Goal: Task Accomplishment & Management: Manage account settings

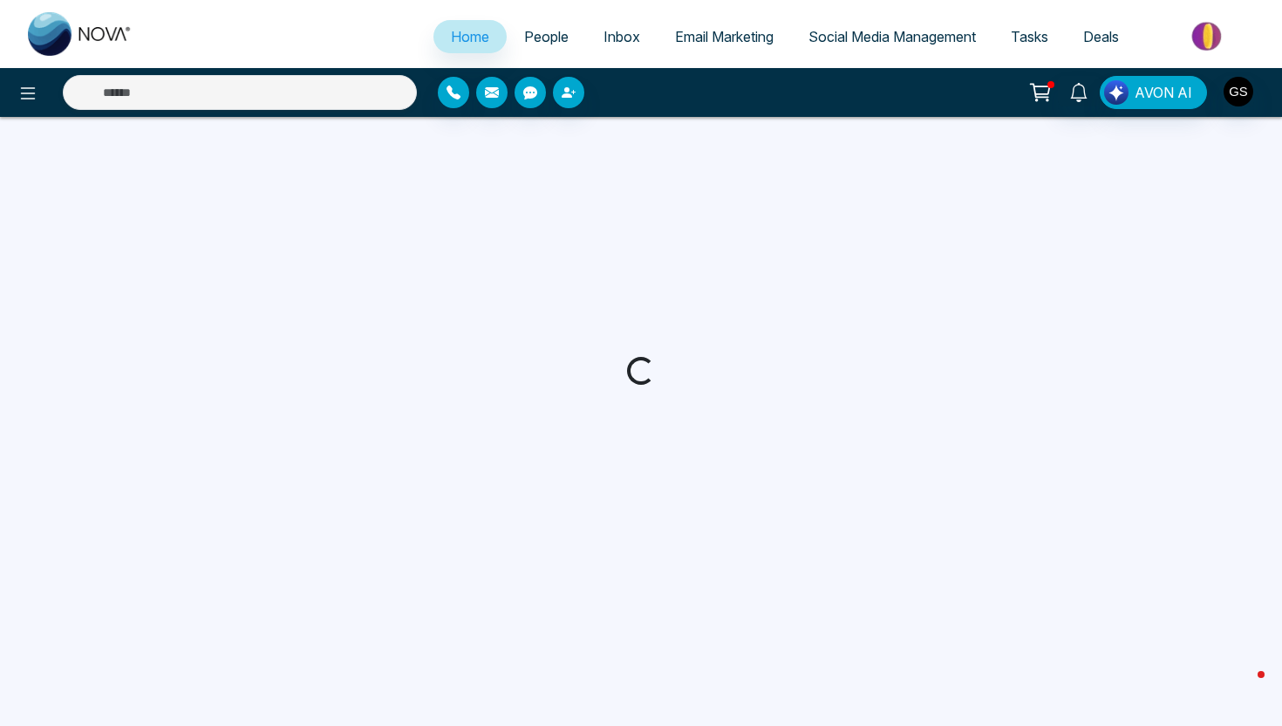
select select "*"
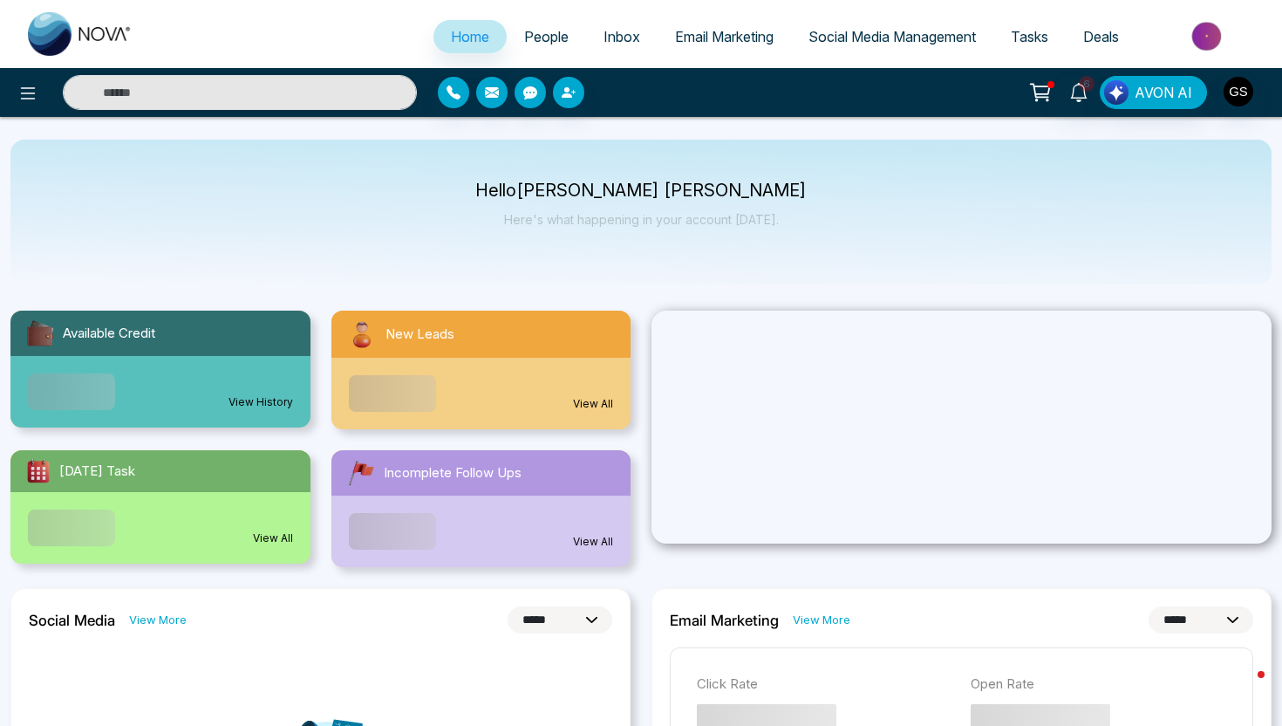
click at [541, 35] on span "People" at bounding box center [546, 36] width 44 height 17
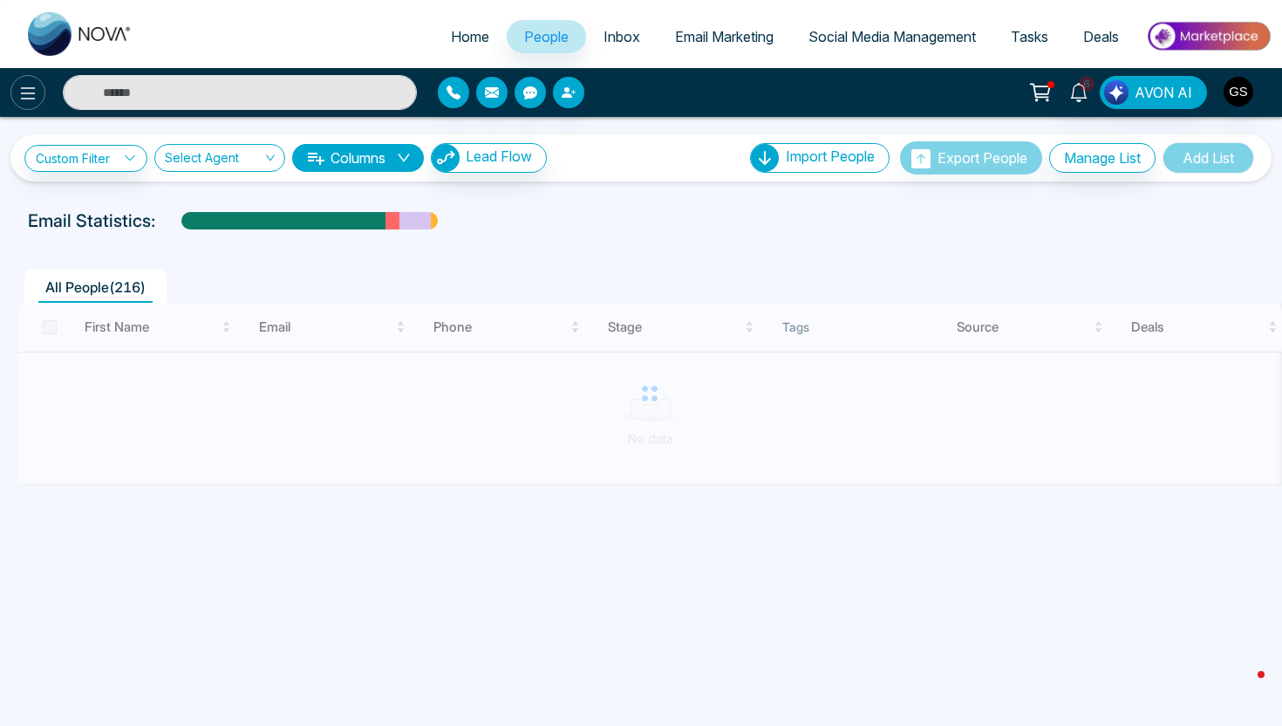
click at [31, 97] on icon at bounding box center [27, 93] width 21 height 21
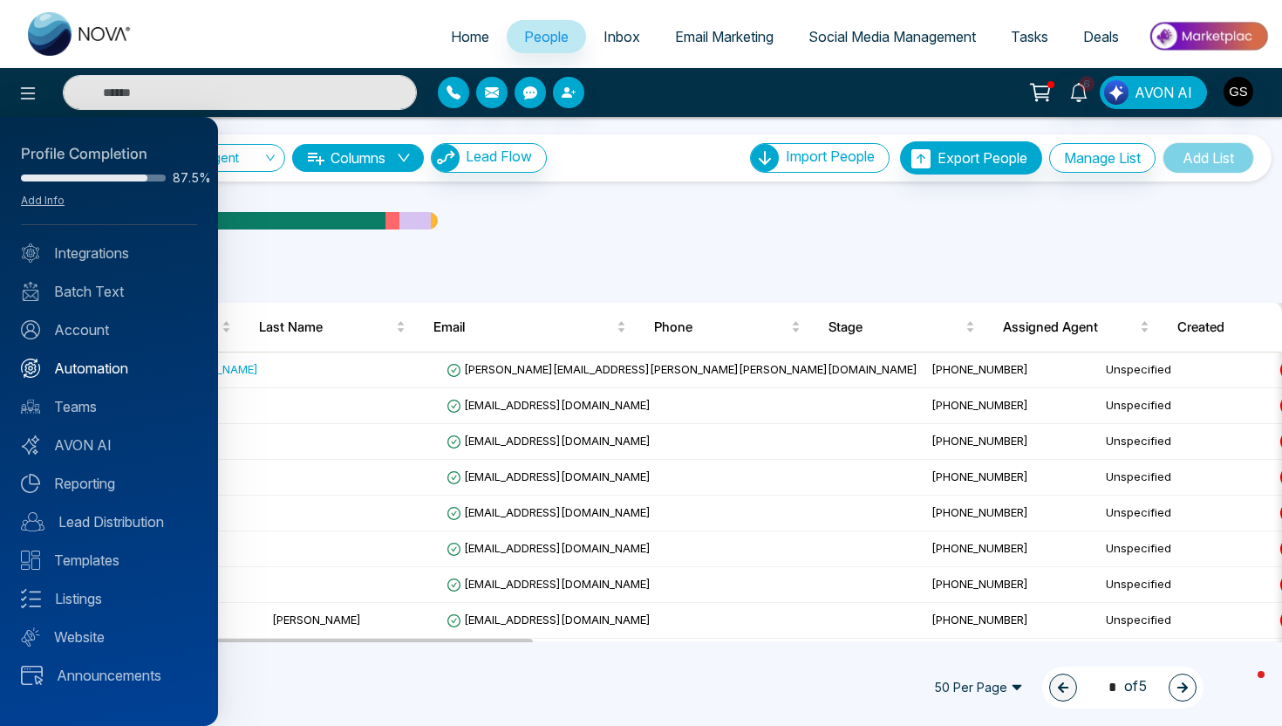
click at [111, 361] on link "Automation" at bounding box center [109, 368] width 176 height 21
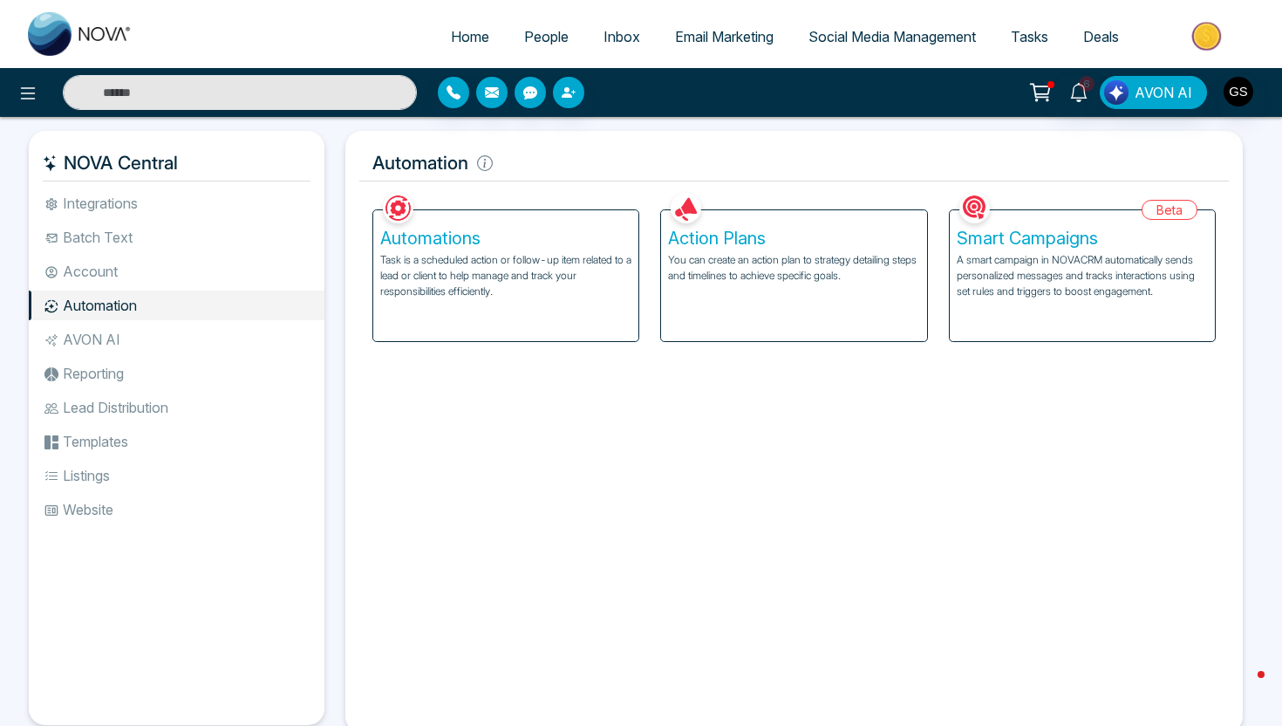
click at [705, 264] on p "You can create an action plan to strategy detailing steps and timelines to achi…" at bounding box center [793, 267] width 251 height 31
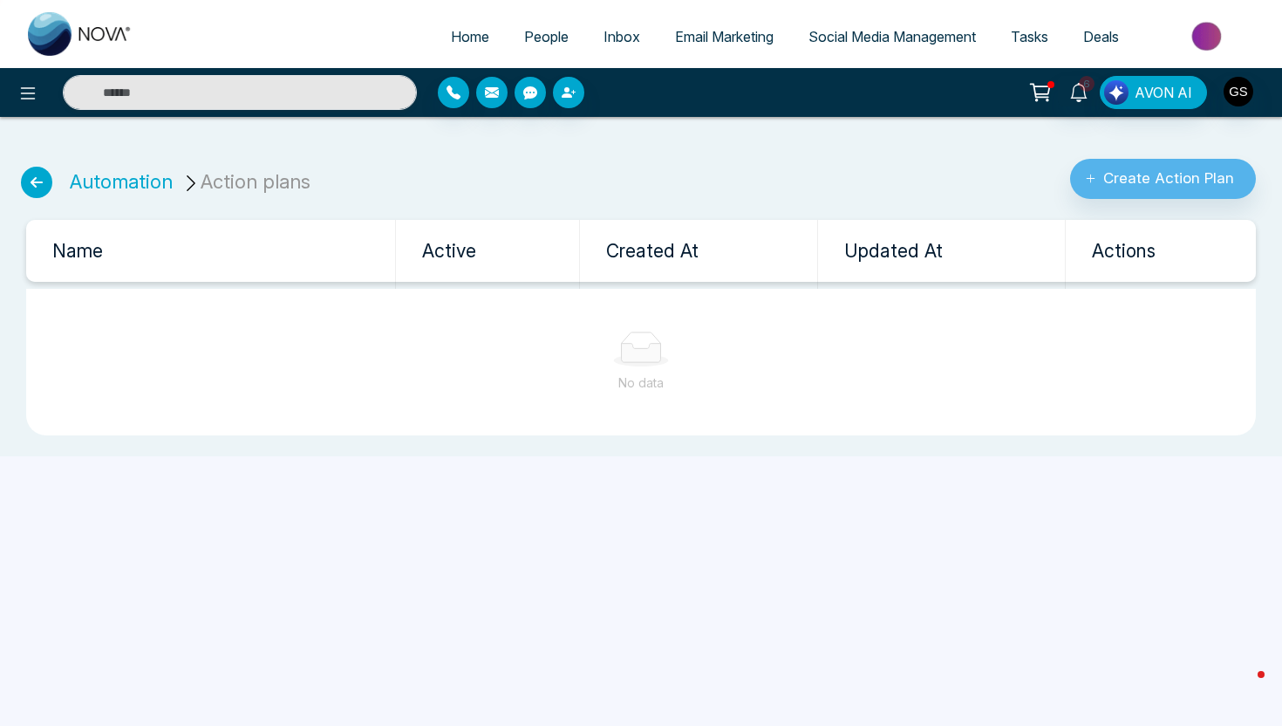
click at [38, 187] on icon at bounding box center [36, 182] width 31 height 31
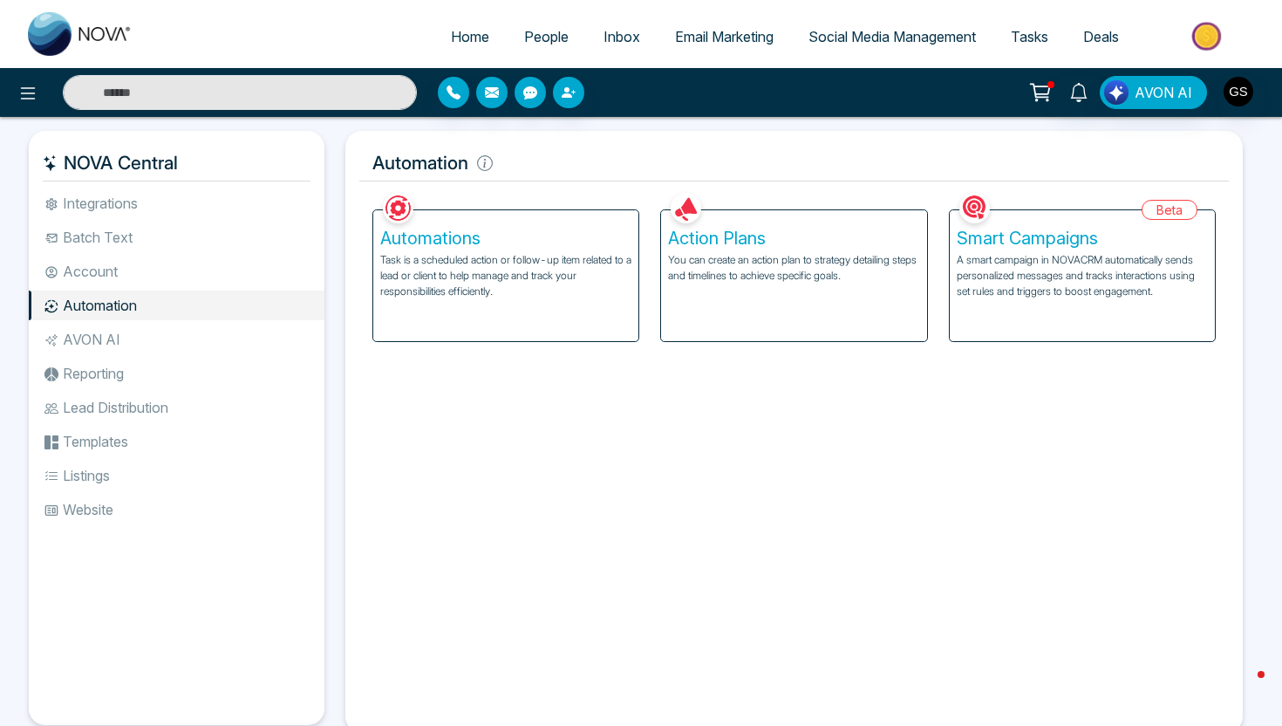
click at [495, 292] on p "Task is a scheduled action or follow-up item related to a lead or client to hel…" at bounding box center [505, 275] width 251 height 47
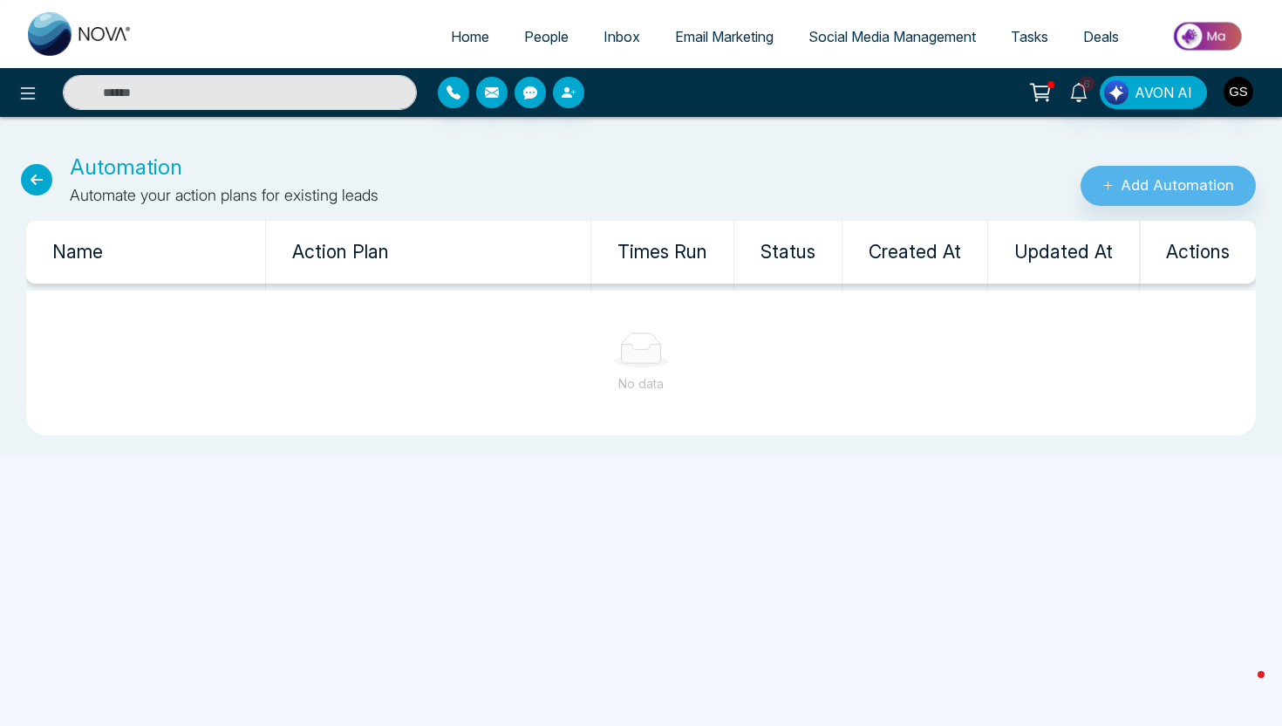
click at [33, 181] on icon at bounding box center [36, 179] width 31 height 31
click at [44, 180] on icon at bounding box center [36, 179] width 31 height 31
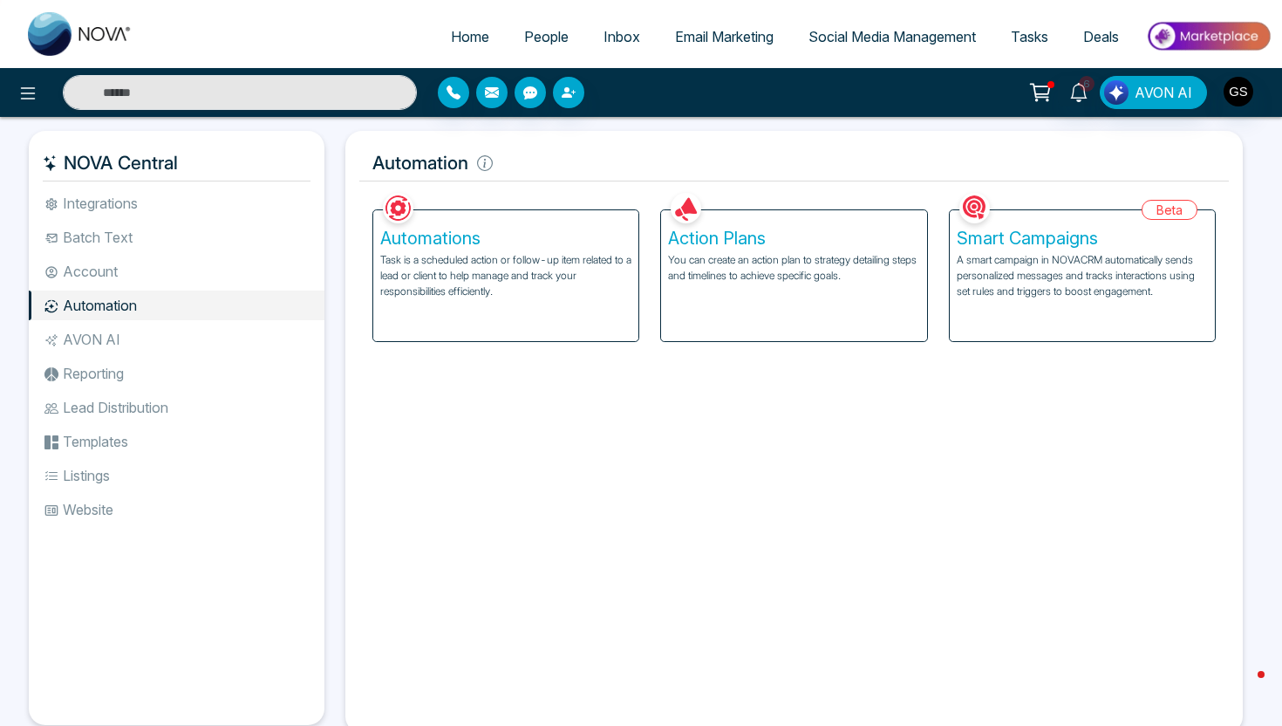
click at [698, 271] on p "You can create an action plan to strategy detailing steps and timelines to achi…" at bounding box center [793, 267] width 251 height 31
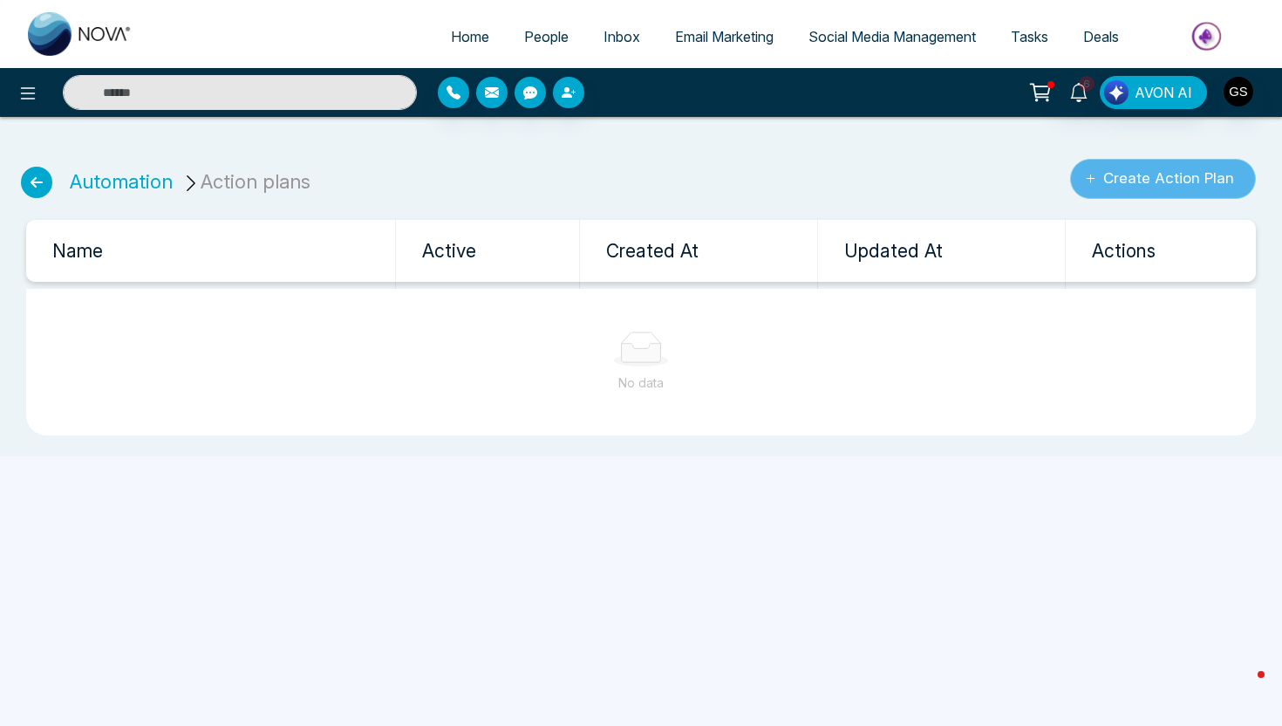
click at [1085, 183] on icon "submit" at bounding box center [1090, 178] width 11 height 11
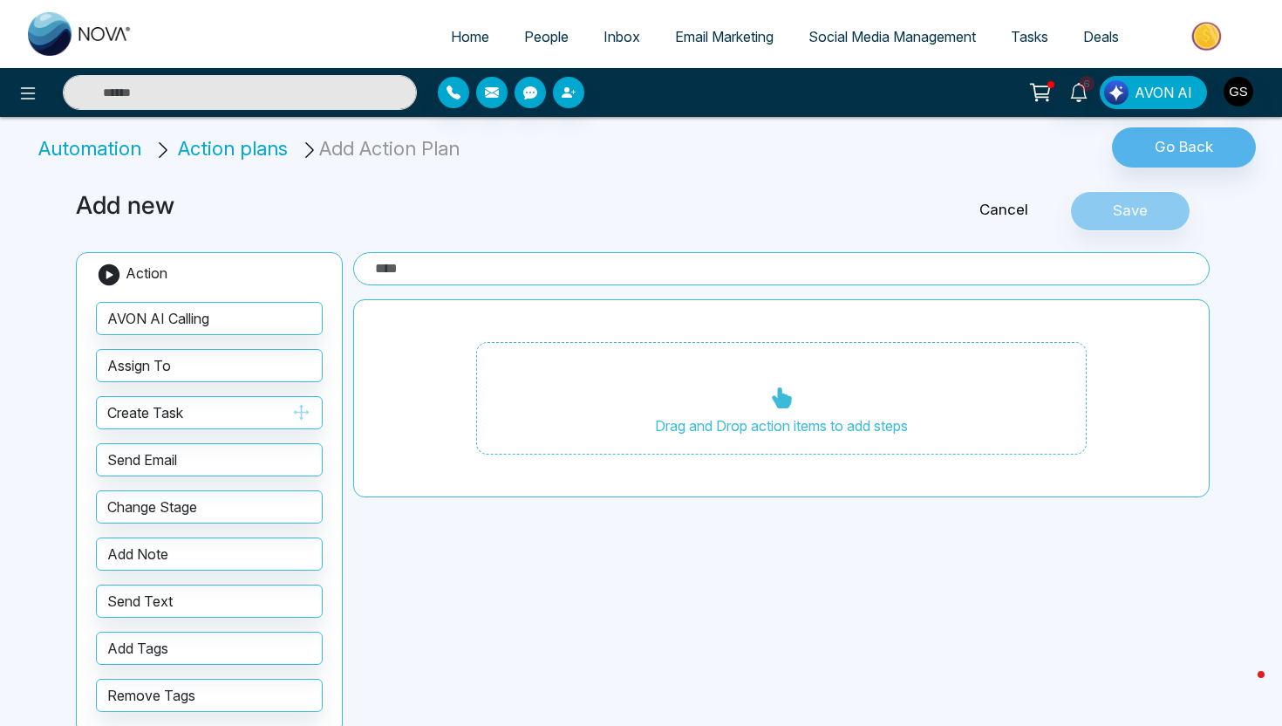
scroll to position [38, 0]
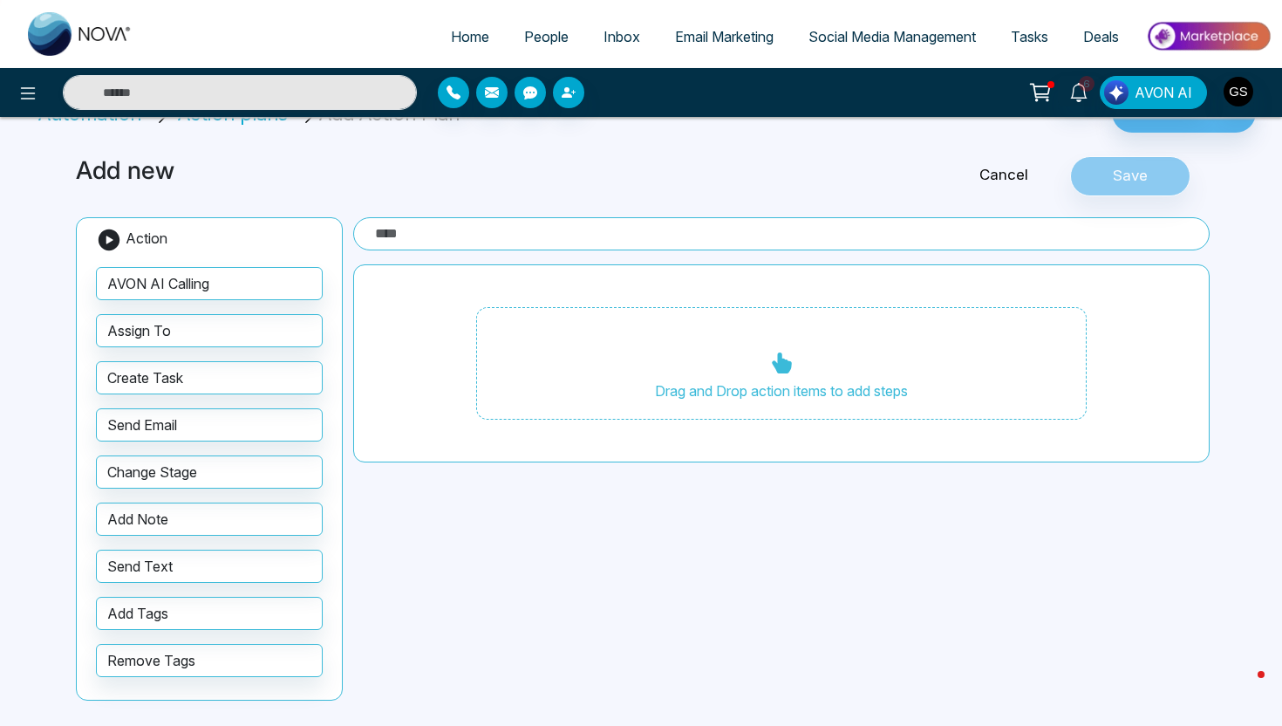
click at [706, 32] on span "Email Marketing" at bounding box center [724, 36] width 99 height 17
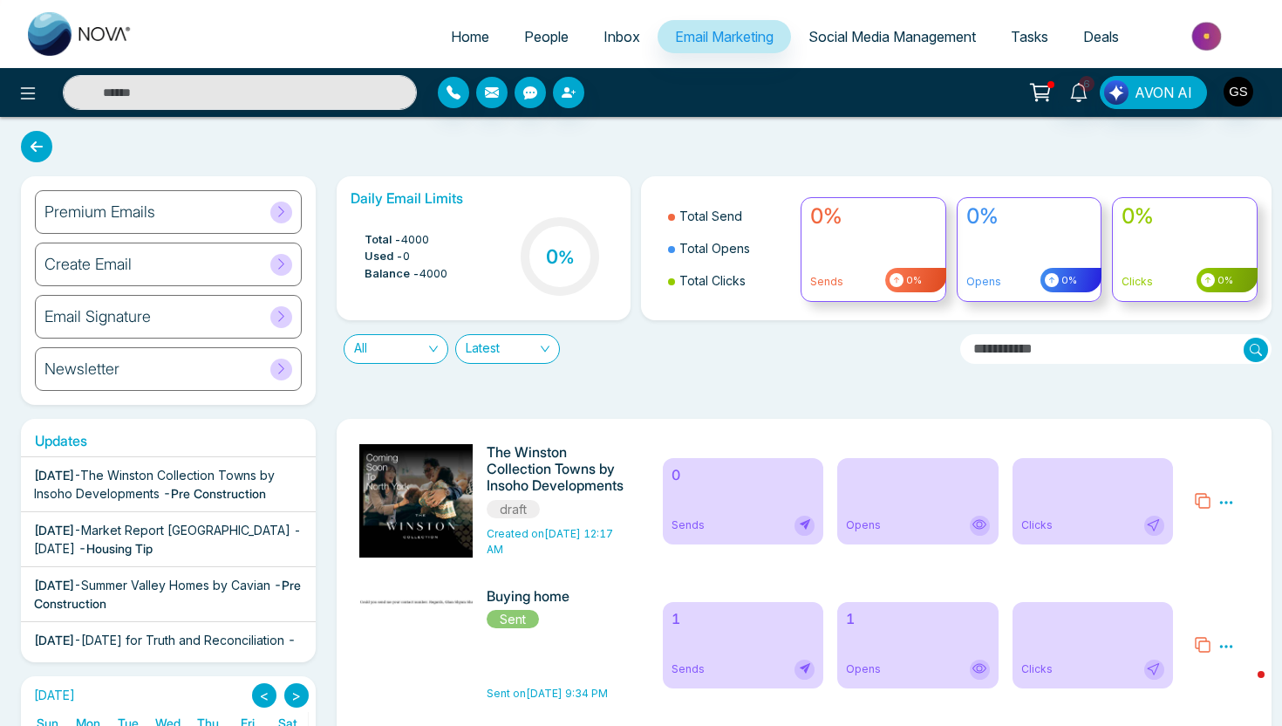
click at [242, 263] on div "Create Email" at bounding box center [168, 264] width 267 height 44
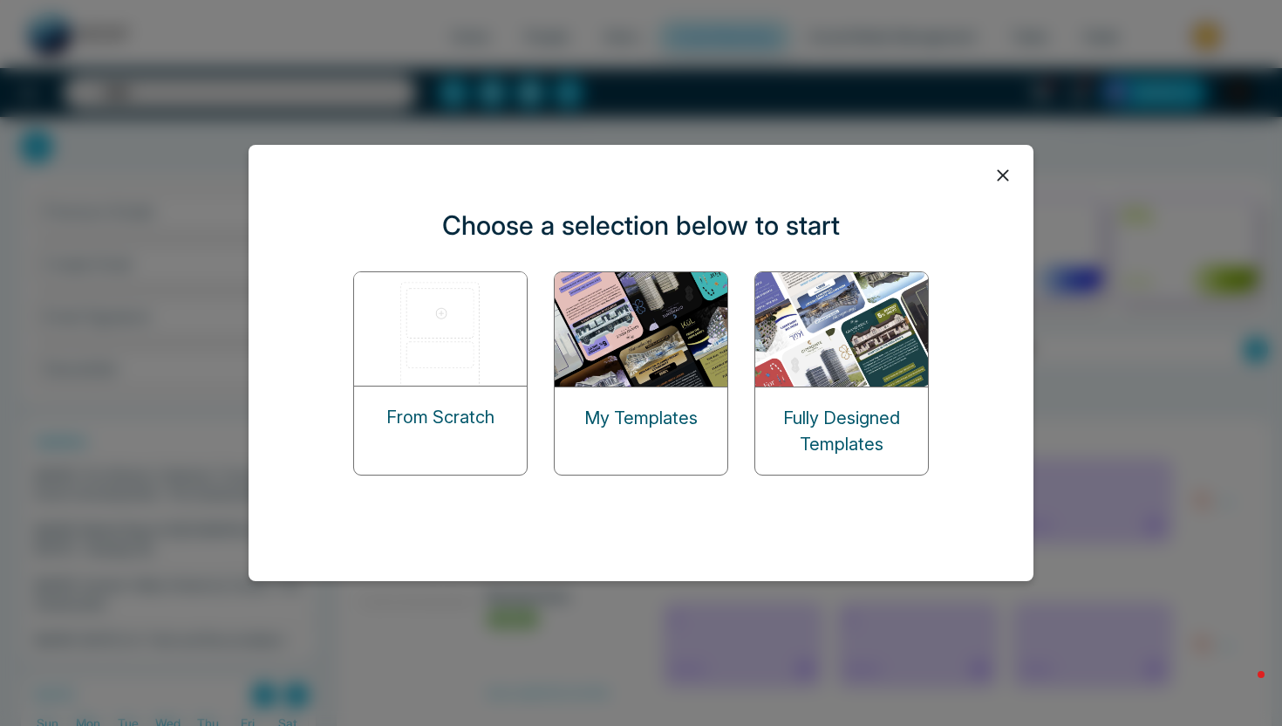
click at [452, 415] on p "From Scratch" at bounding box center [440, 417] width 108 height 26
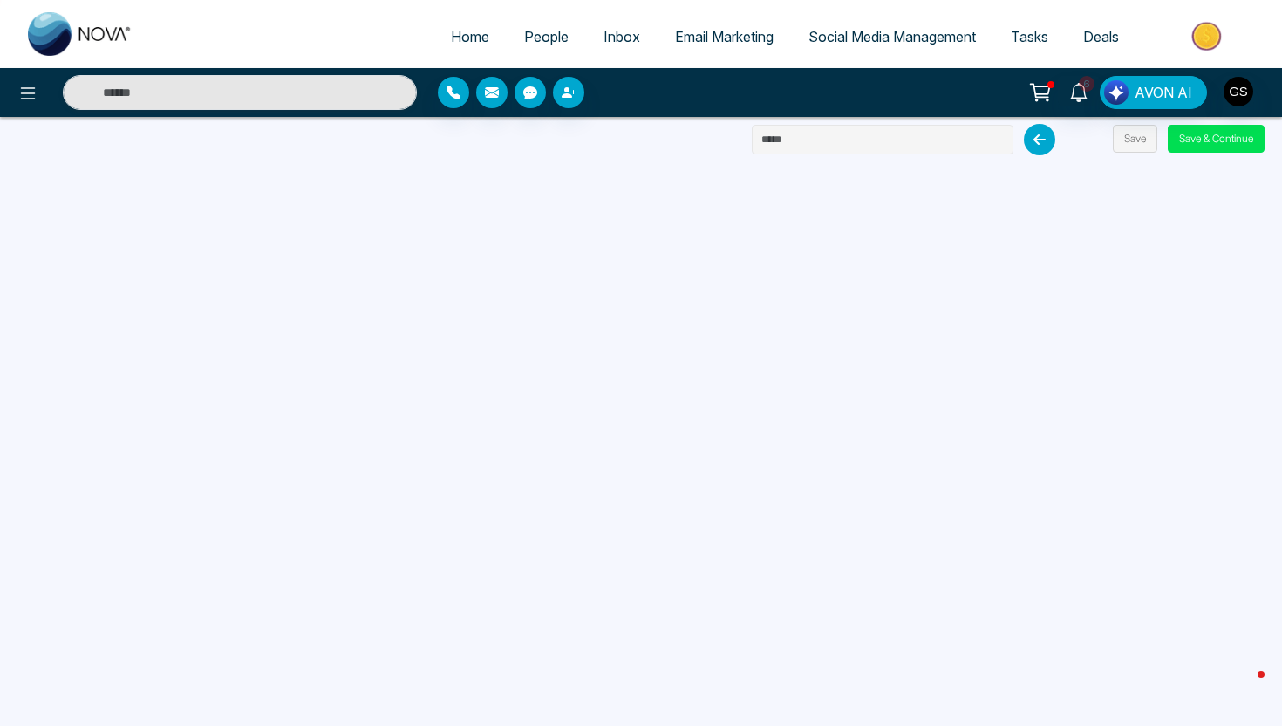
click at [823, 142] on input "text" at bounding box center [883, 140] width 262 height 30
drag, startPoint x: 876, startPoint y: 140, endPoint x: 760, endPoint y: 139, distance: 116.0
click at [759, 139] on input "**********" at bounding box center [883, 140] width 262 height 30
type input "*"
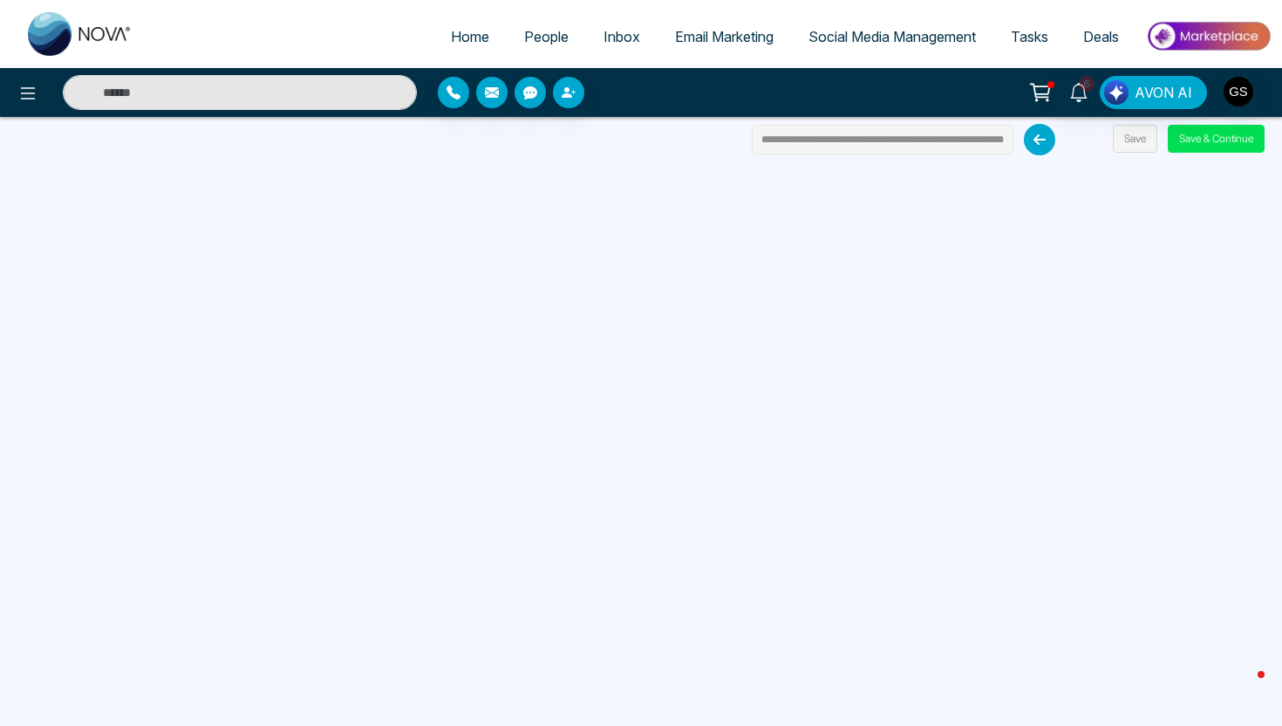
scroll to position [0, 71]
type input "**********"
click at [1189, 140] on button "Save & Continue" at bounding box center [1216, 139] width 97 height 28
click at [1205, 144] on button "Save & Continue" at bounding box center [1216, 139] width 97 height 28
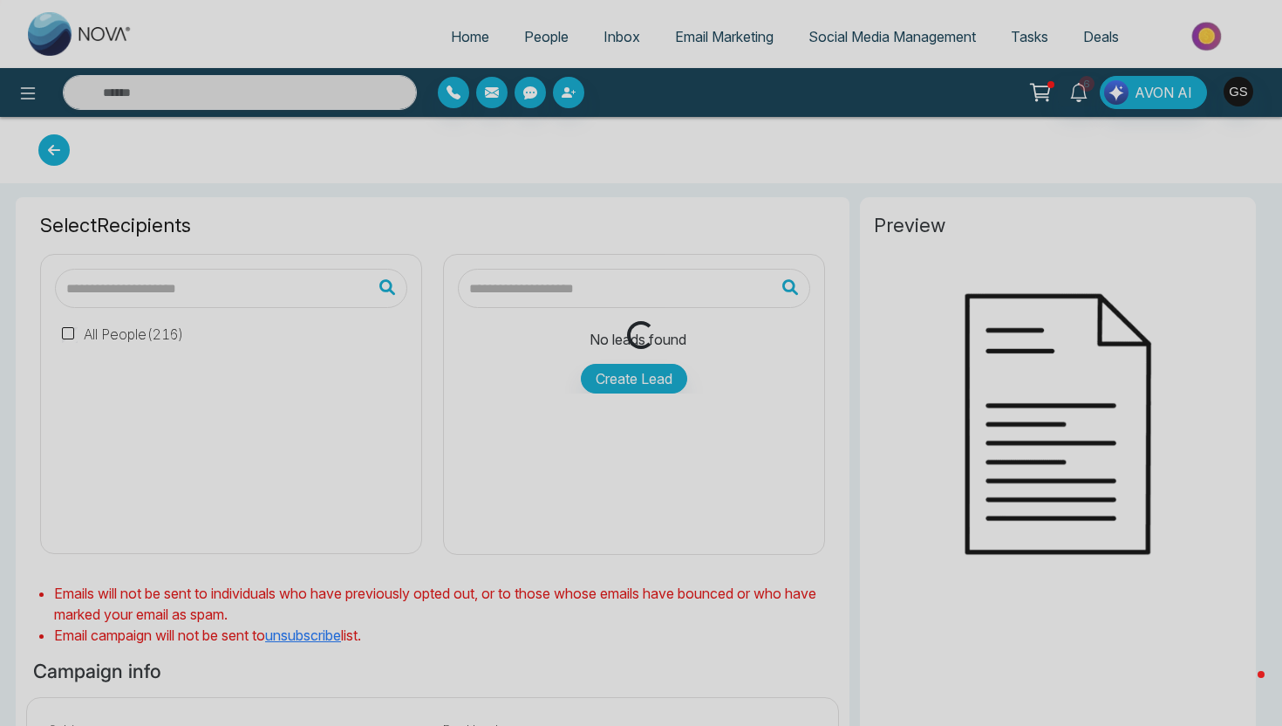
type input "**********"
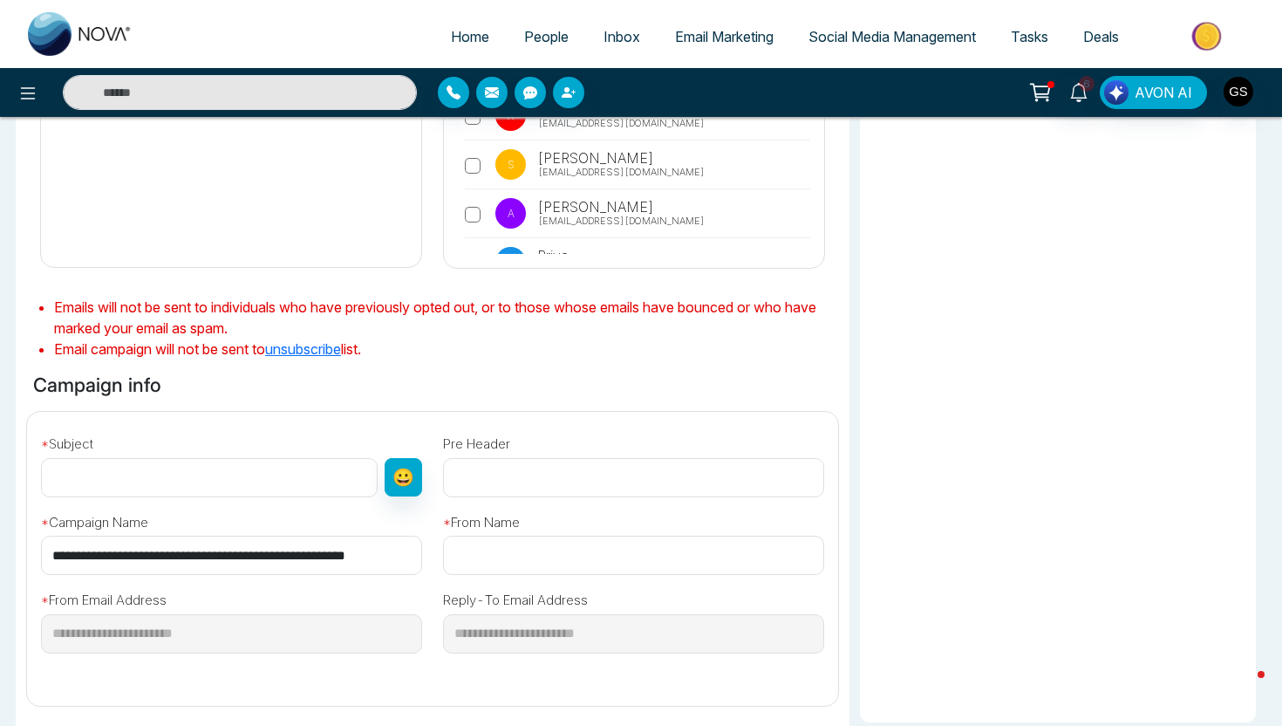
scroll to position [294, 0]
click at [243, 569] on input "**********" at bounding box center [231, 554] width 381 height 39
click at [235, 472] on input "text" at bounding box center [209, 476] width 337 height 39
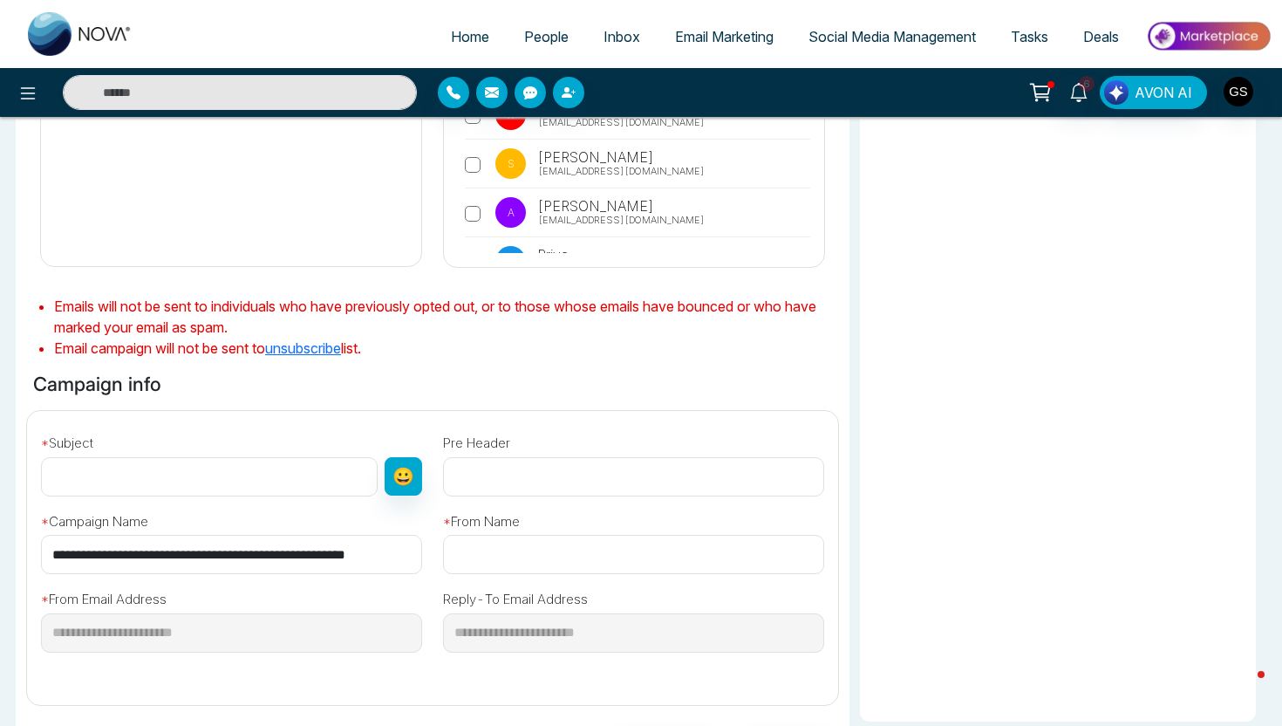
paste input "**********"
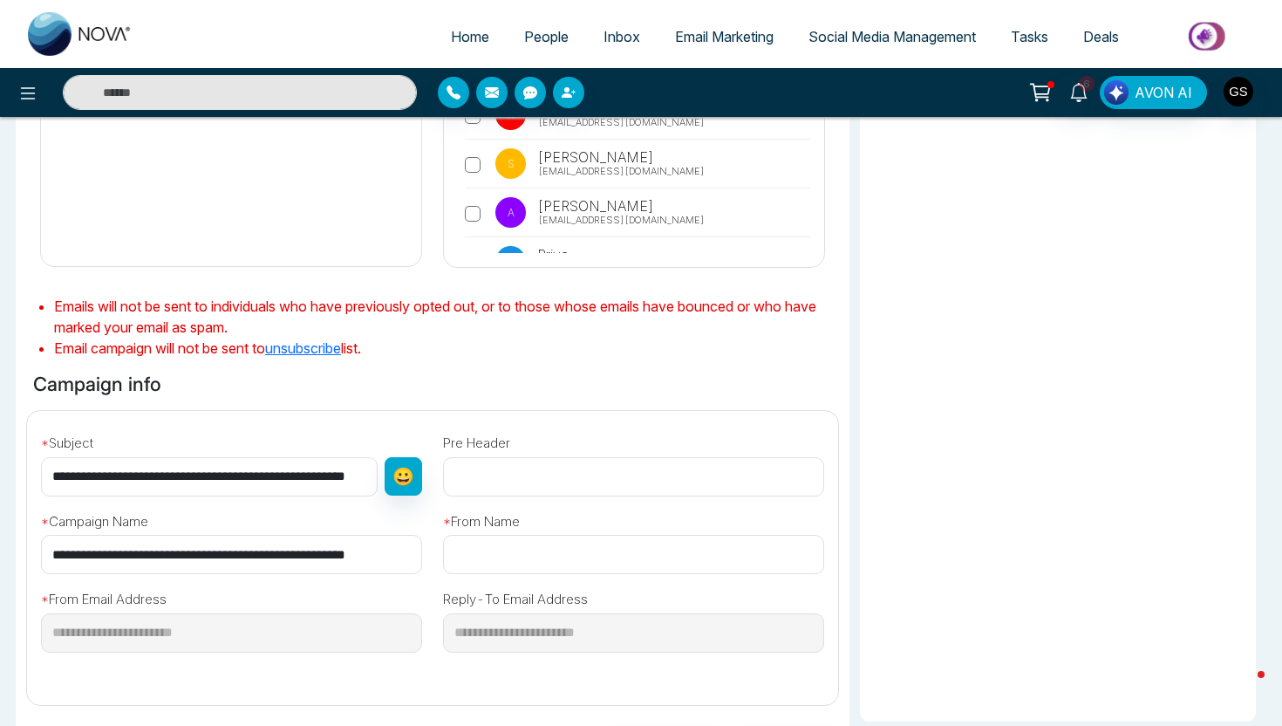
scroll to position [0, 69]
type input "**********"
click at [508, 556] on input "text" at bounding box center [633, 554] width 381 height 39
type input "**********"
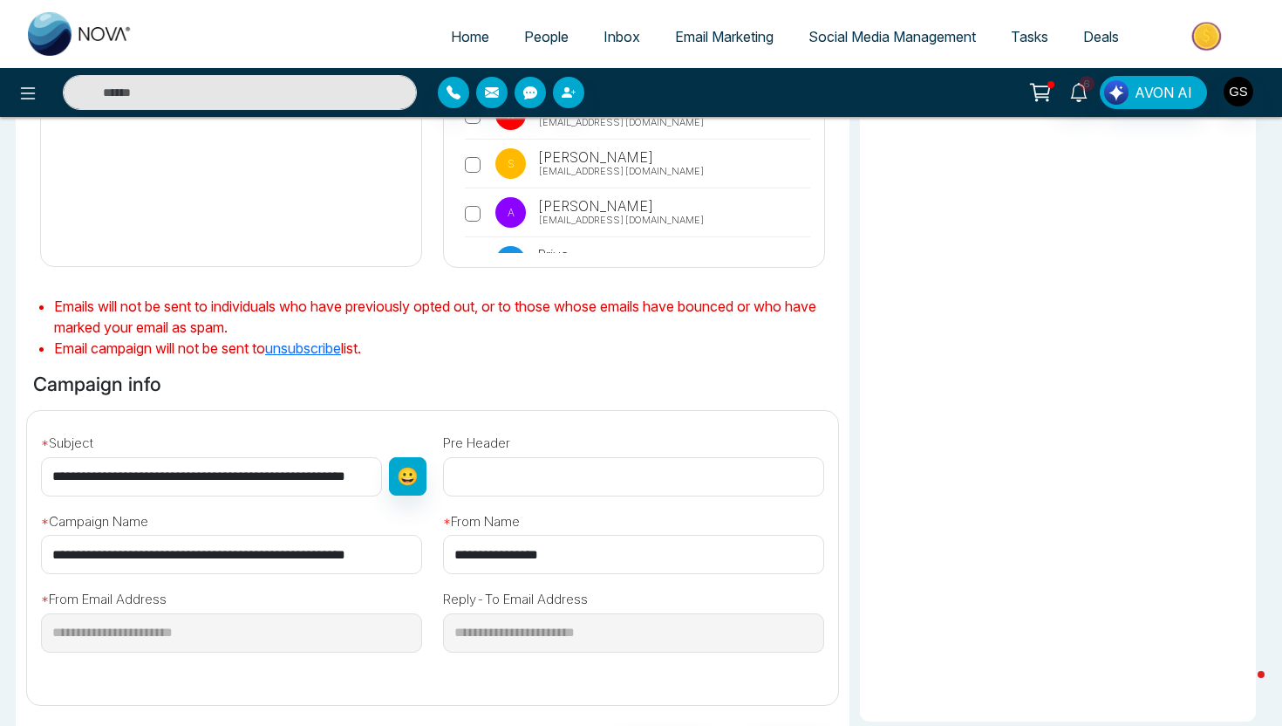
click at [676, 521] on div "**********" at bounding box center [634, 535] width 402 height 78
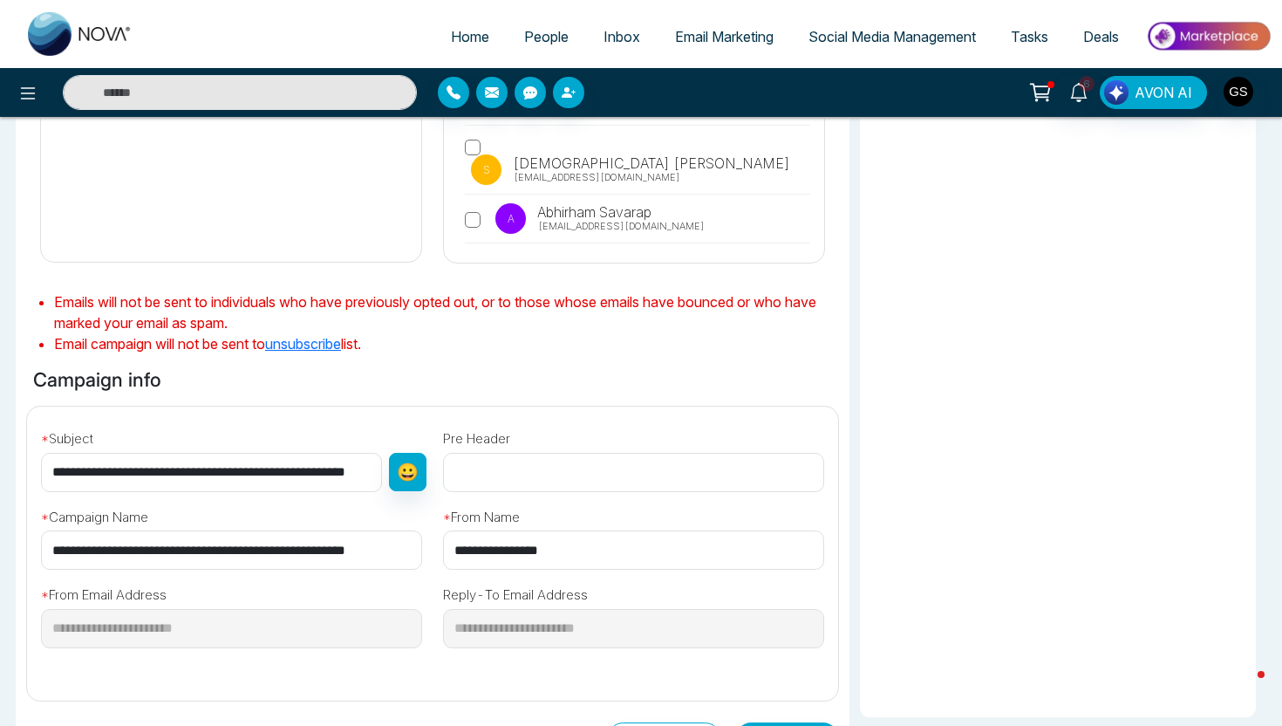
scroll to position [507, 0]
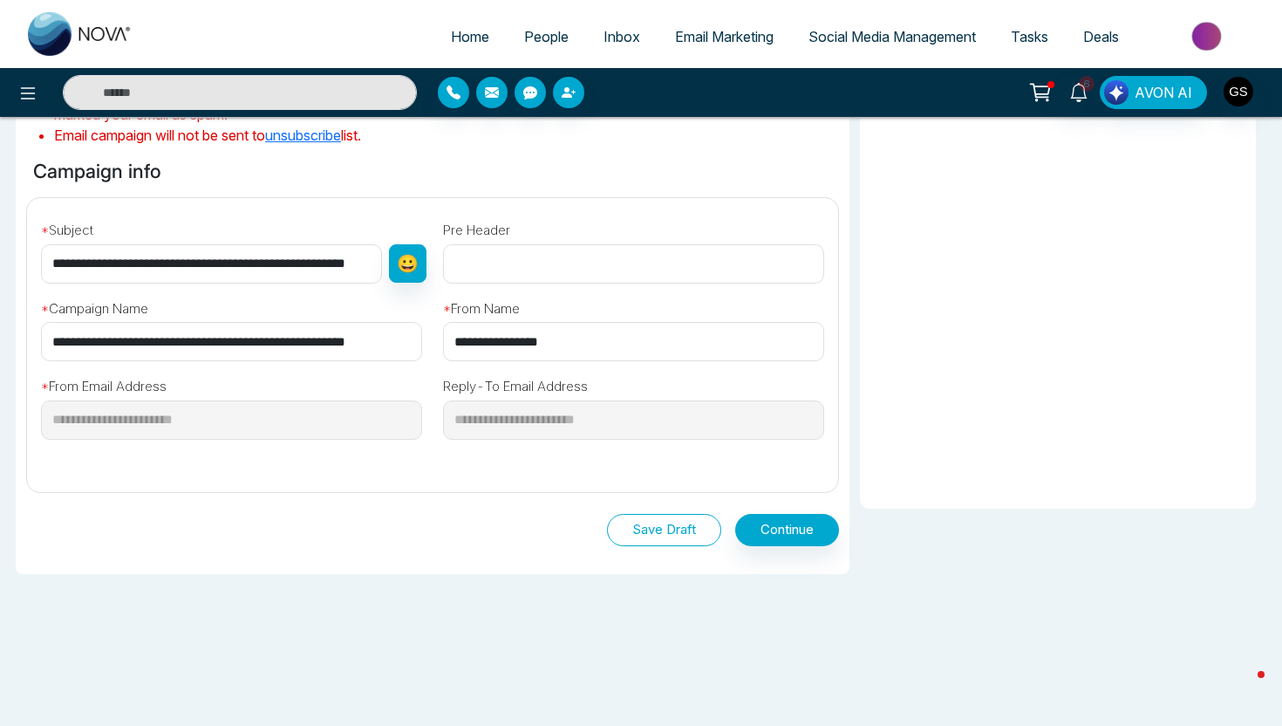
click at [693, 528] on button "Save Draft" at bounding box center [664, 530] width 114 height 32
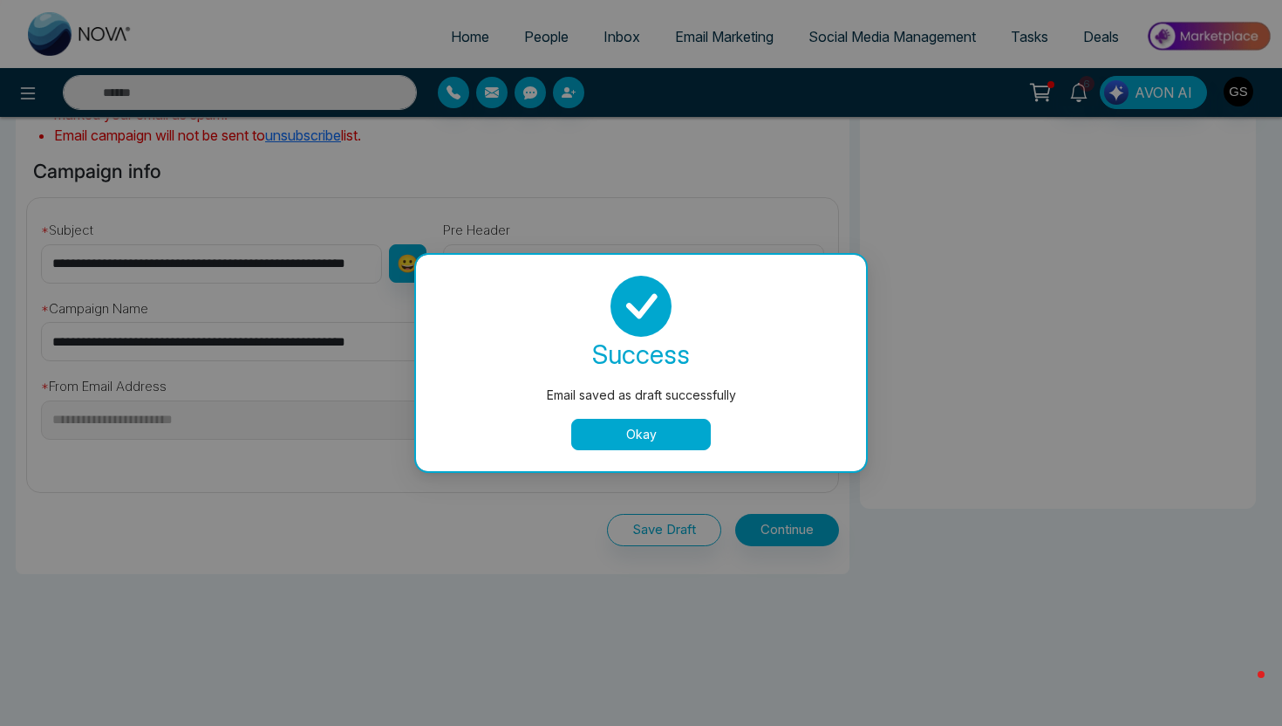
click at [693, 425] on button "Okay" at bounding box center [641, 434] width 140 height 31
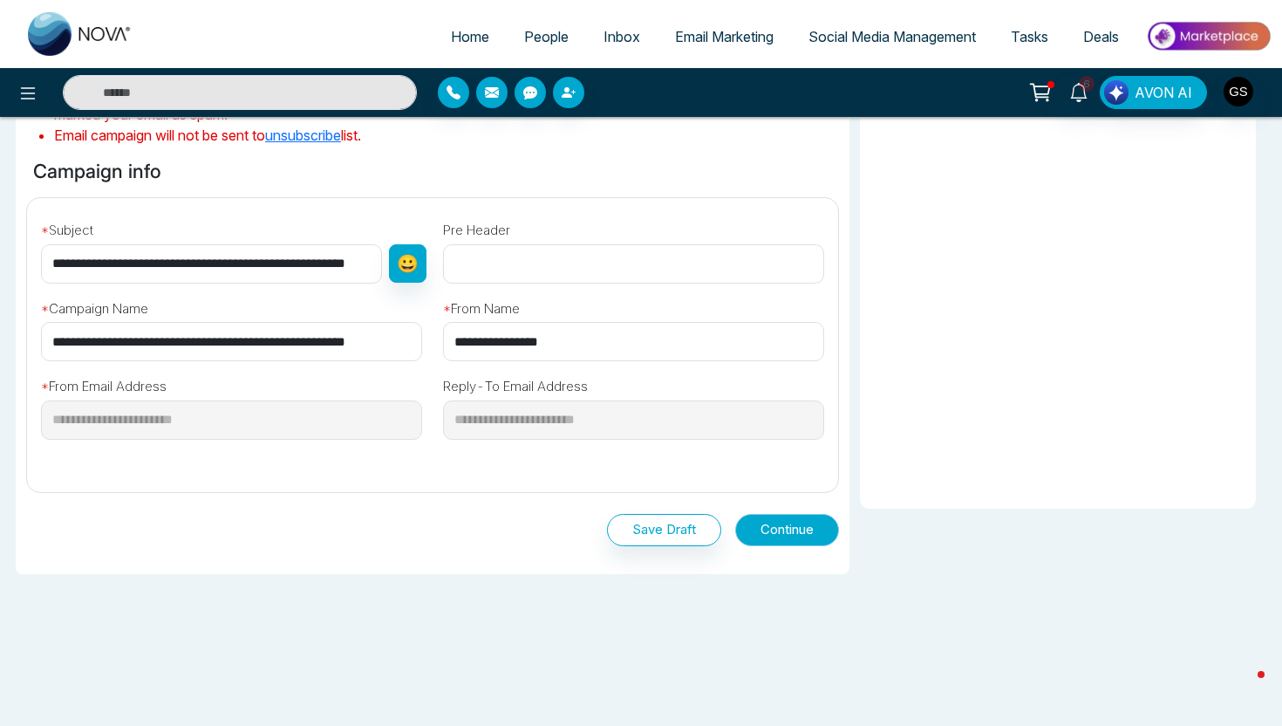
click at [793, 537] on button "Continue" at bounding box center [787, 530] width 104 height 32
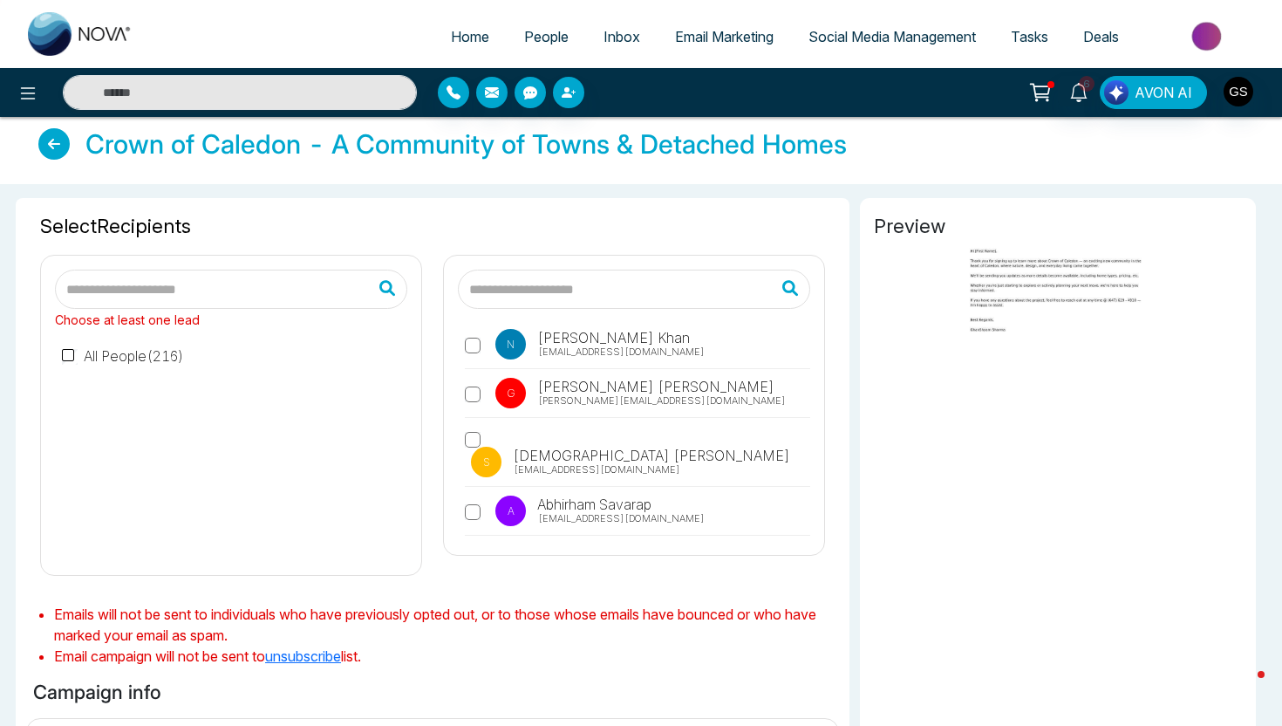
scroll to position [0, 0]
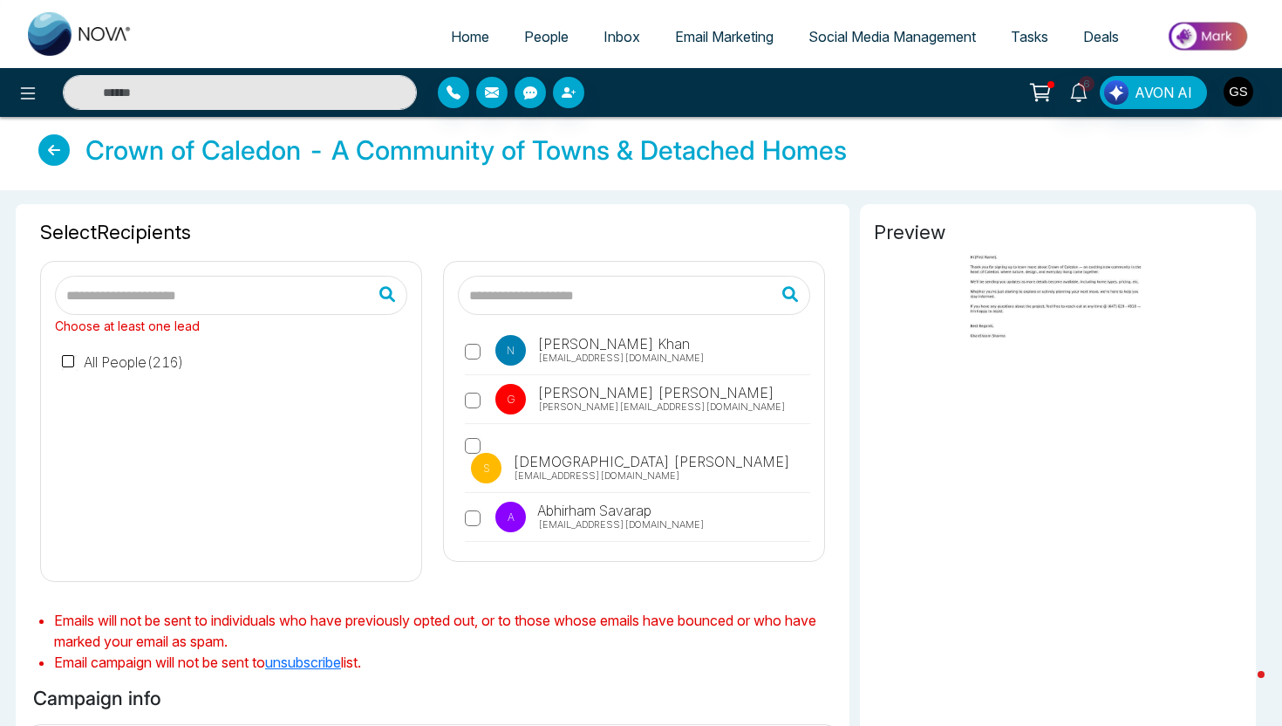
click at [535, 45] on link "People" at bounding box center [546, 36] width 79 height 33
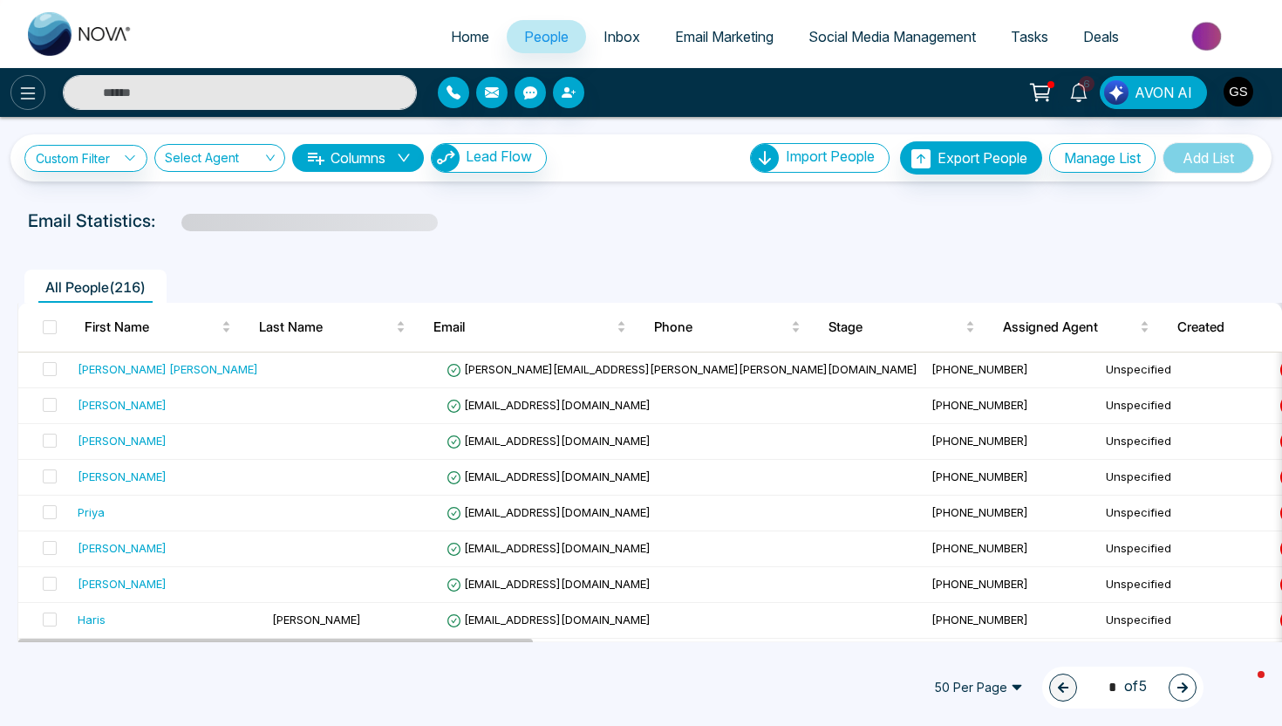
click at [31, 99] on icon at bounding box center [27, 93] width 21 height 21
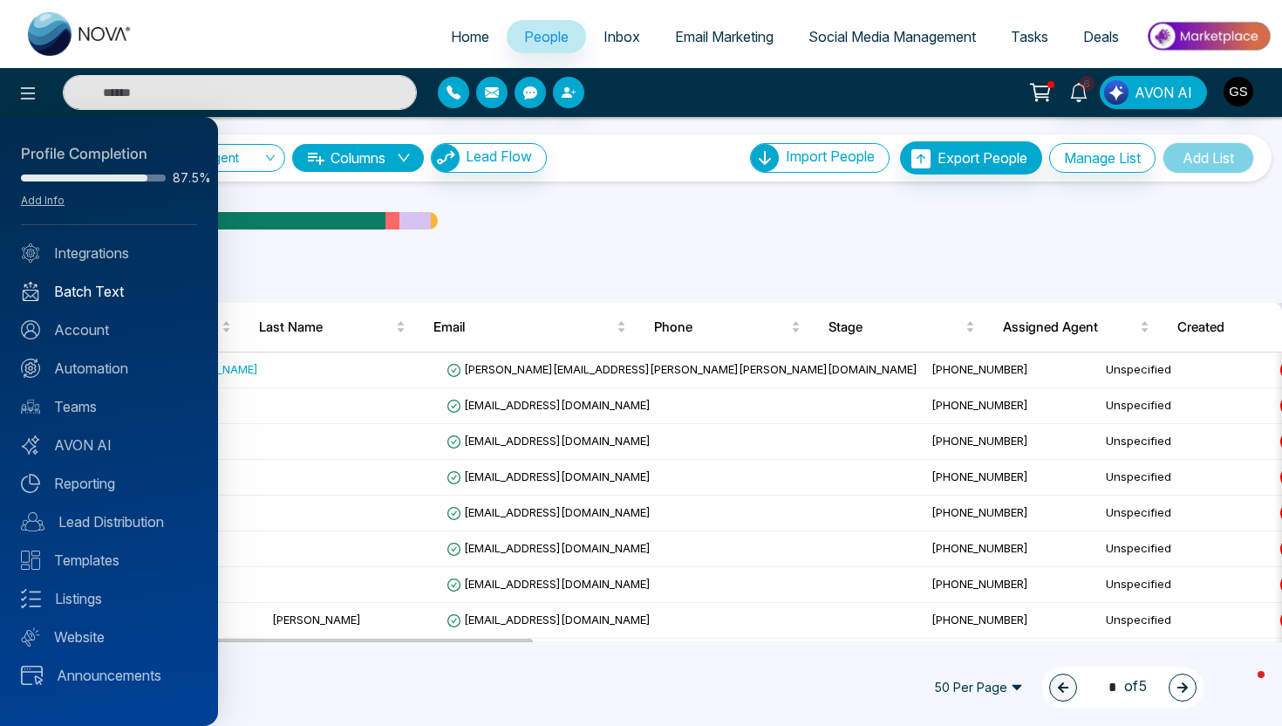
click at [106, 296] on link "Batch Text" at bounding box center [109, 291] width 176 height 21
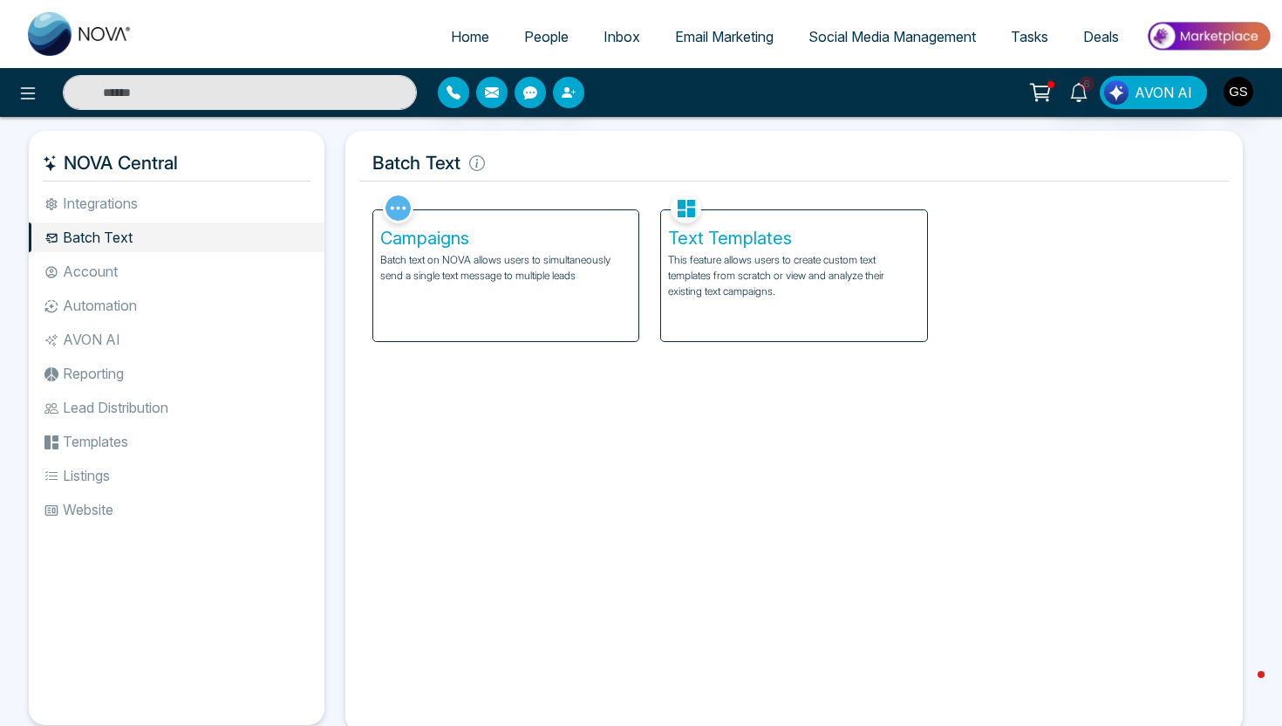
click at [754, 289] on p "This feature allows users to create custom text templates from scratch or view …" at bounding box center [793, 275] width 251 height 47
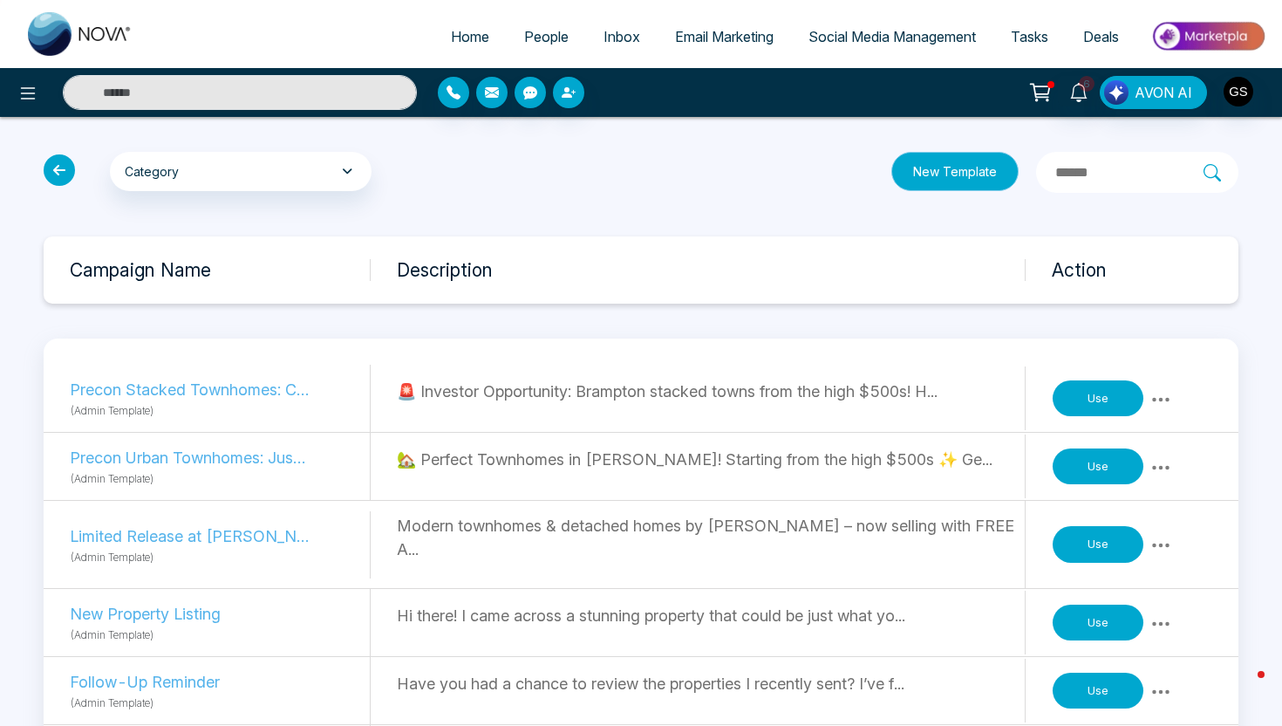
click at [947, 174] on button "New Template" at bounding box center [954, 171] width 127 height 39
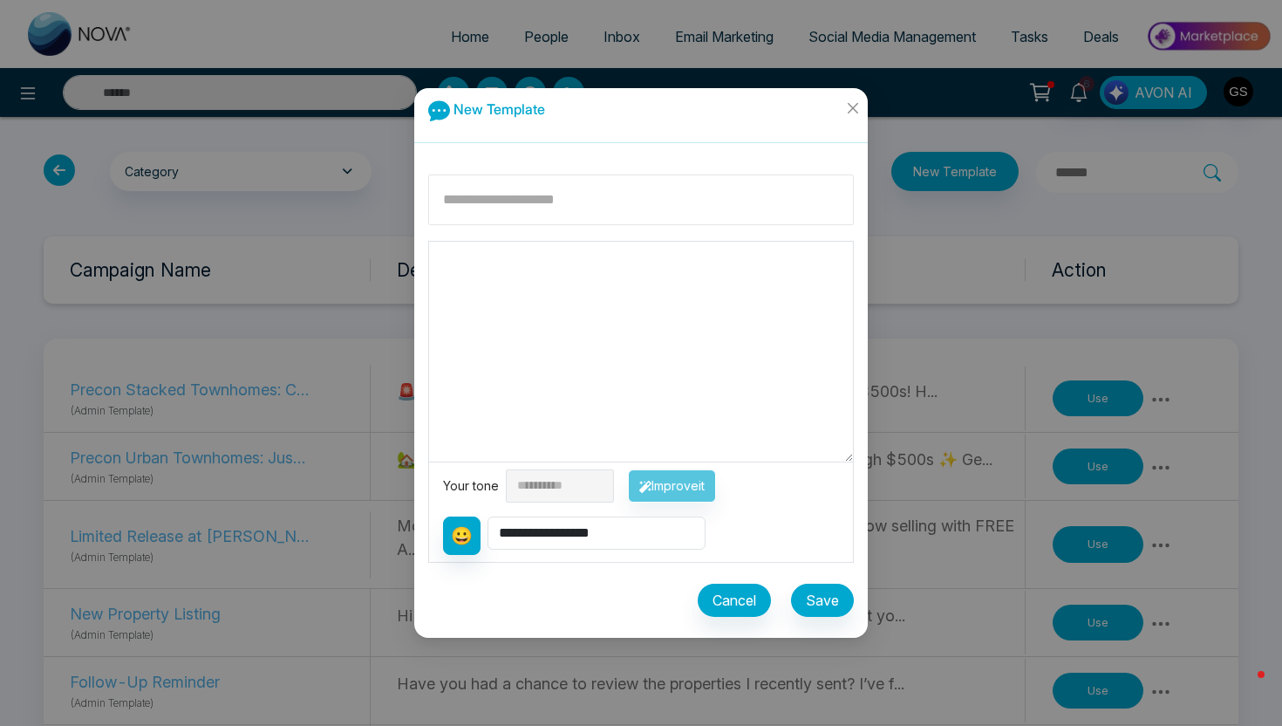
click at [611, 208] on input at bounding box center [641, 199] width 426 height 51
type input "*"
type input "**********"
click at [638, 536] on select "**********" at bounding box center [597, 532] width 218 height 33
click at [597, 289] on textarea at bounding box center [641, 352] width 424 height 220
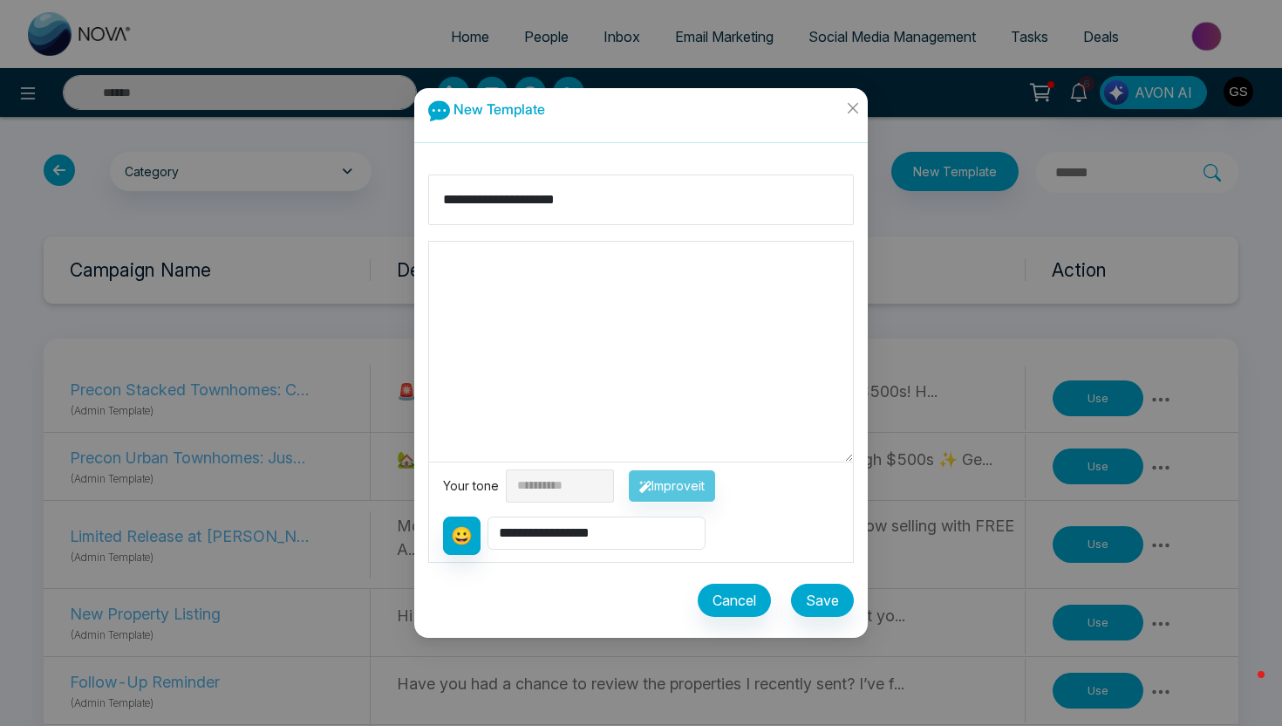
paste textarea "**********"
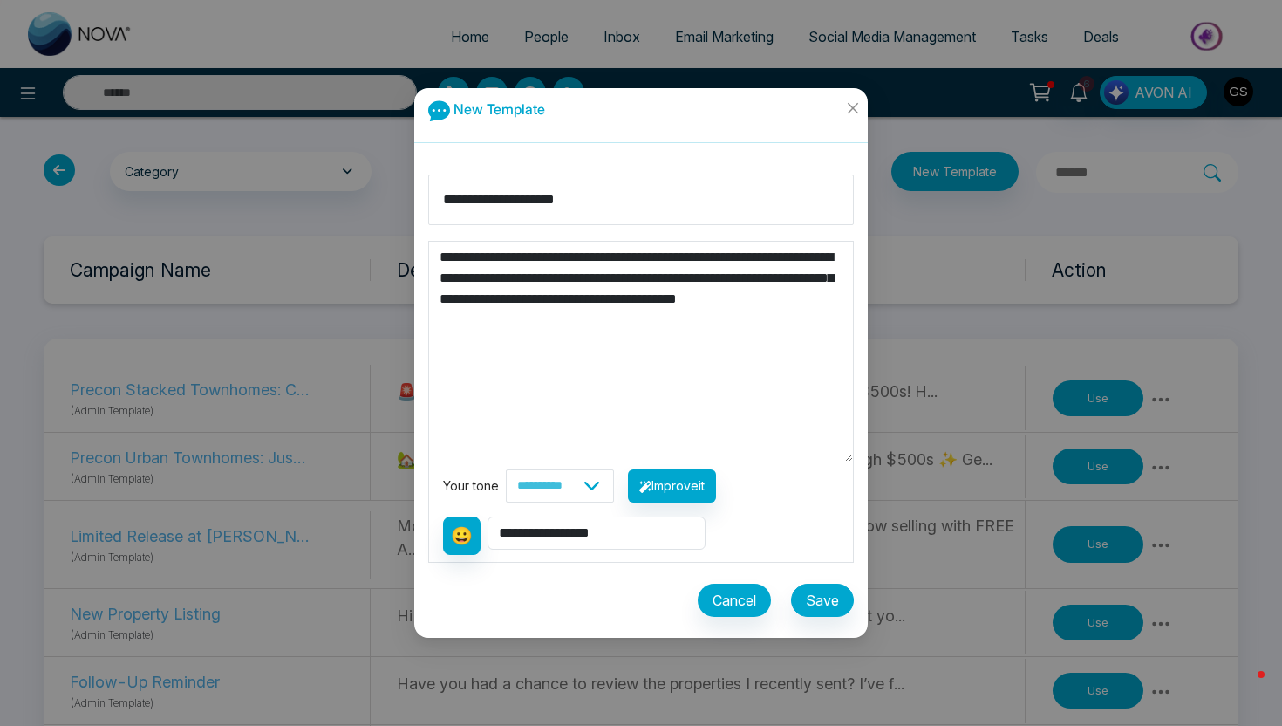
drag, startPoint x: 545, startPoint y: 257, endPoint x: 461, endPoint y: 254, distance: 84.7
click at [461, 254] on textarea "**********" at bounding box center [641, 352] width 424 height 220
type textarea "**********"
click at [583, 536] on select "**********" at bounding box center [597, 532] width 218 height 33
select select "**********"
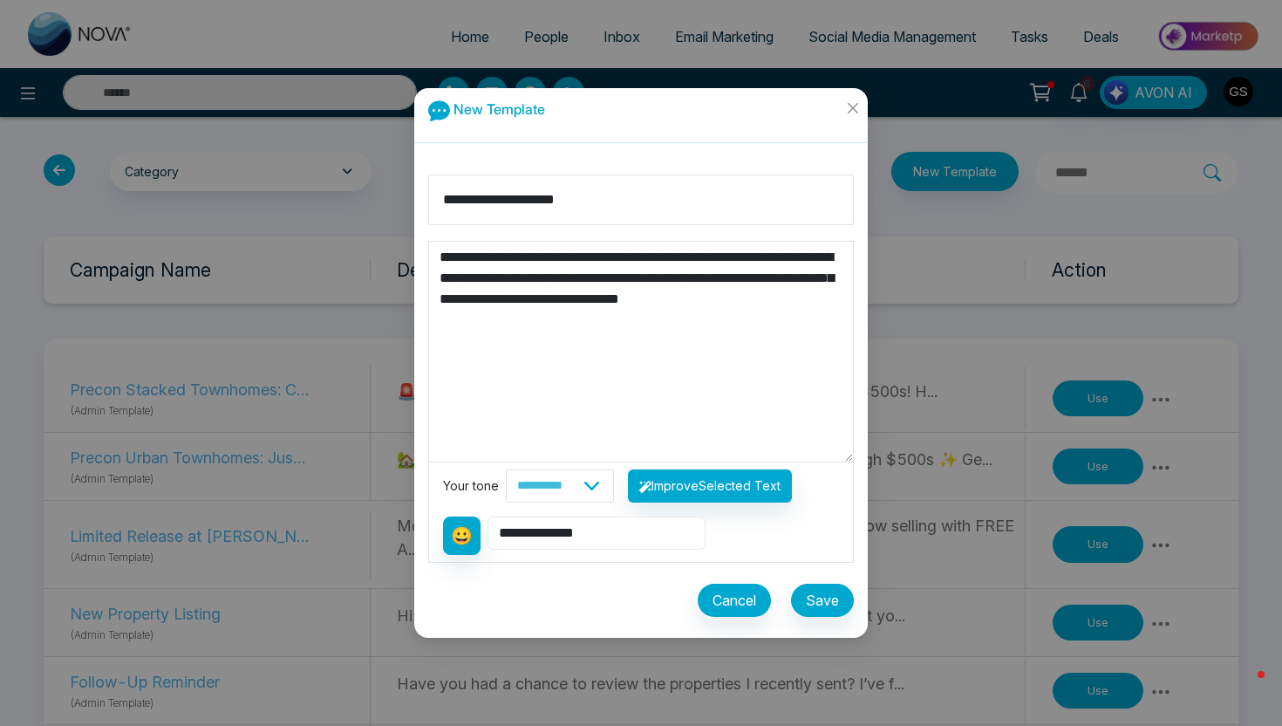
click at [488, 516] on select "**********" at bounding box center [597, 532] width 218 height 33
click at [534, 256] on textarea "**********" at bounding box center [641, 352] width 424 height 220
type textarea "**********"
click at [820, 590] on button "Save" at bounding box center [822, 599] width 63 height 33
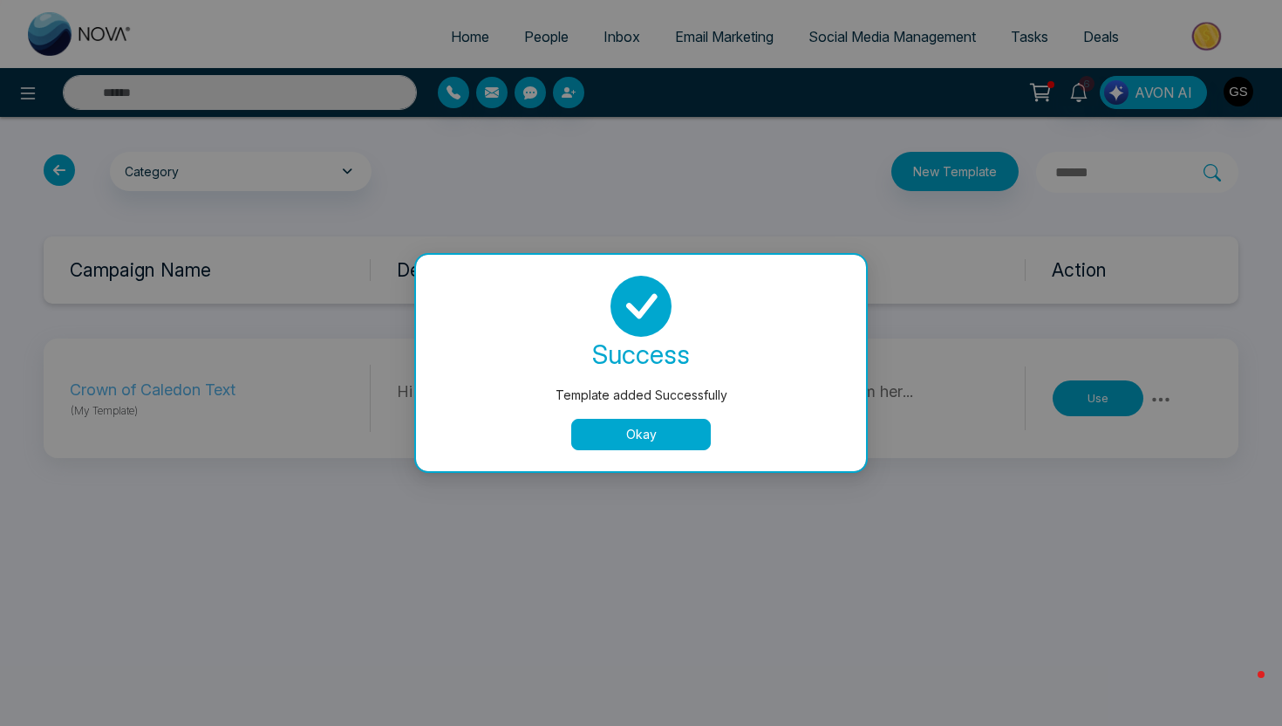
click at [655, 432] on button "Okay" at bounding box center [641, 434] width 140 height 31
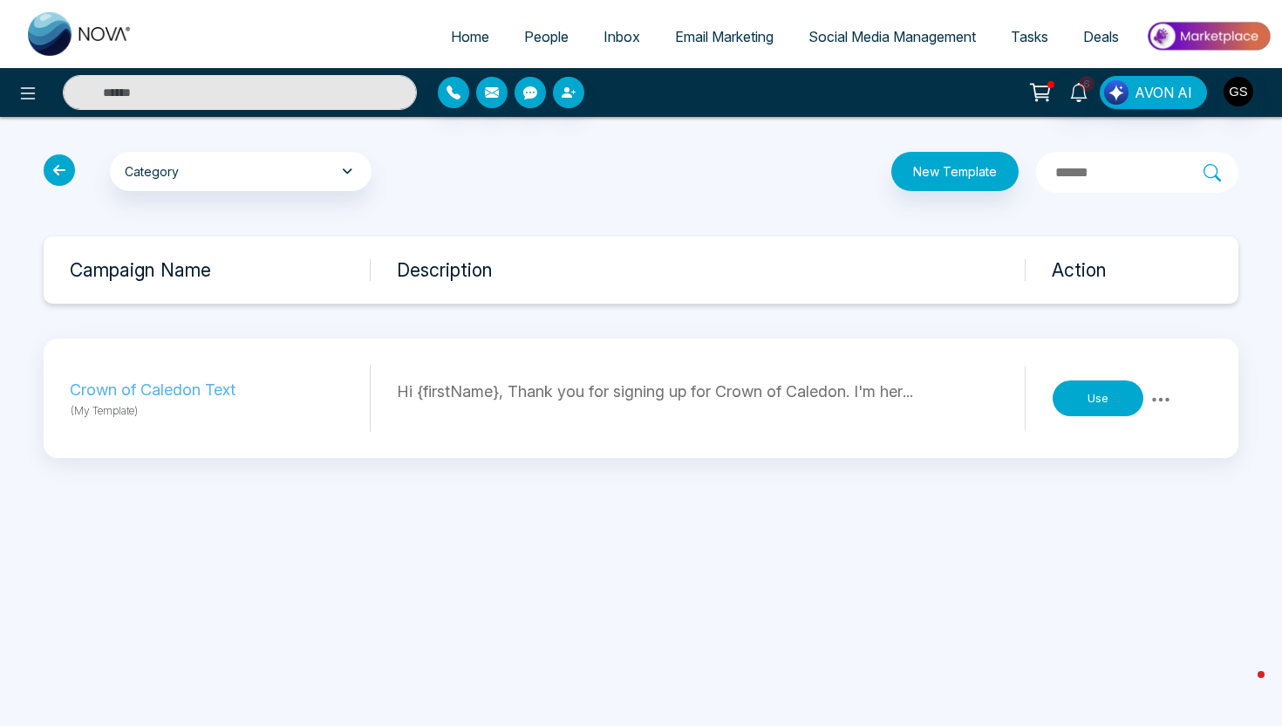
click at [714, 35] on span "Email Marketing" at bounding box center [724, 36] width 99 height 17
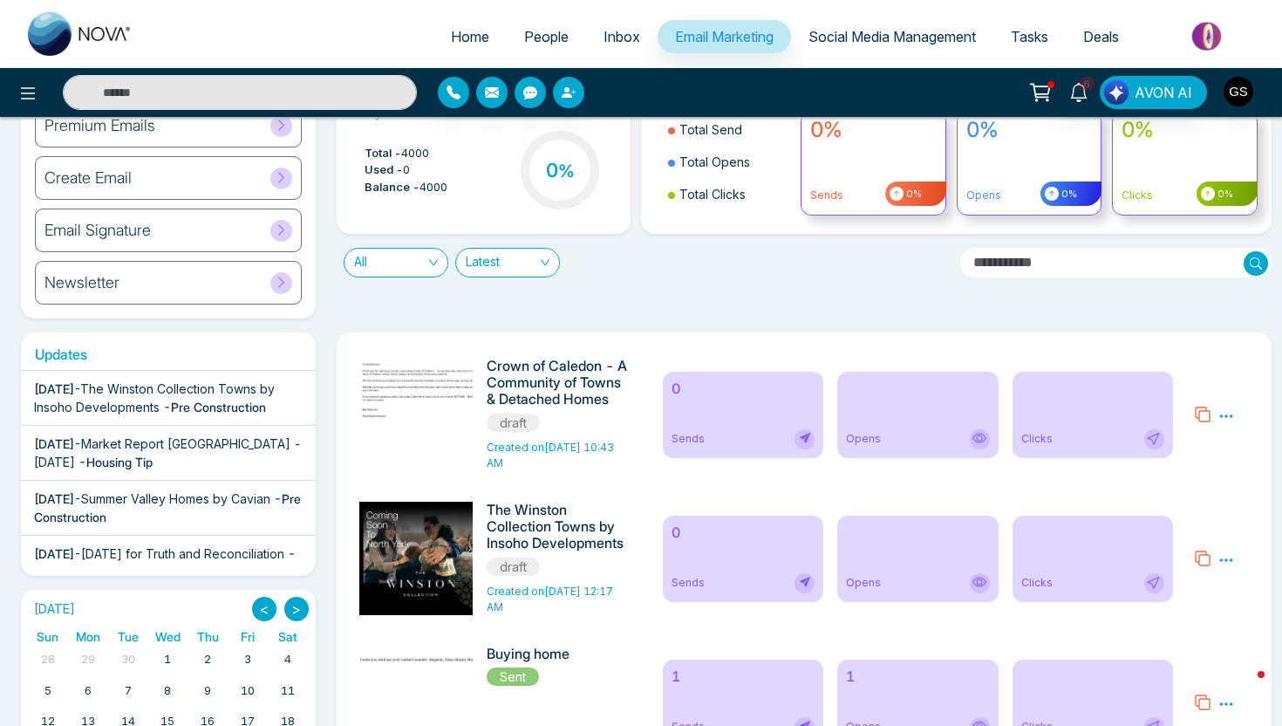
scroll to position [29, 0]
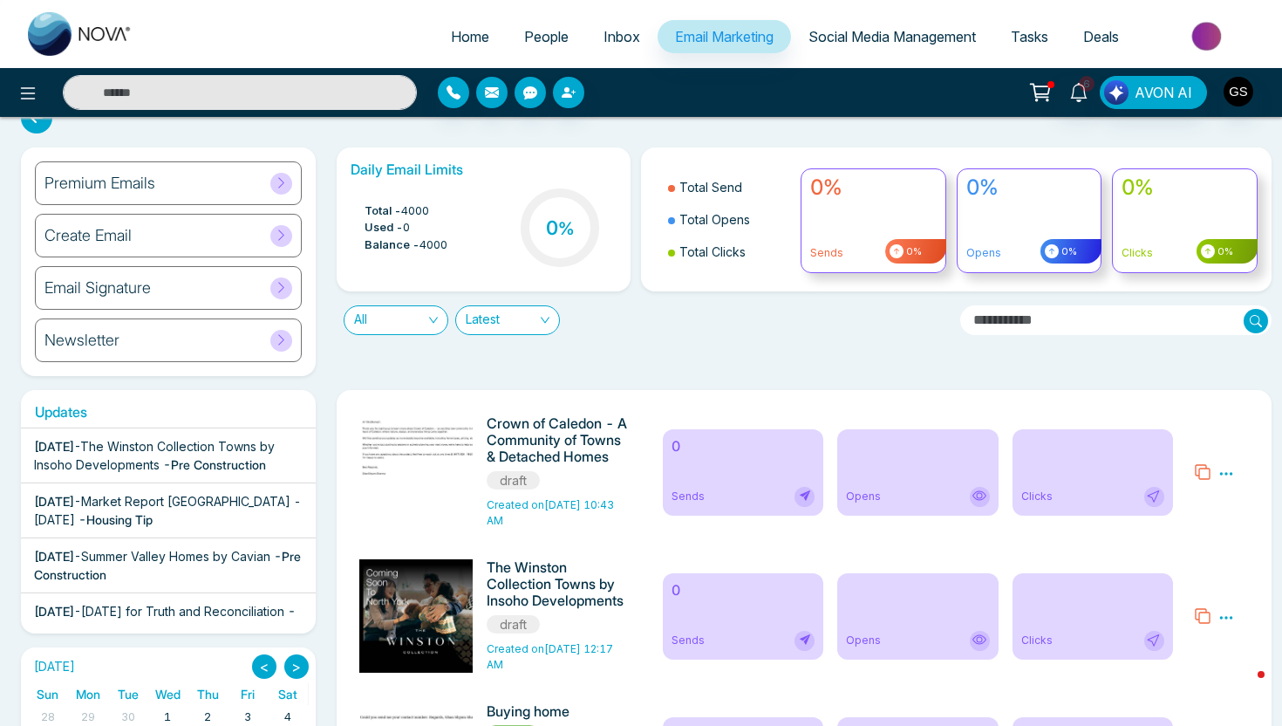
click at [1231, 473] on icon at bounding box center [1226, 473] width 13 height 3
click at [1192, 521] on link "Edit" at bounding box center [1183, 523] width 21 height 15
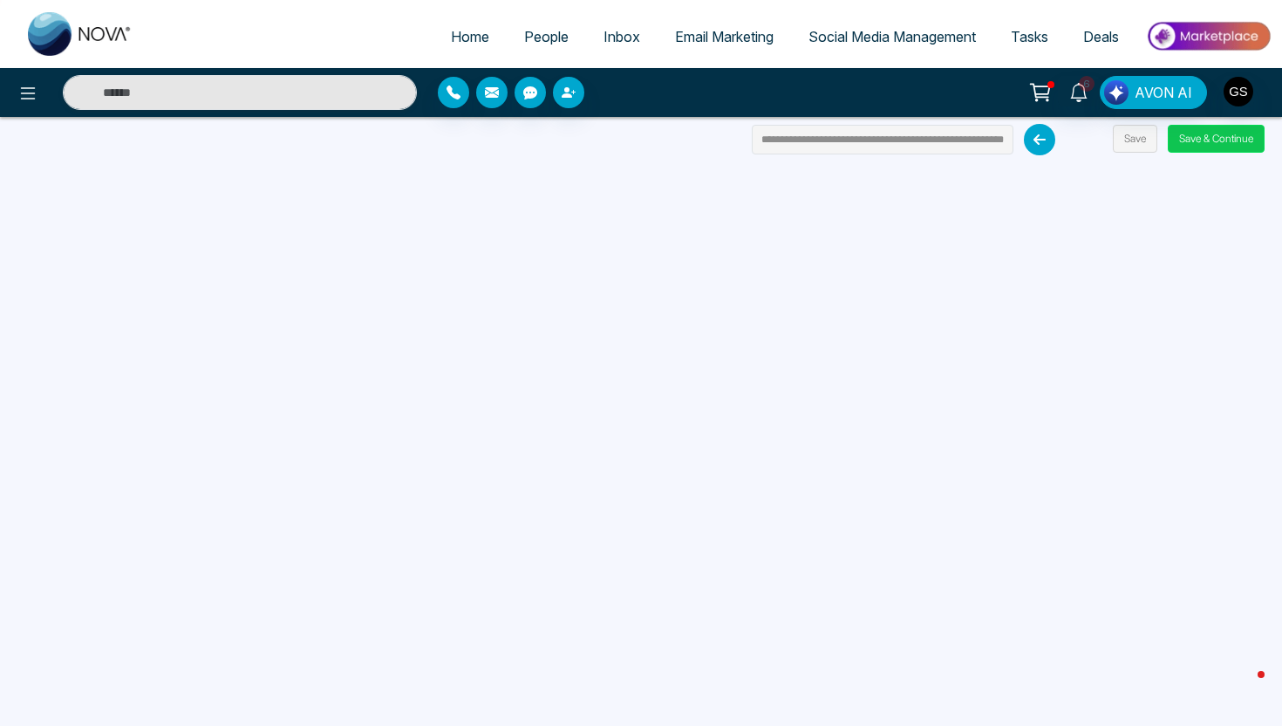
click at [1215, 144] on button "Save & Continue" at bounding box center [1216, 139] width 97 height 28
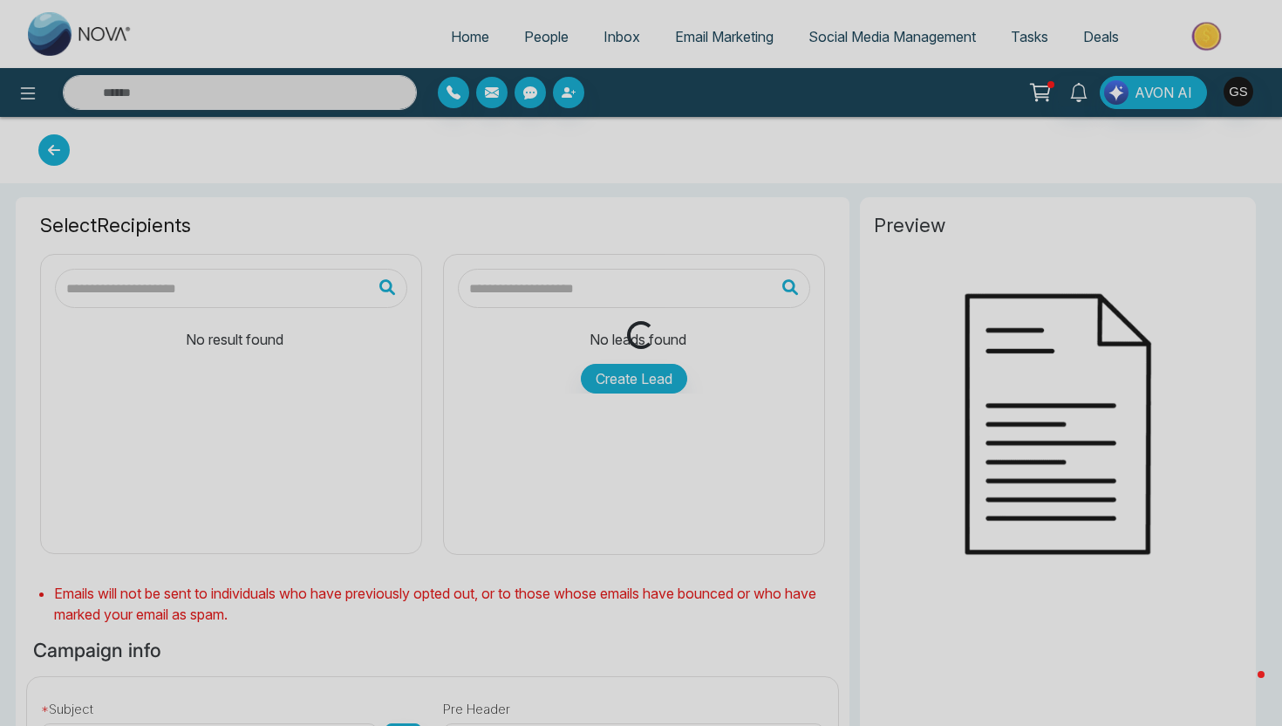
click at [1207, 151] on div "Loading..." at bounding box center [641, 363] width 1282 height 726
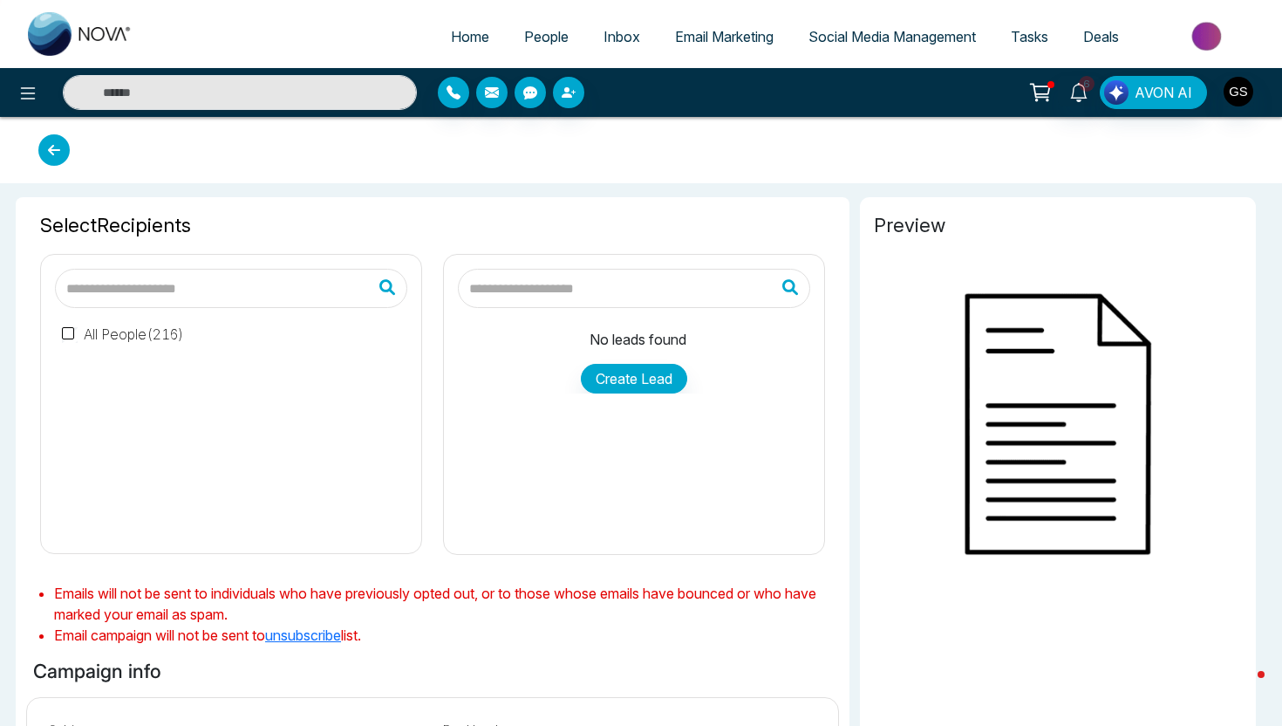
type input "**********"
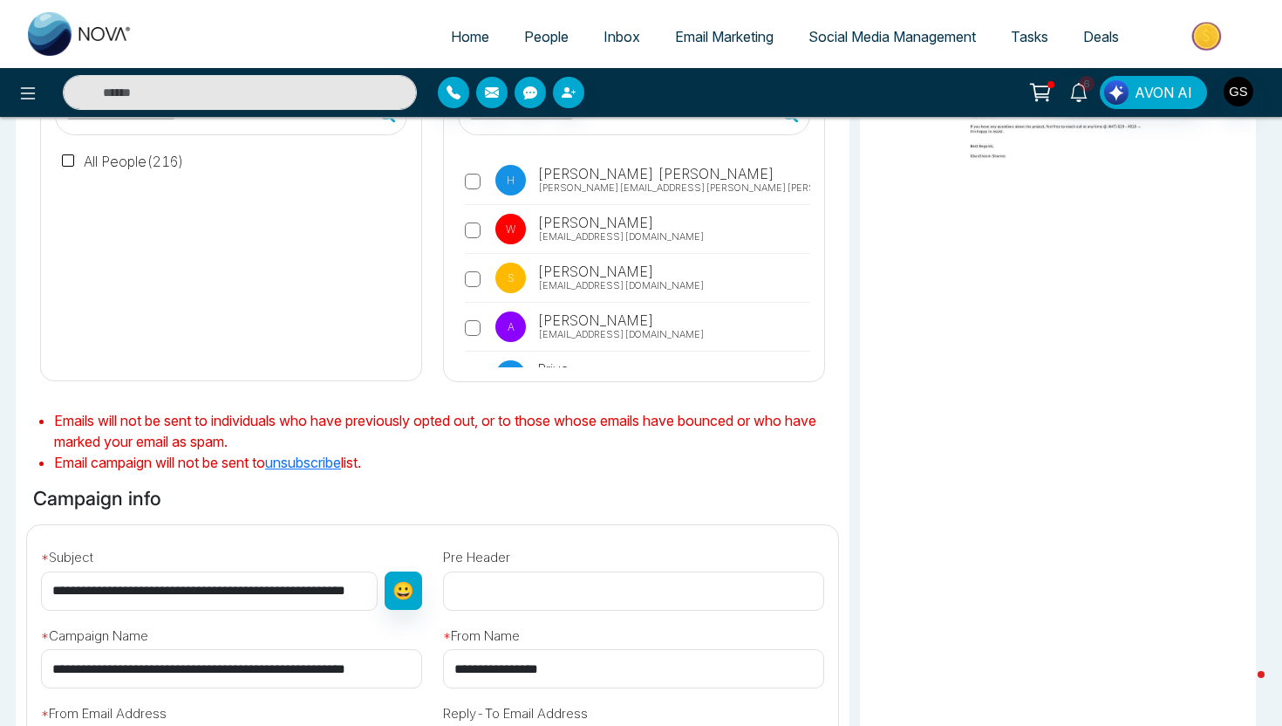
scroll to position [507, 0]
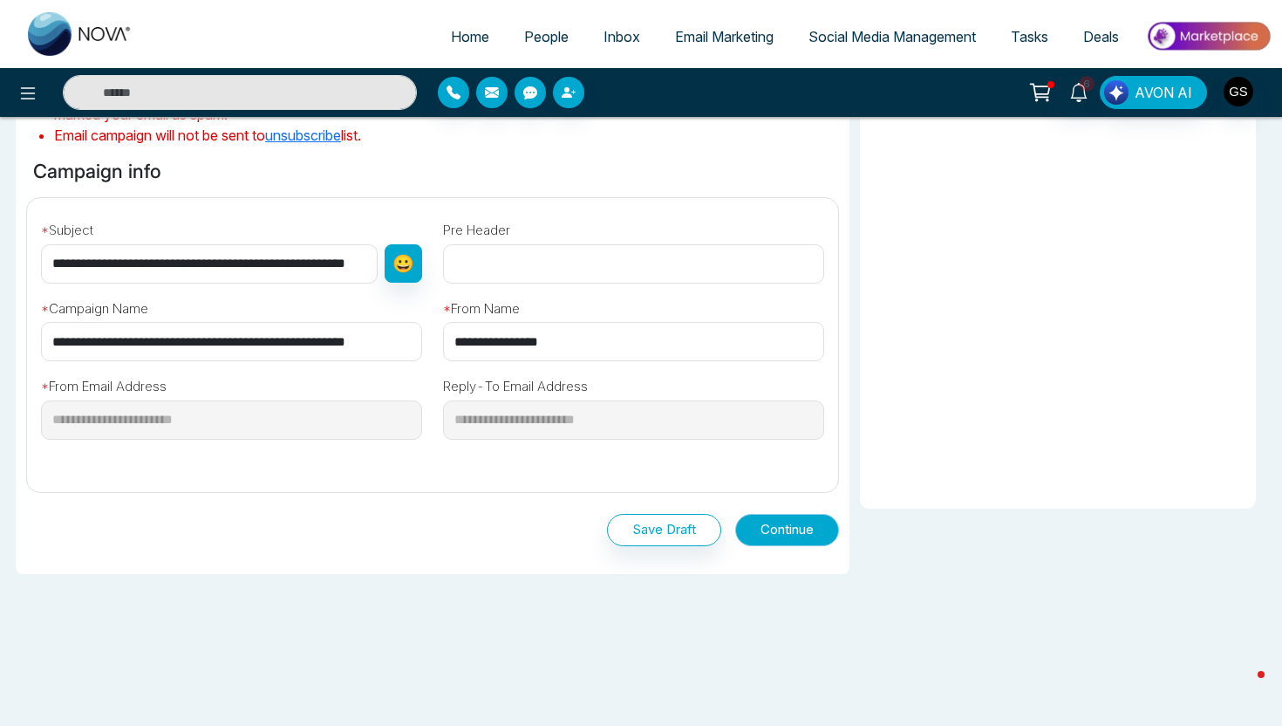
click at [828, 536] on button "Continue" at bounding box center [787, 530] width 104 height 32
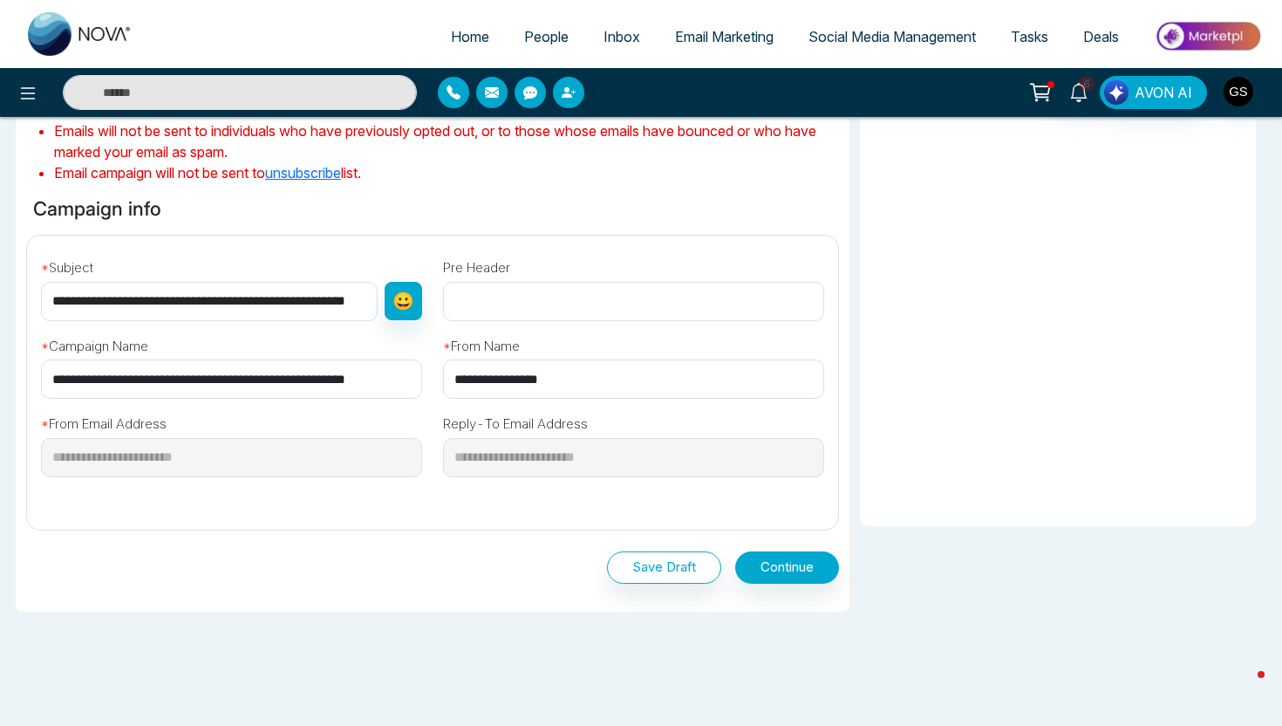
scroll to position [527, 0]
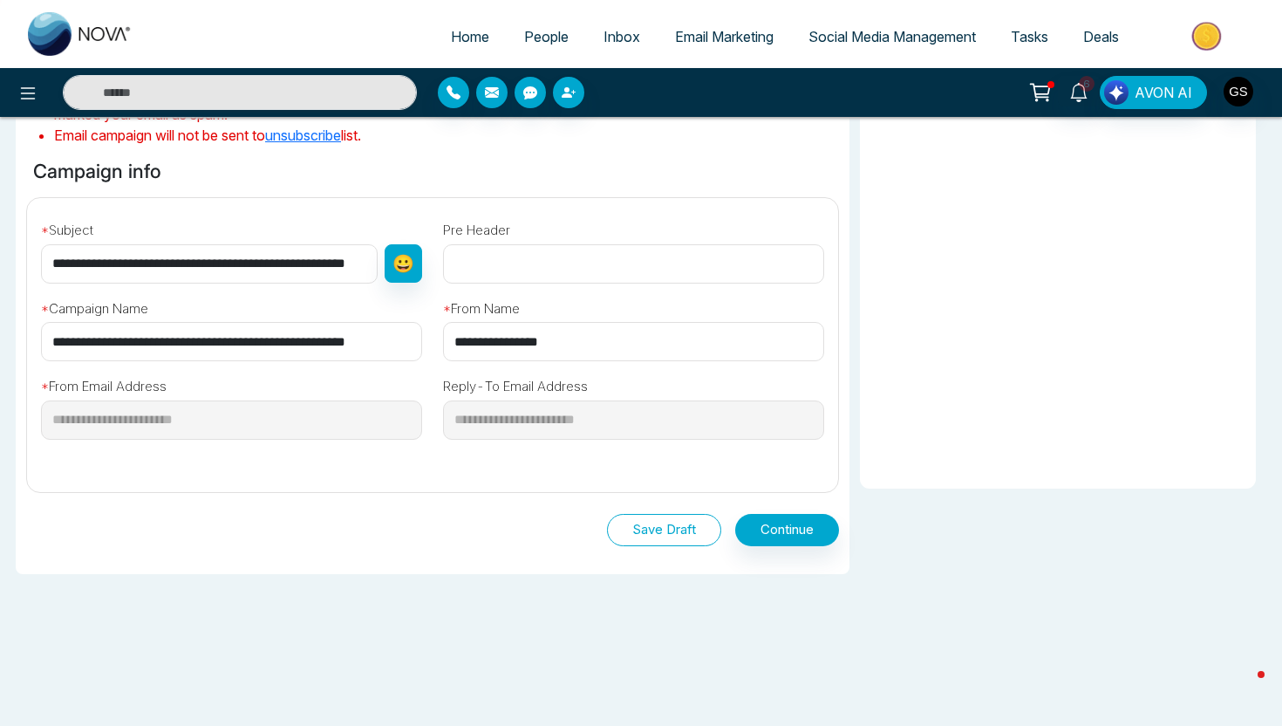
click at [660, 529] on button "Save Draft" at bounding box center [664, 530] width 114 height 32
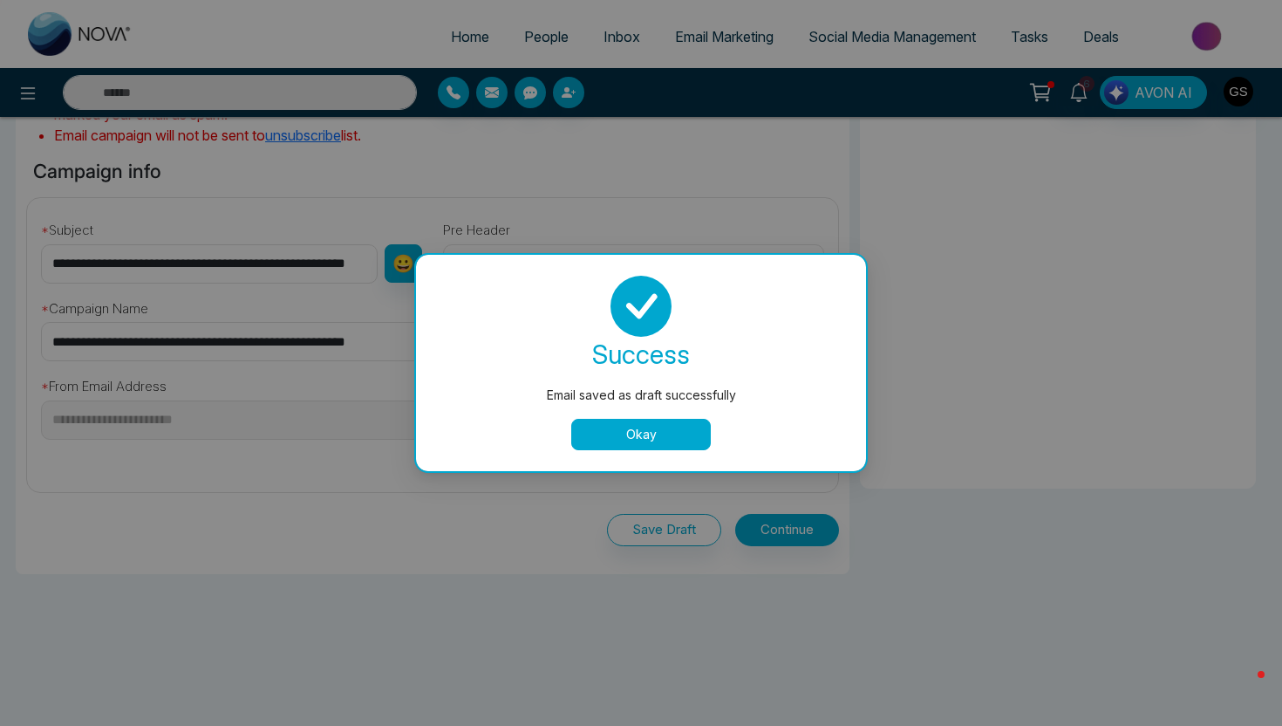
click at [638, 440] on button "Okay" at bounding box center [641, 434] width 140 height 31
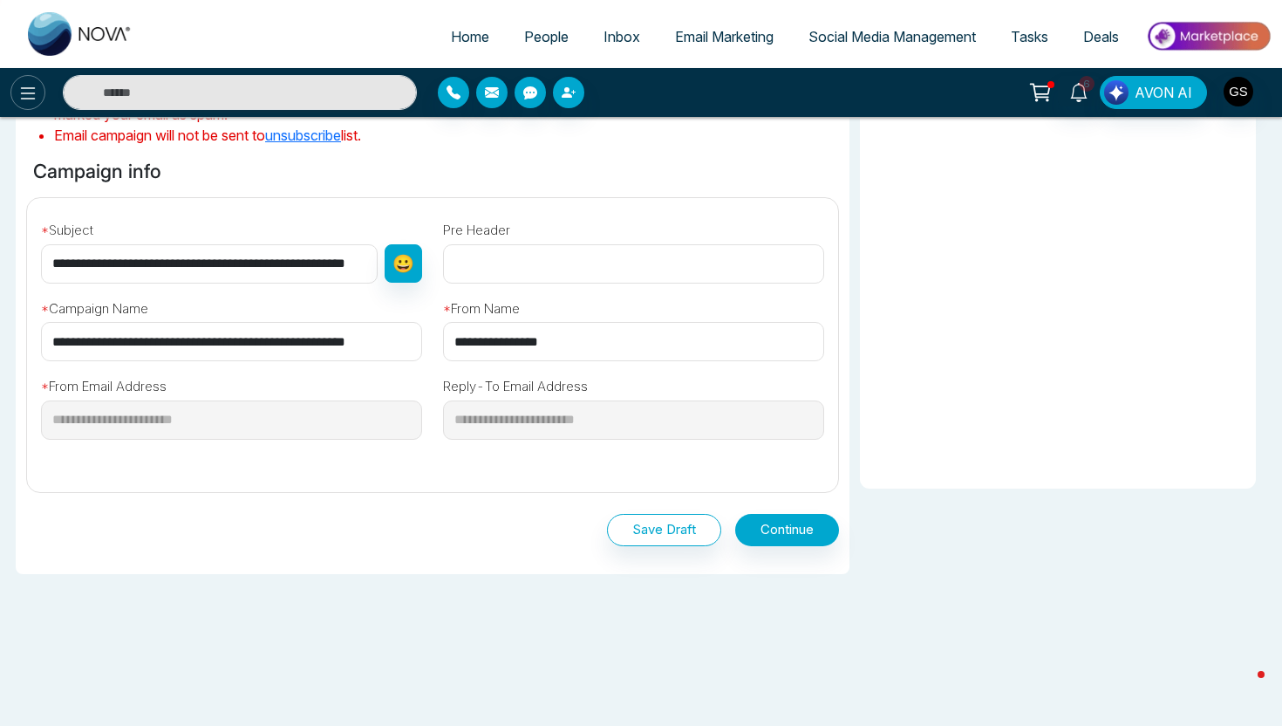
click at [33, 93] on icon at bounding box center [28, 93] width 15 height 12
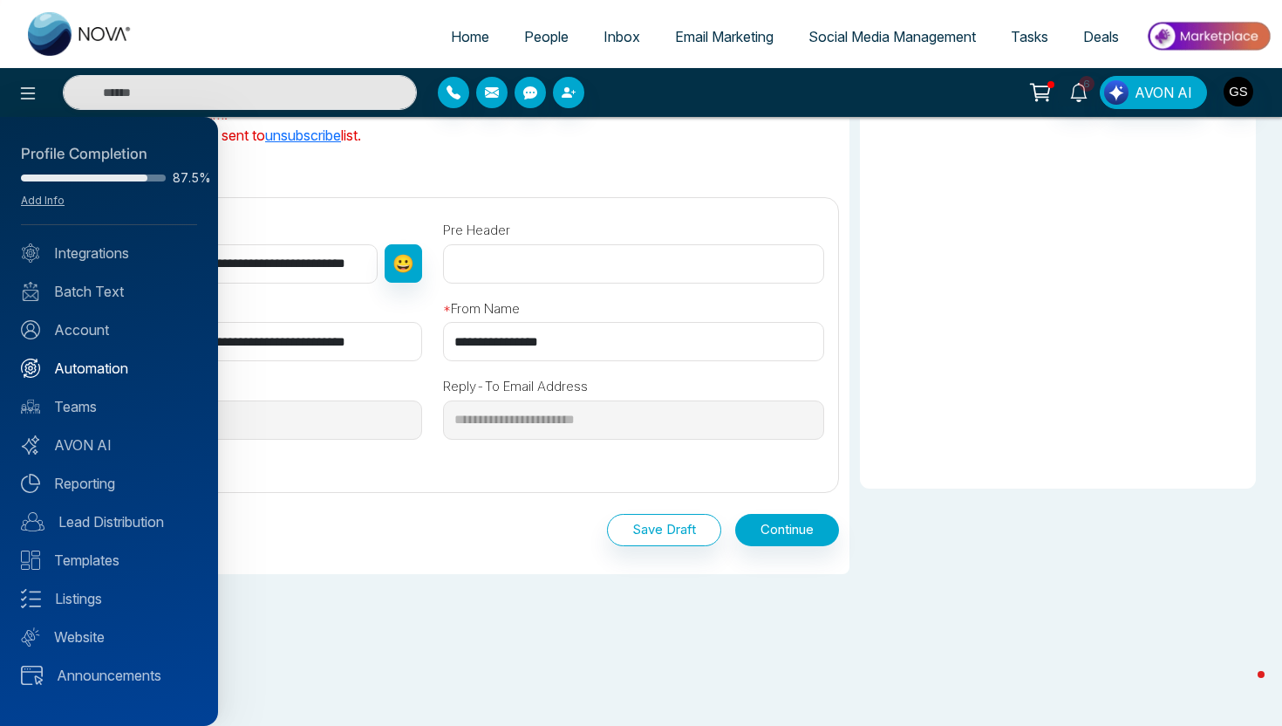
click at [97, 365] on link "Automation" at bounding box center [109, 368] width 176 height 21
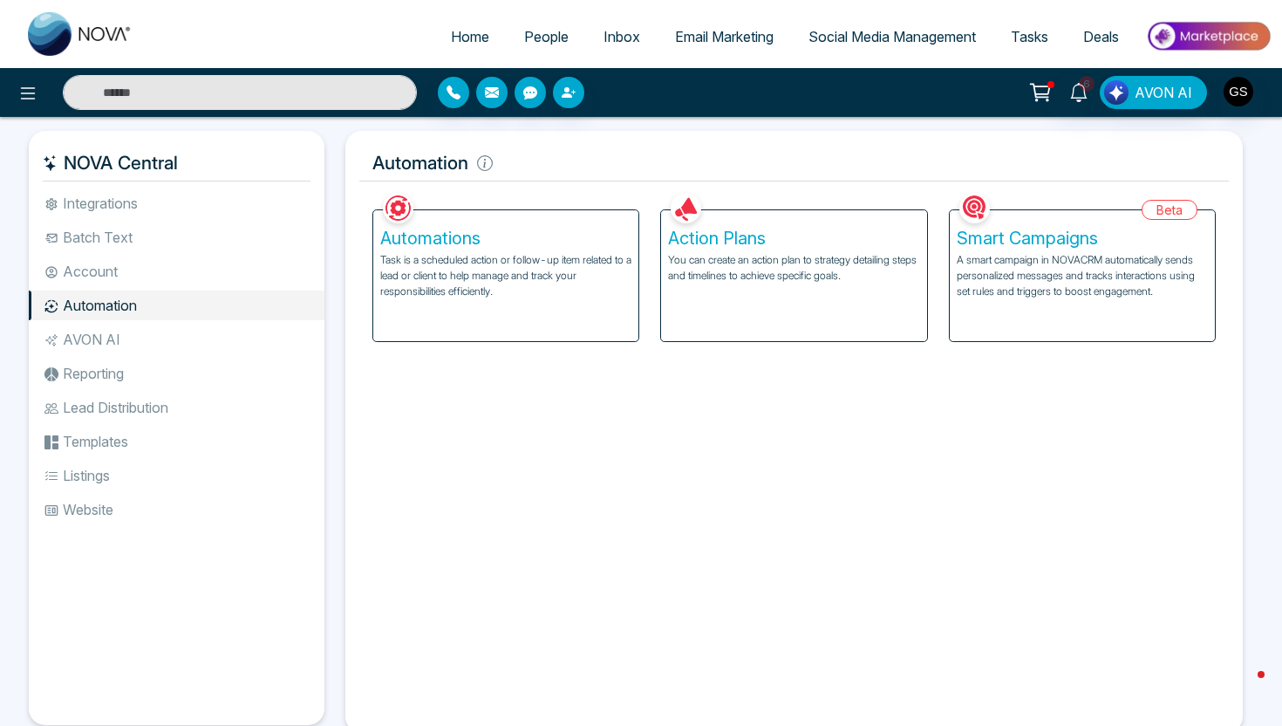
click at [727, 283] on div "Action Plans You can create an action plan to strategy detailing steps and time…" at bounding box center [793, 275] width 265 height 131
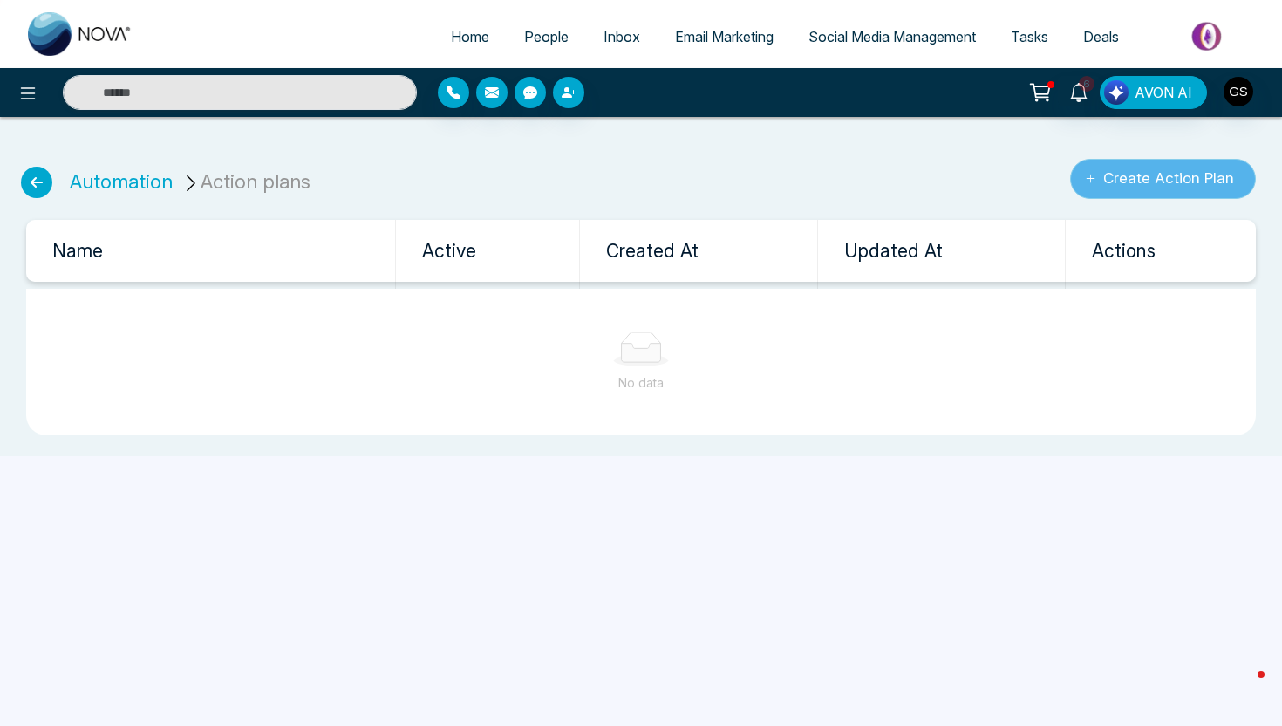
click at [1153, 182] on button "Create Action Plan" at bounding box center [1163, 179] width 186 height 40
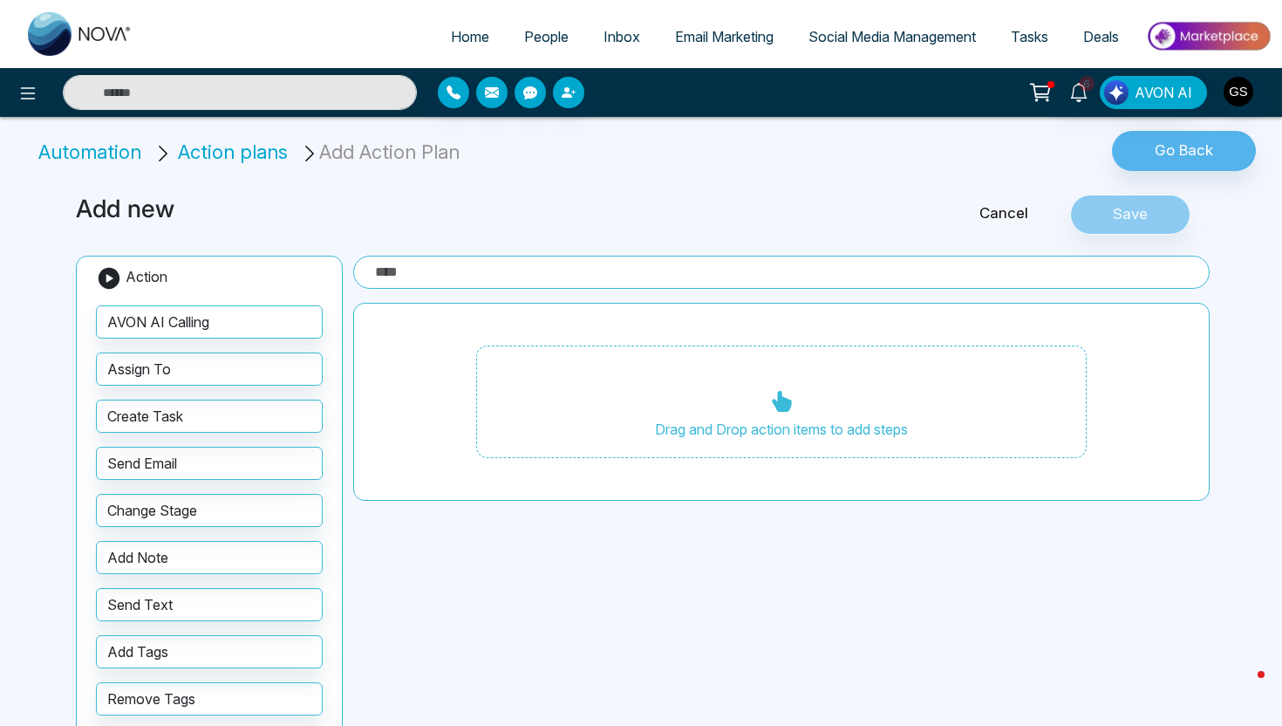
click at [502, 276] on input "text" at bounding box center [781, 272] width 856 height 33
type input "**********"
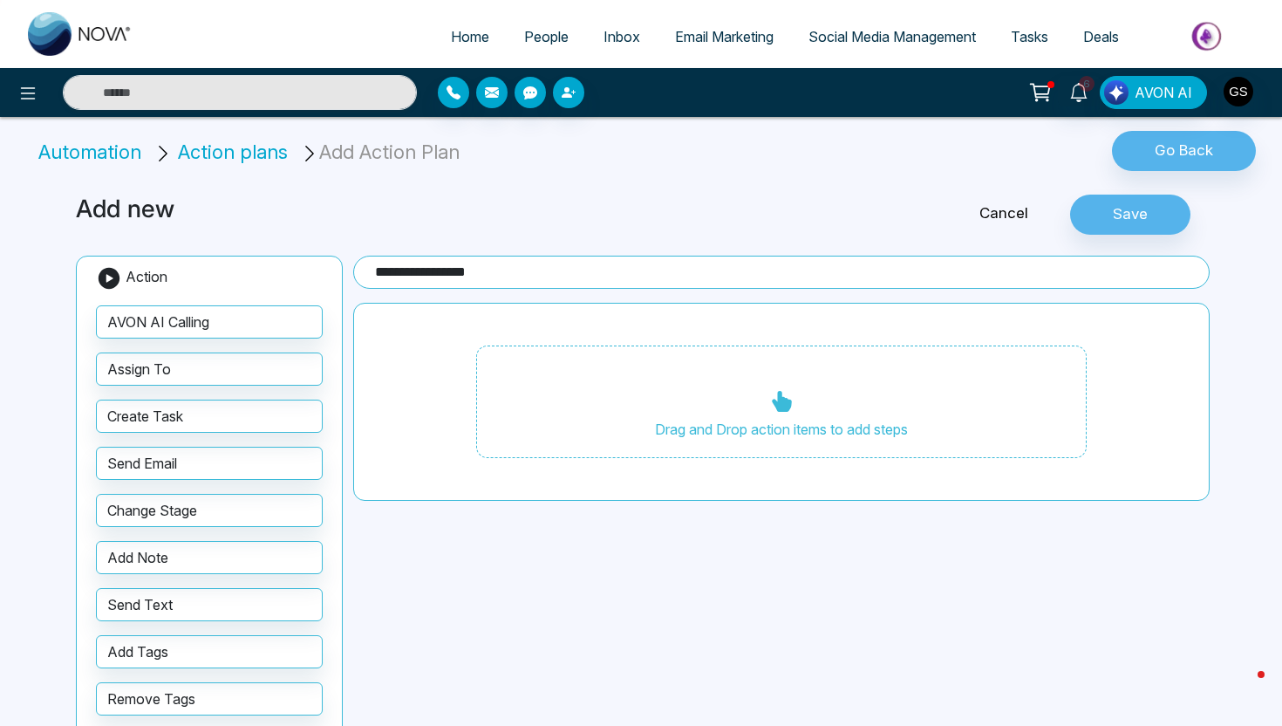
click at [447, 222] on h3 "Add new" at bounding box center [449, 209] width 747 height 30
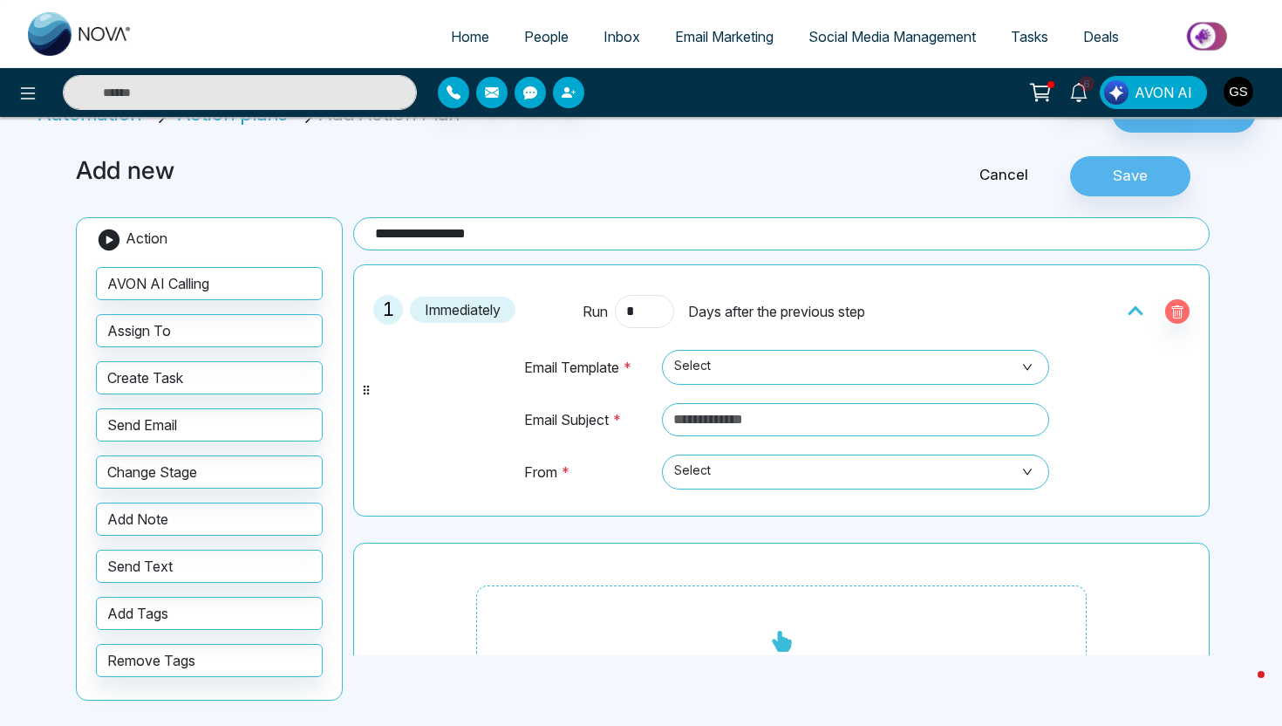
click at [723, 335] on div "Email Template * Select Email Subject * From * Select" at bounding box center [781, 417] width 558 height 179
click at [723, 351] on input "search" at bounding box center [849, 364] width 354 height 26
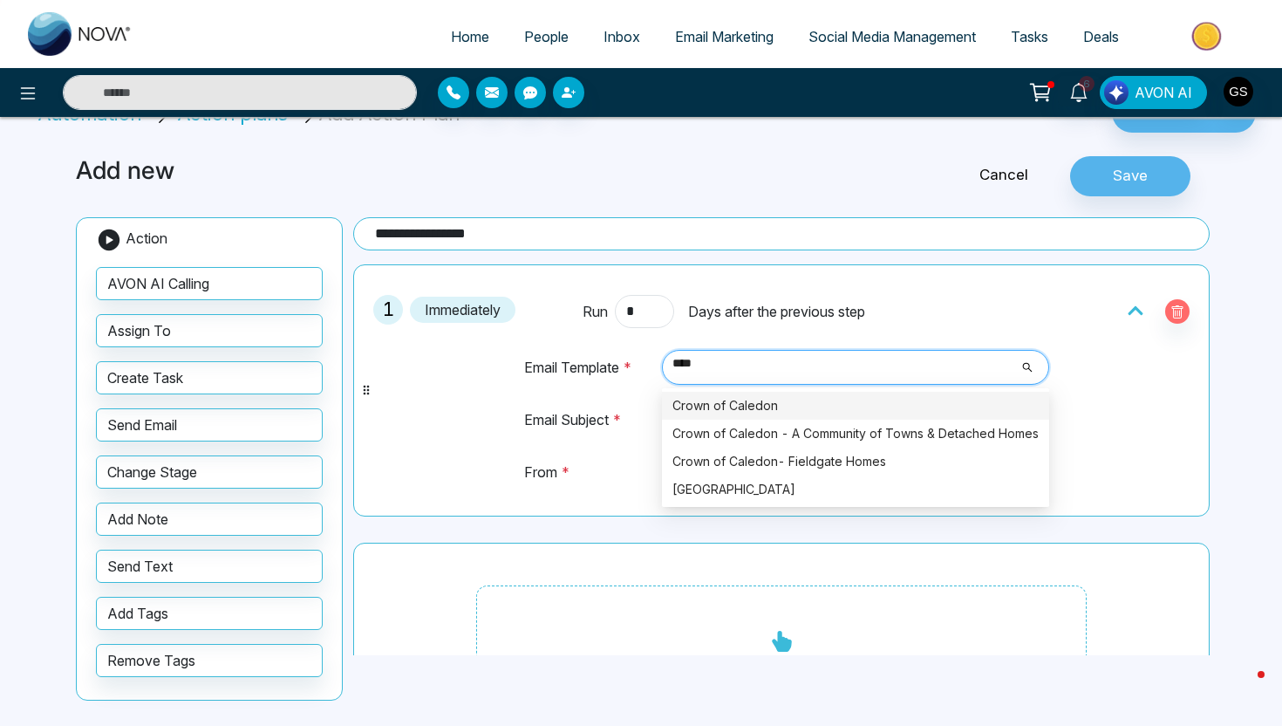
type input "*****"
click at [734, 441] on div "Crown of Caledon - A Community of Towns & Detached Homes" at bounding box center [855, 433] width 366 height 19
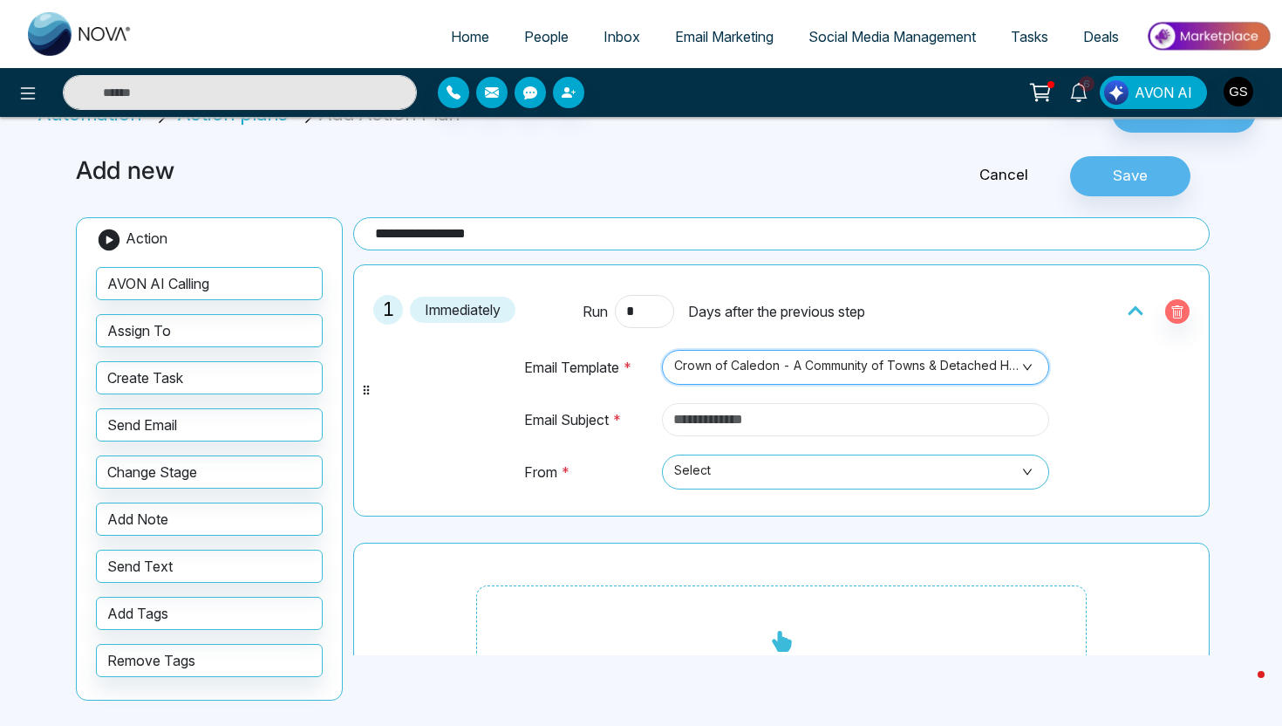
click at [735, 424] on input "text" at bounding box center [855, 419] width 387 height 33
click at [748, 487] on span at bounding box center [849, 471] width 354 height 33
type input "**********"
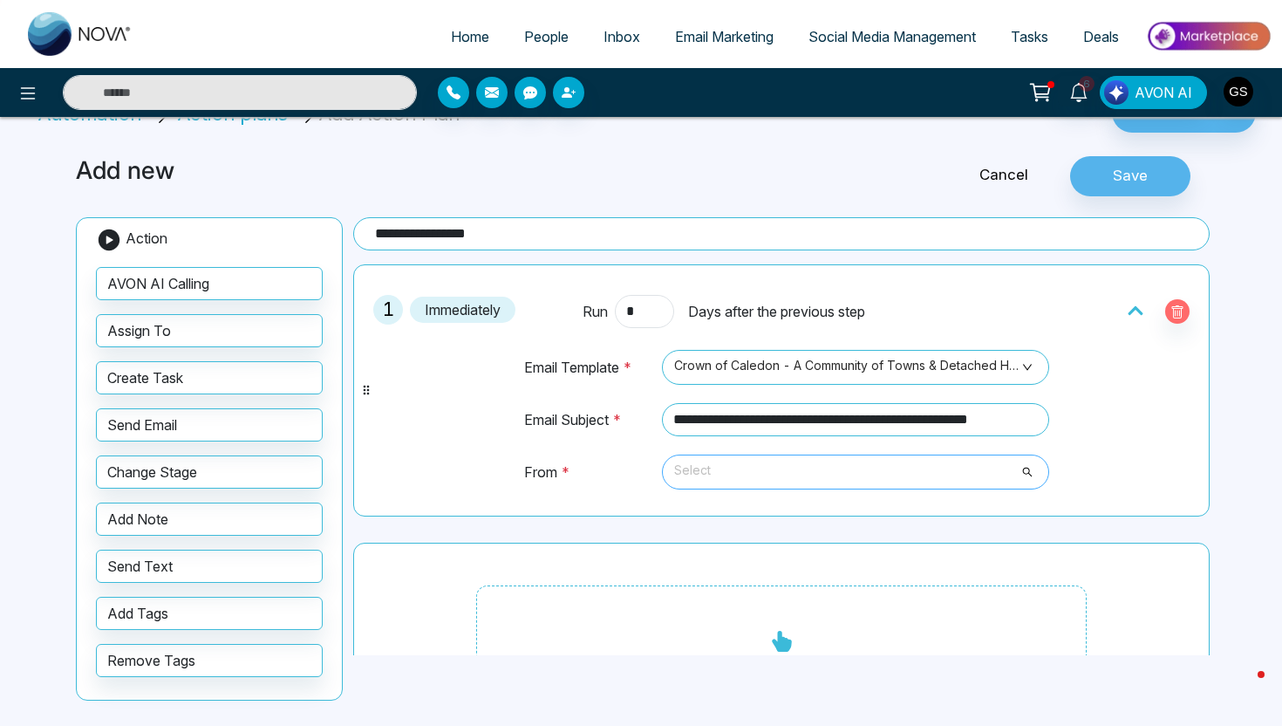
scroll to position [0, 0]
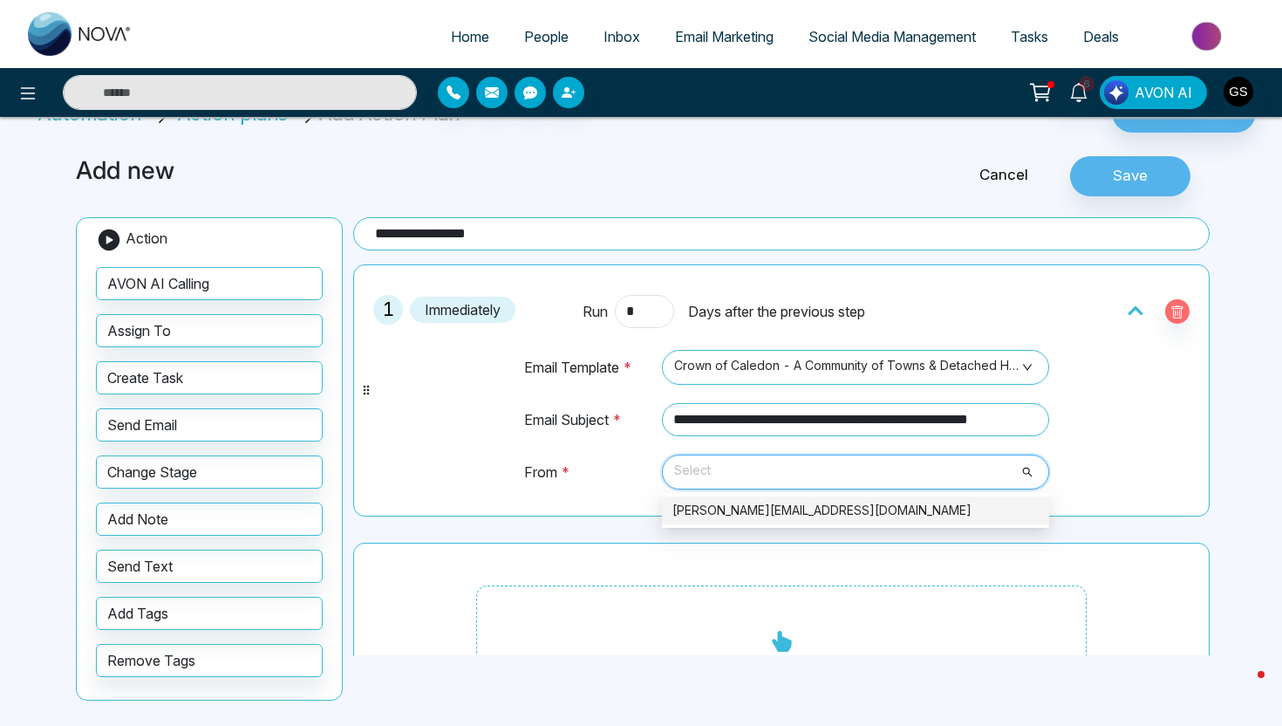
click at [753, 515] on div "[PERSON_NAME][EMAIL_ADDRESS][DOMAIN_NAME]" at bounding box center [855, 510] width 366 height 19
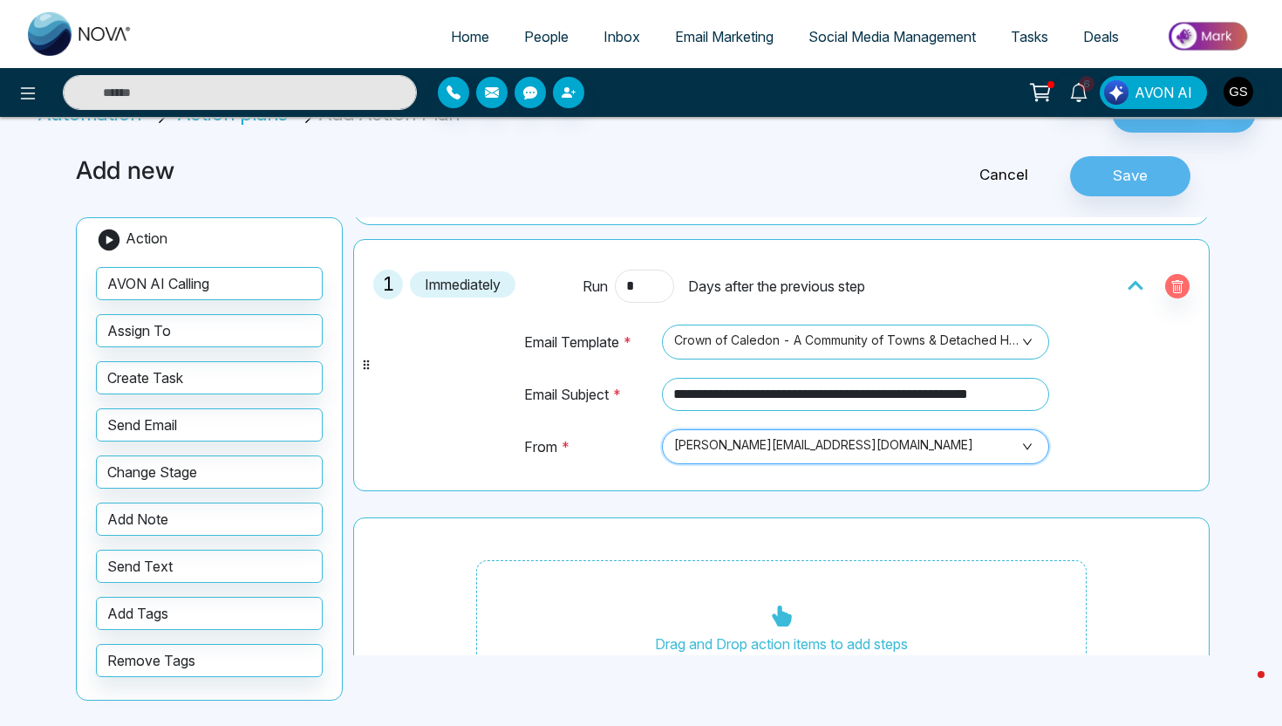
scroll to position [85, 0]
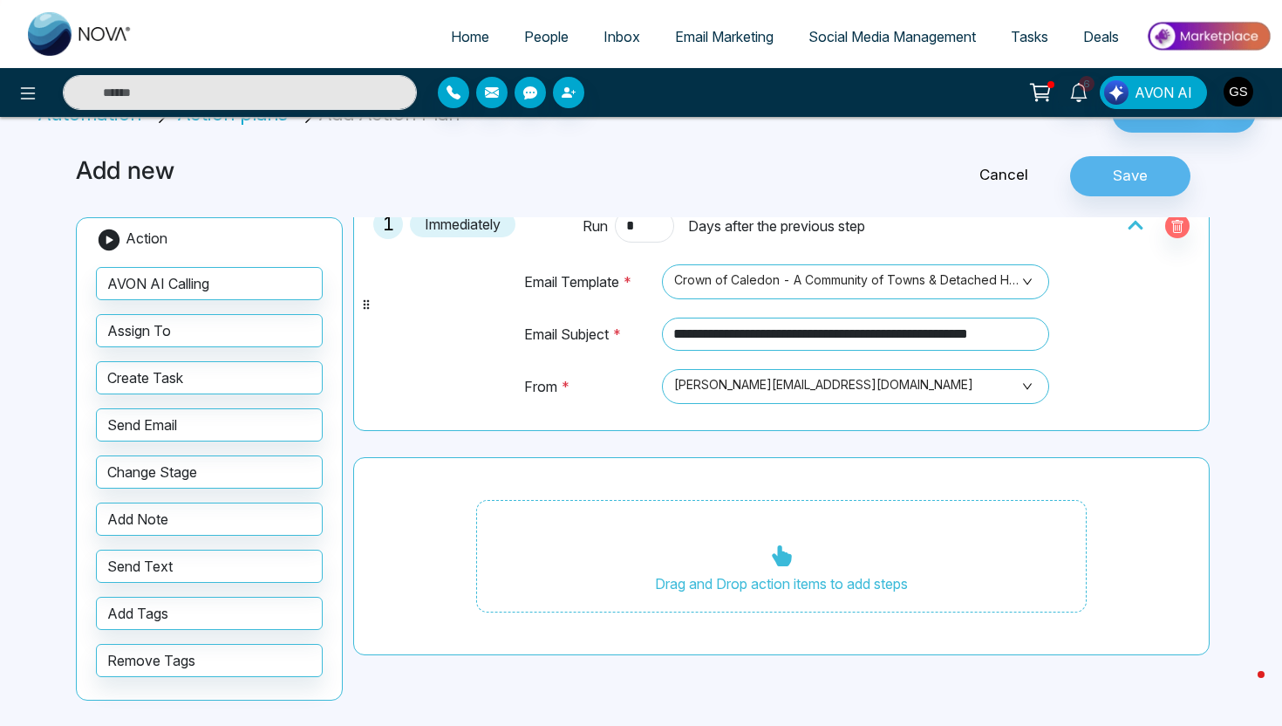
click at [767, 576] on div "Drag and Drop action items to add steps" at bounding box center [781, 556] width 611 height 113
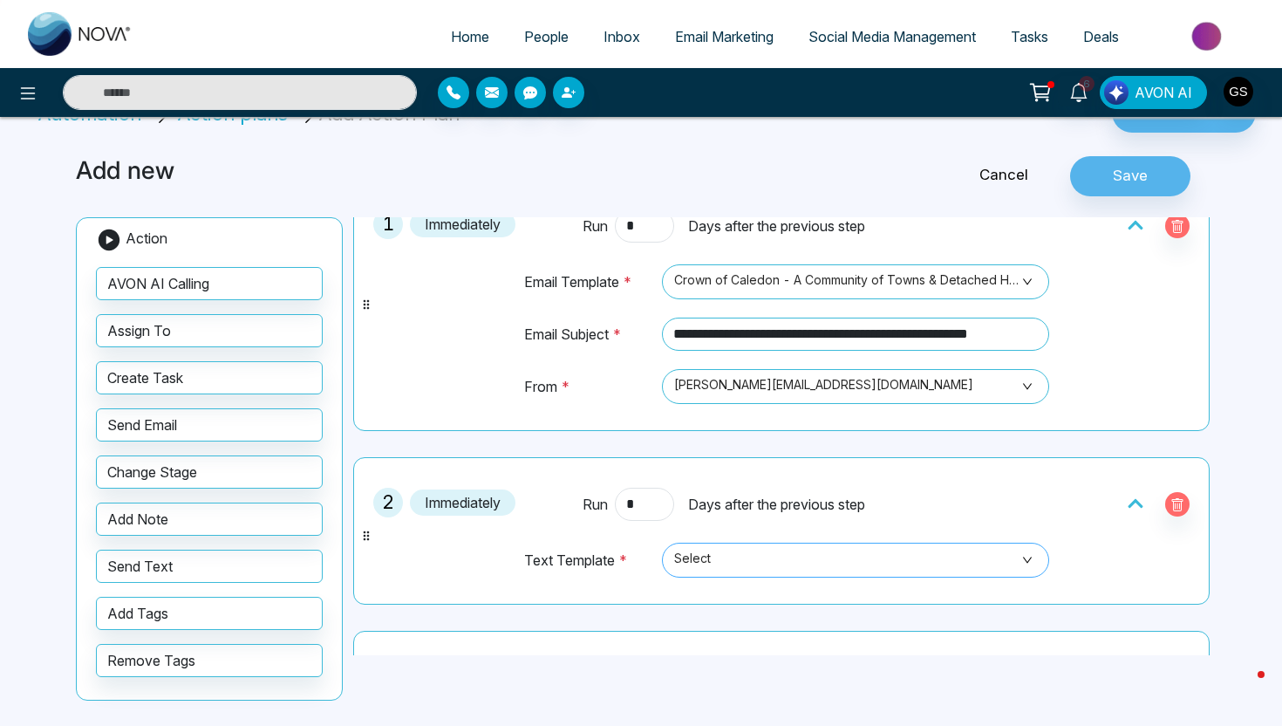
click at [704, 551] on span "Select" at bounding box center [855, 560] width 363 height 30
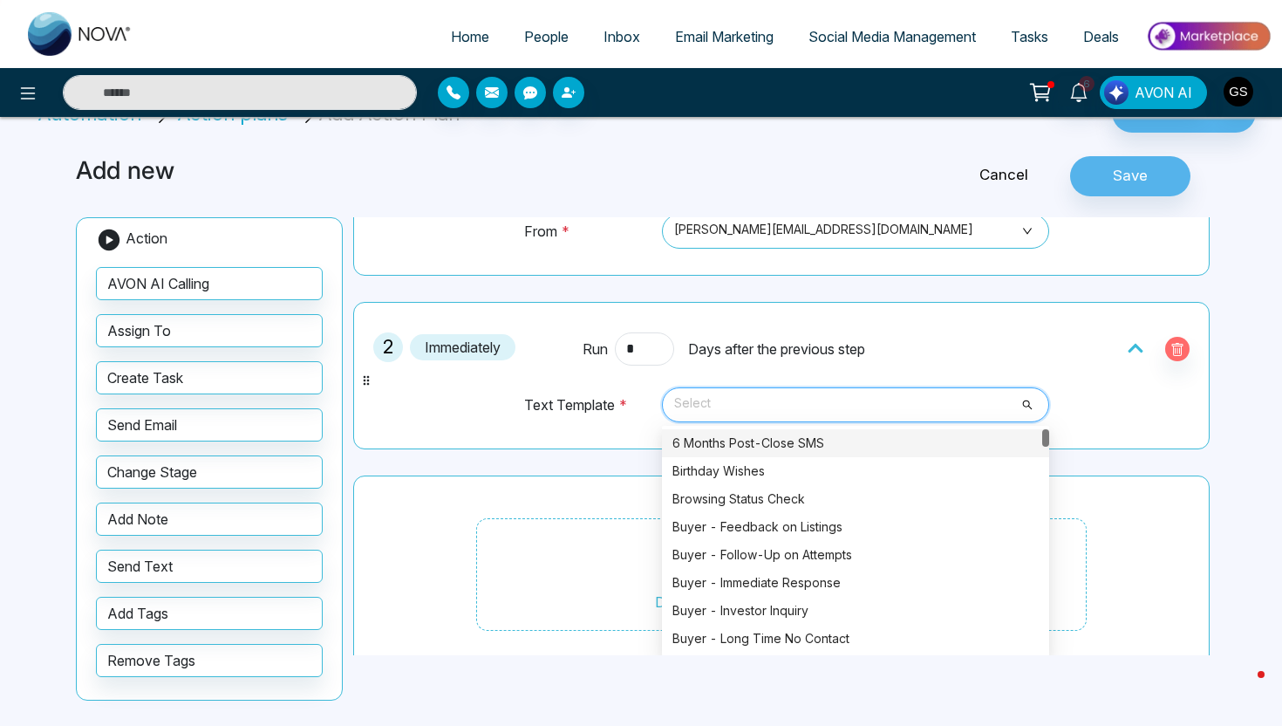
scroll to position [254, 0]
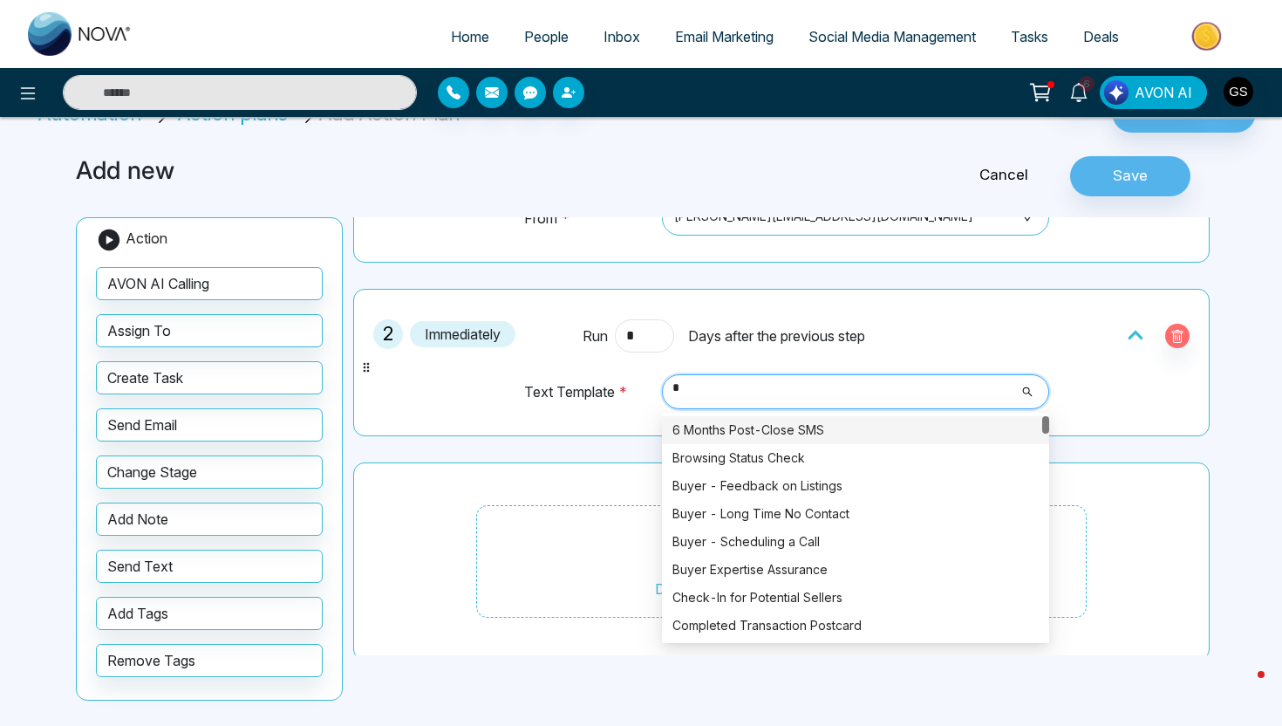
type input "**"
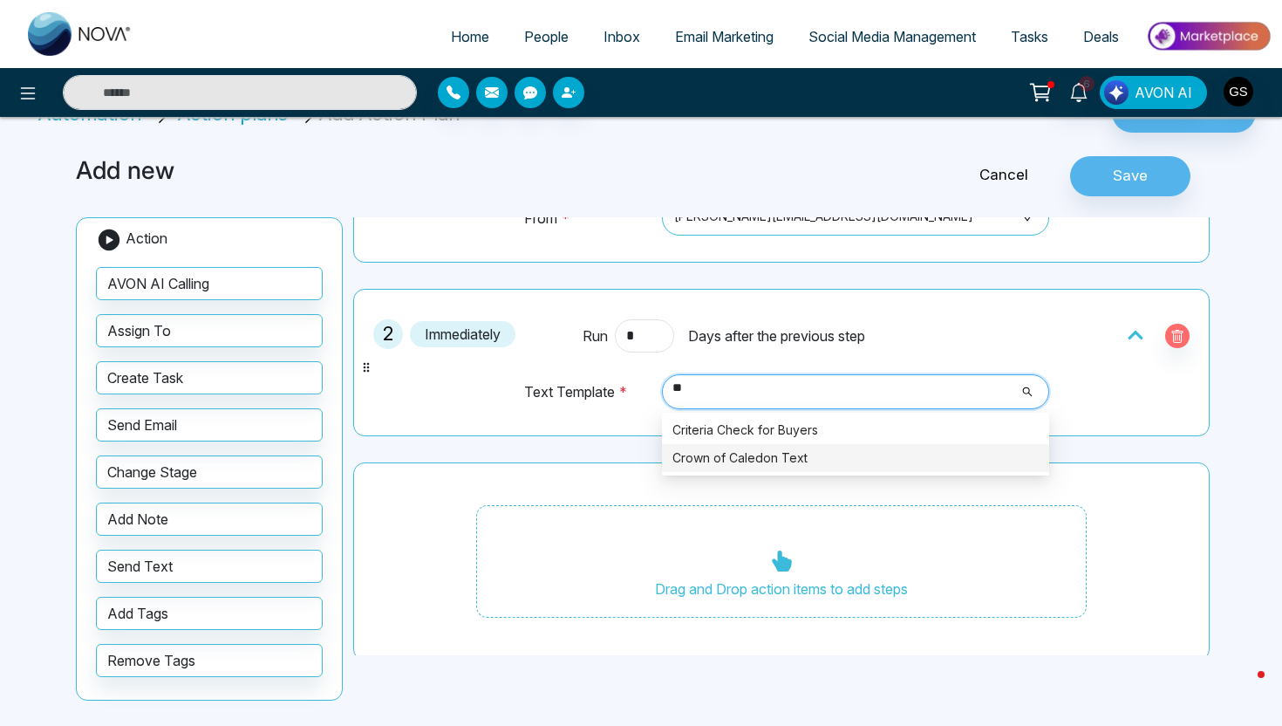
click at [734, 449] on div "Crown of Caledon Text" at bounding box center [855, 457] width 366 height 19
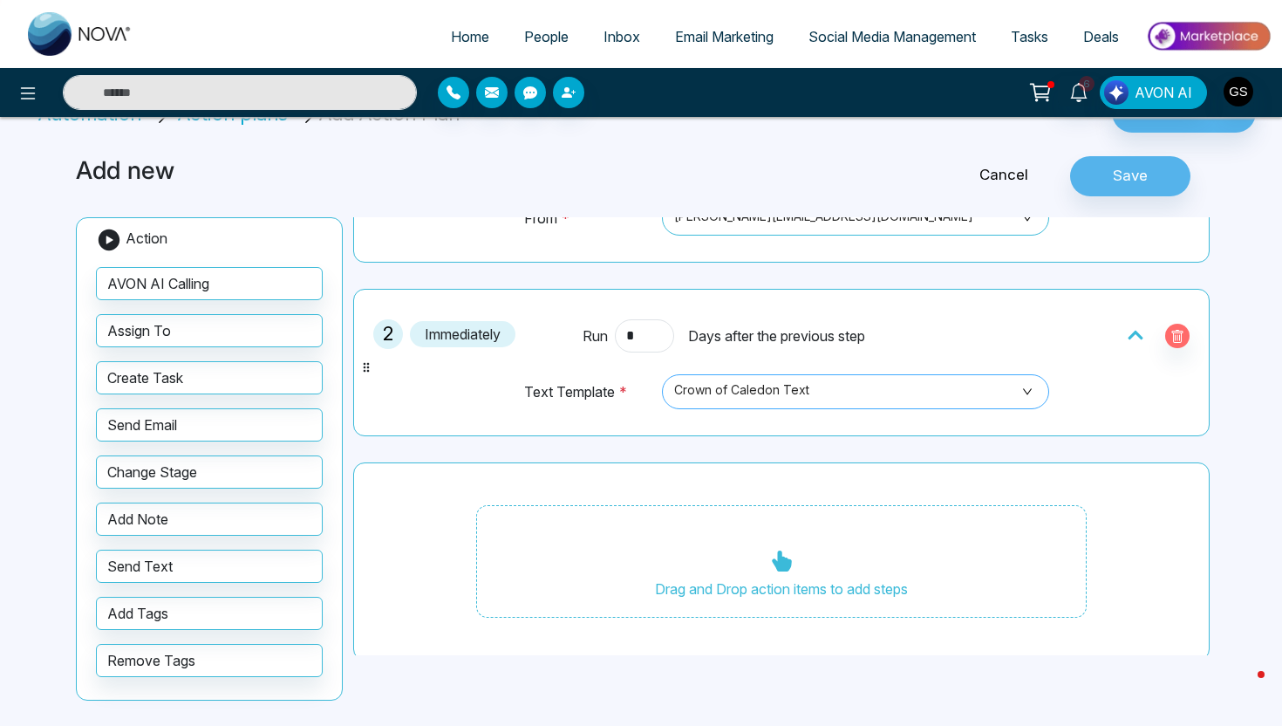
click at [734, 449] on div "**********" at bounding box center [781, 335] width 856 height 651
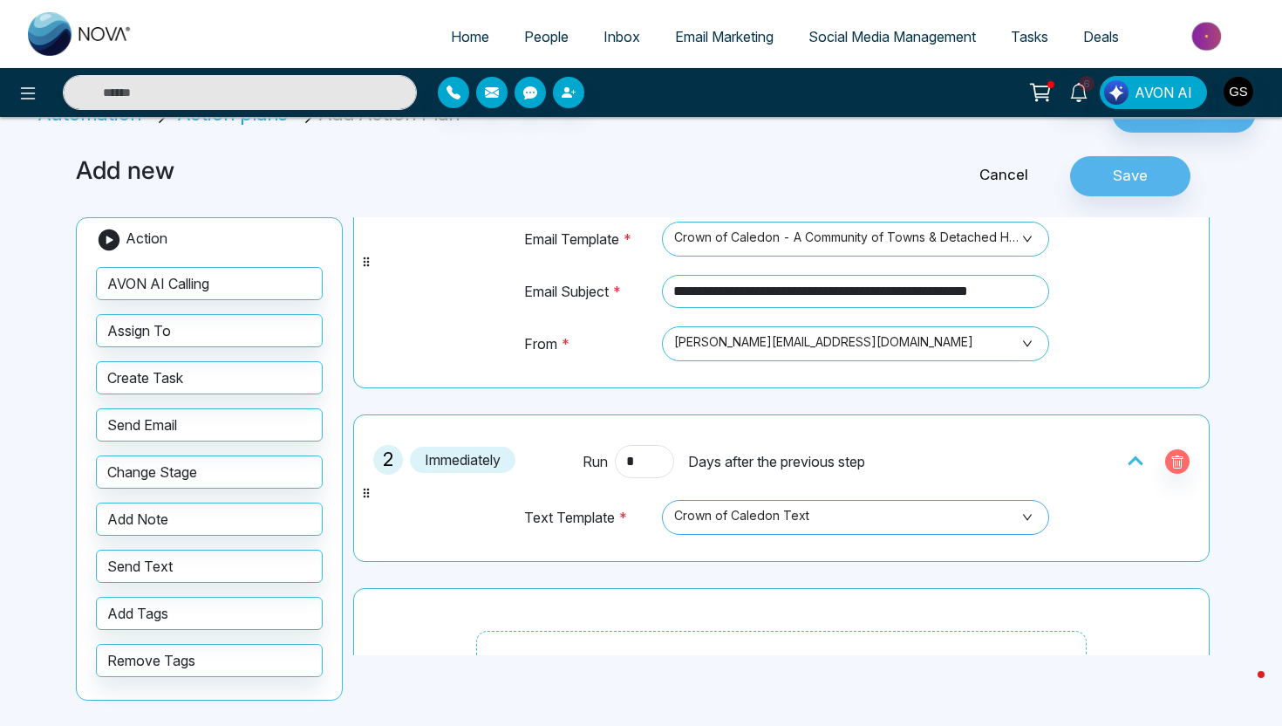
scroll to position [0, 0]
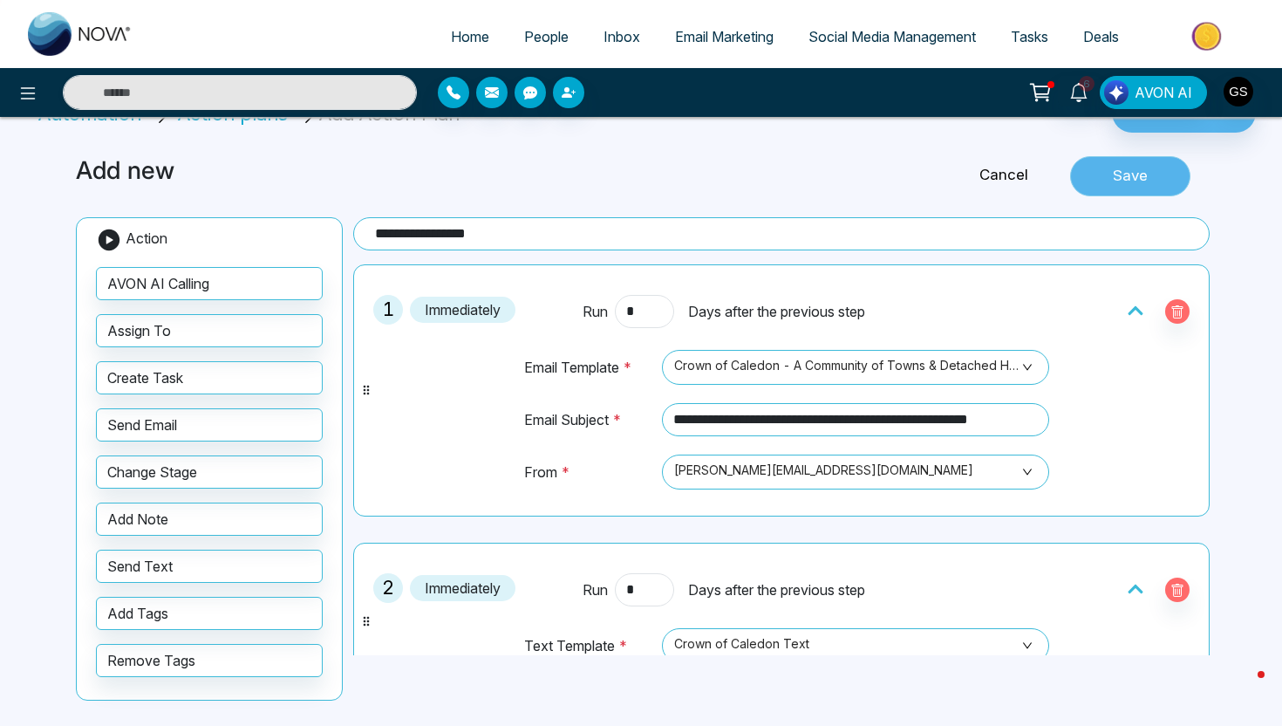
click at [1114, 174] on button "Save" at bounding box center [1130, 176] width 120 height 40
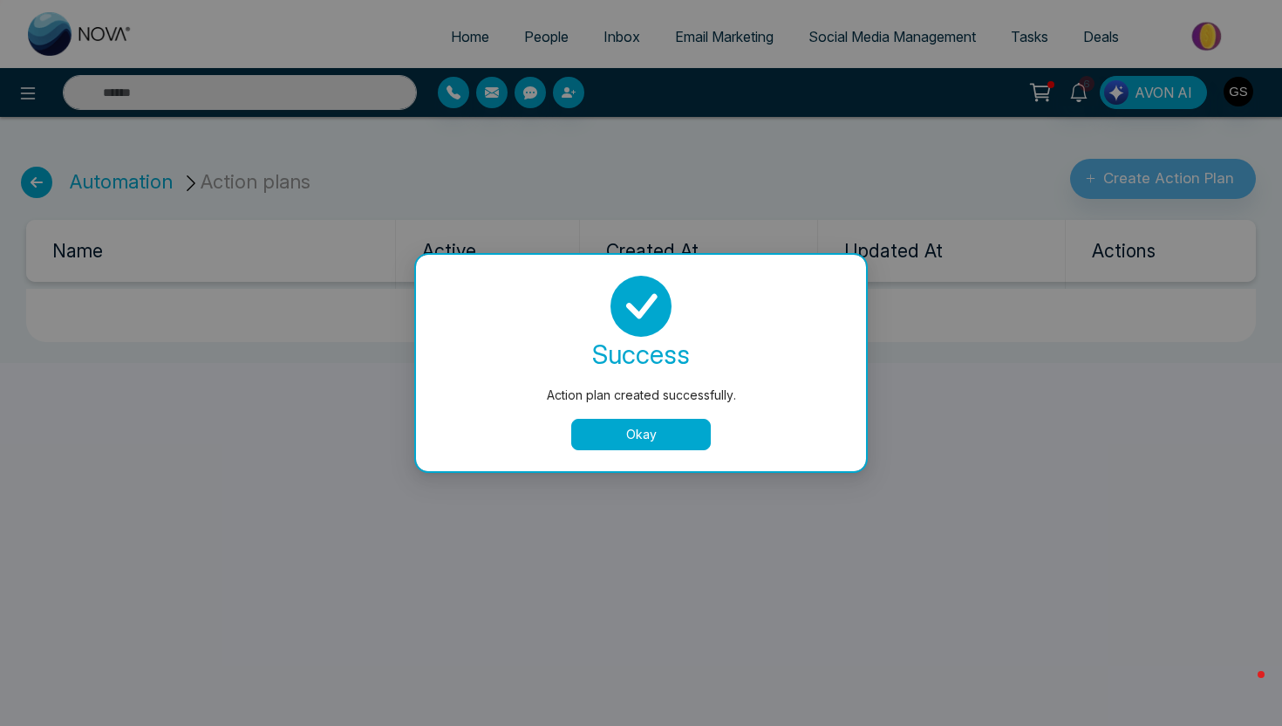
click at [655, 438] on button "Okay" at bounding box center [641, 434] width 140 height 31
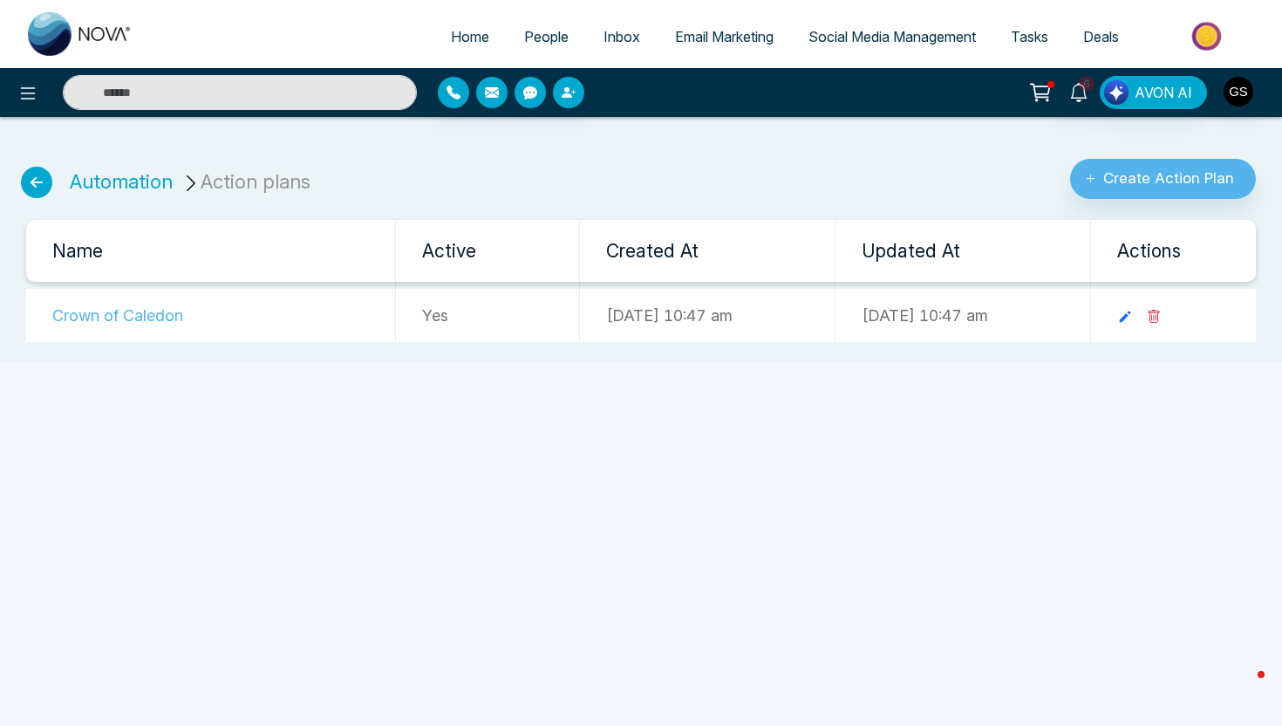
click at [46, 183] on icon at bounding box center [36, 182] width 31 height 31
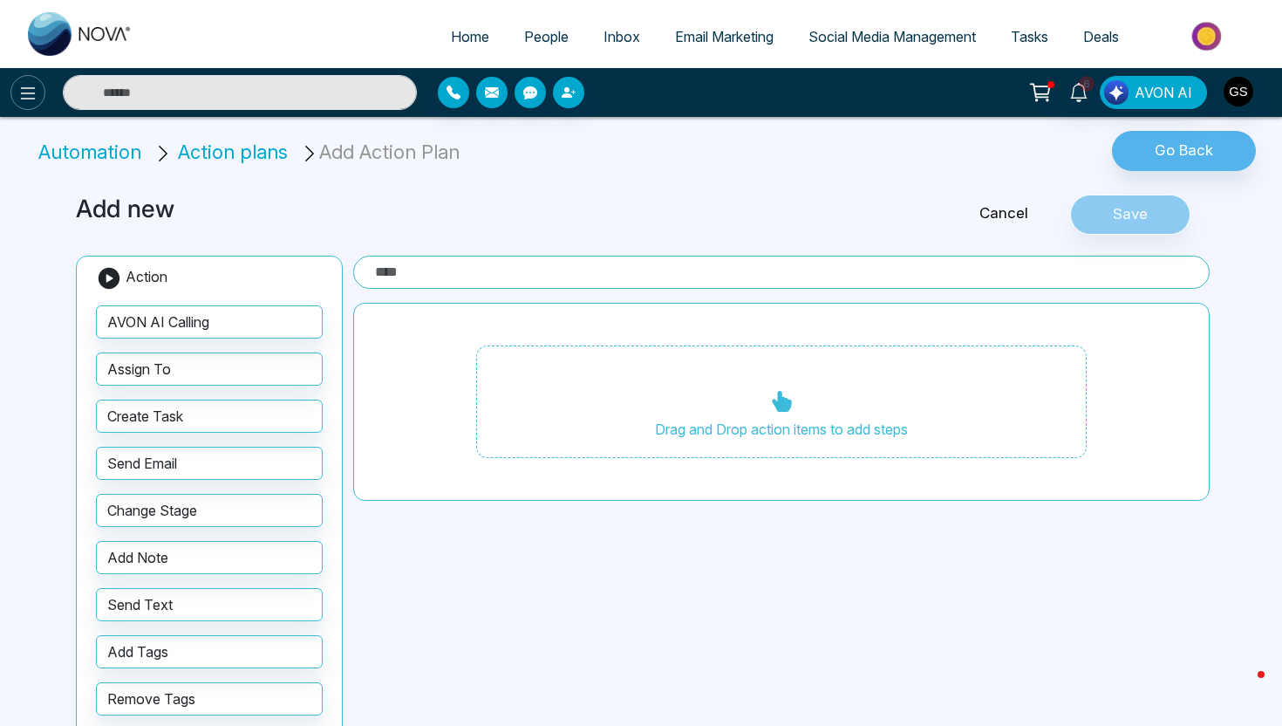
click at [31, 93] on icon at bounding box center [27, 93] width 21 height 21
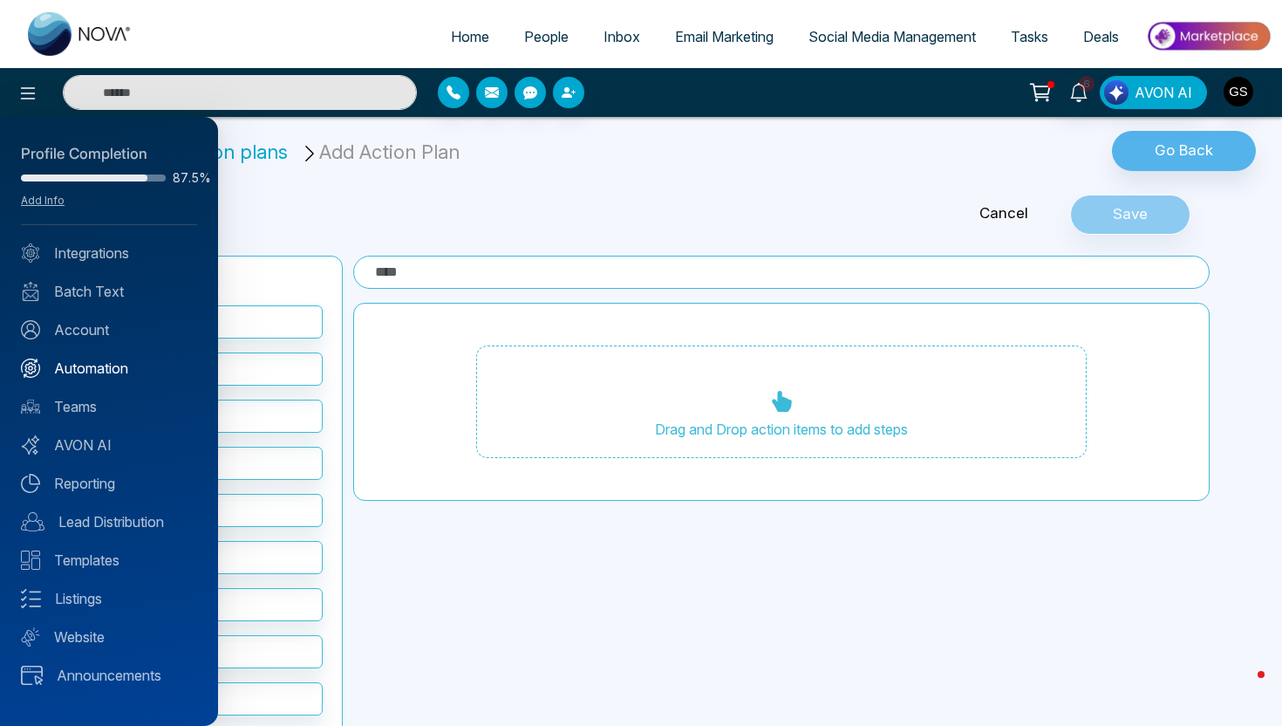
click at [85, 364] on link "Automation" at bounding box center [109, 368] width 176 height 21
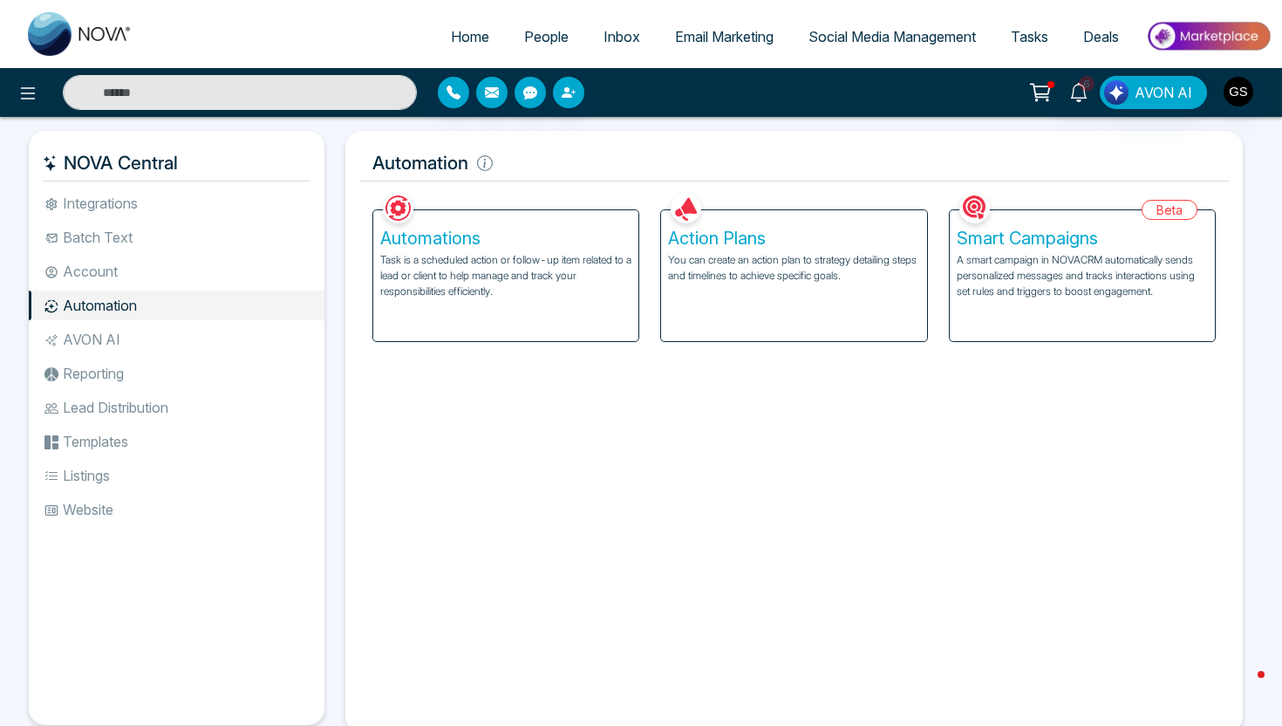
click at [419, 235] on h5 "Automations" at bounding box center [505, 238] width 251 height 21
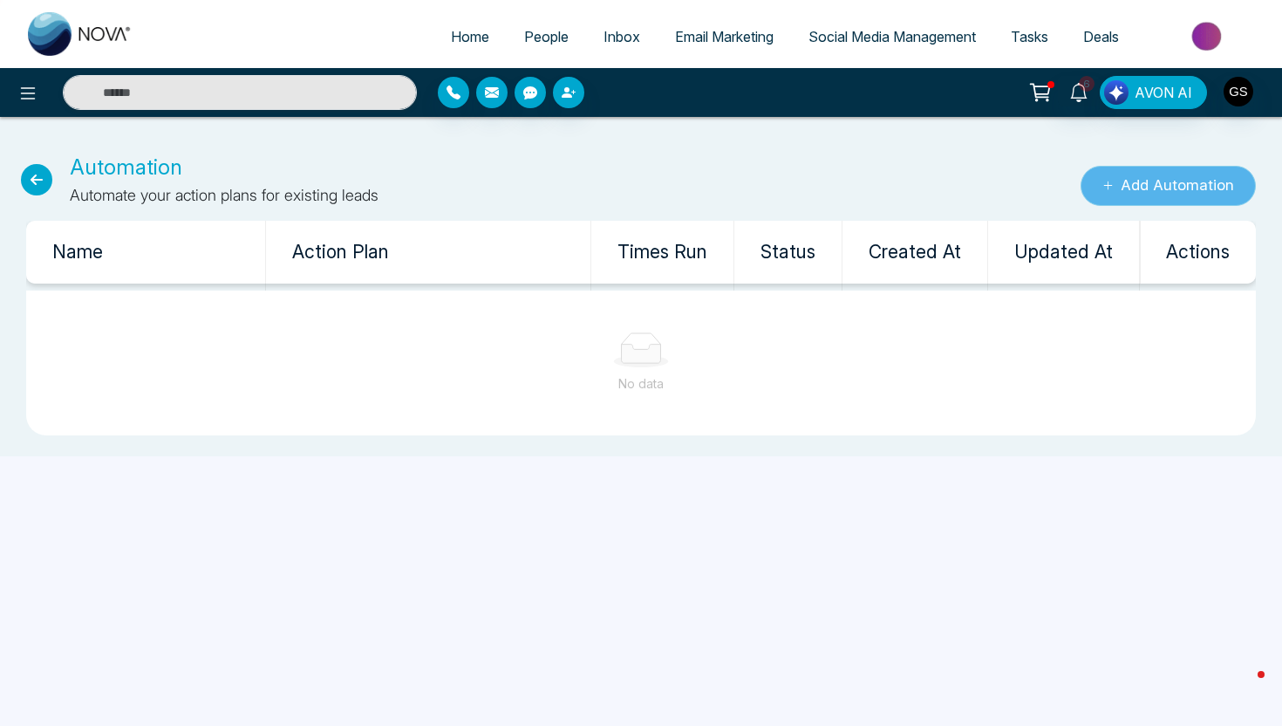
click at [1135, 189] on button "Add Automation" at bounding box center [1168, 186] width 175 height 40
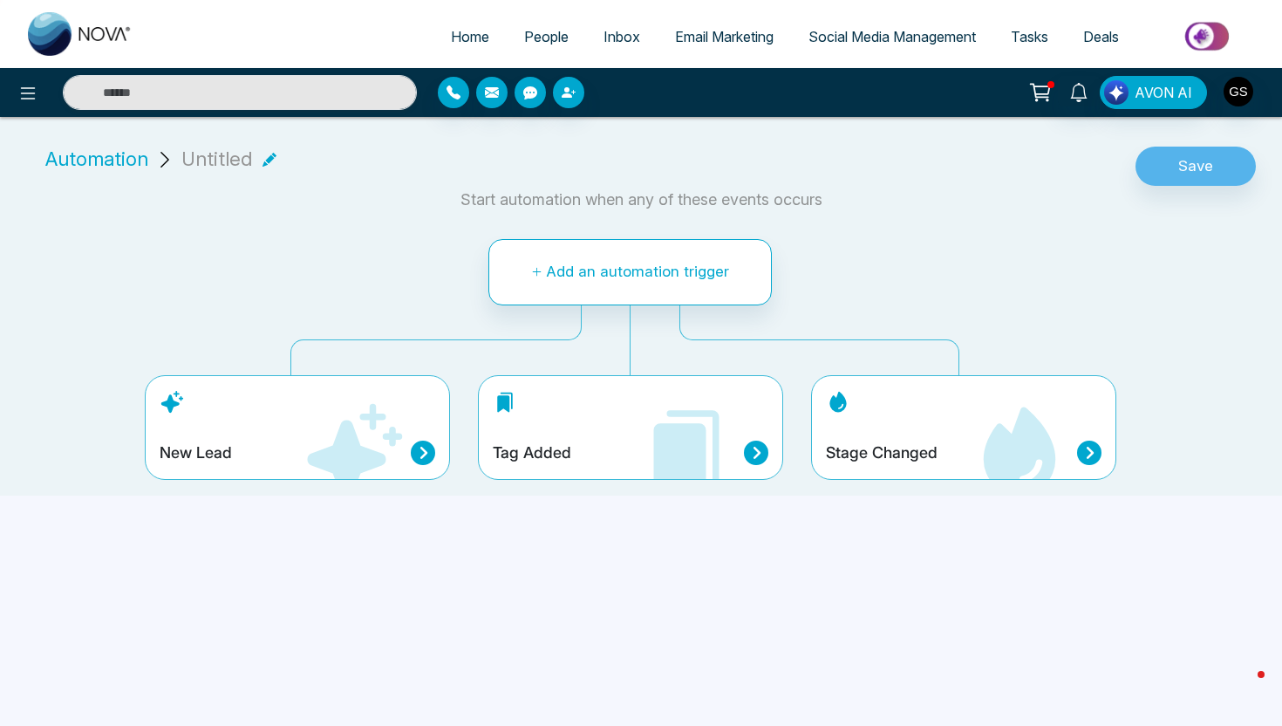
click at [338, 447] on icon at bounding box center [354, 450] width 95 height 95
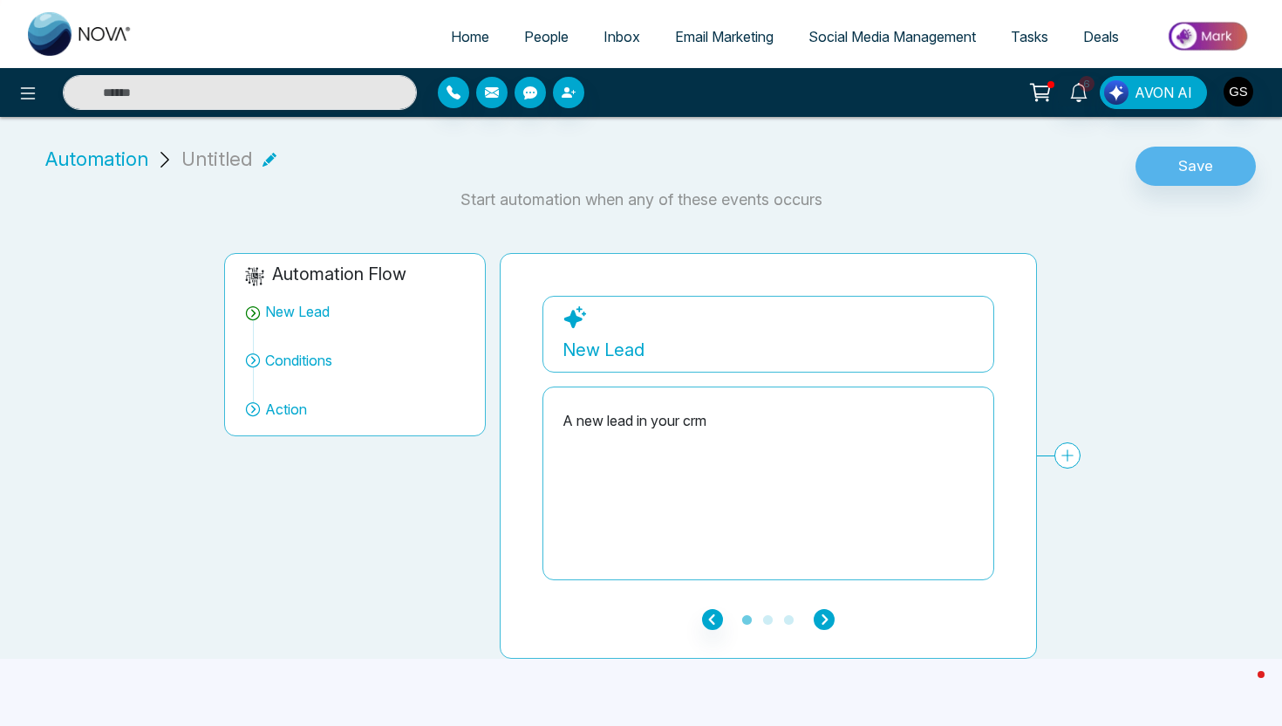
click at [825, 618] on icon "button" at bounding box center [824, 619] width 21 height 21
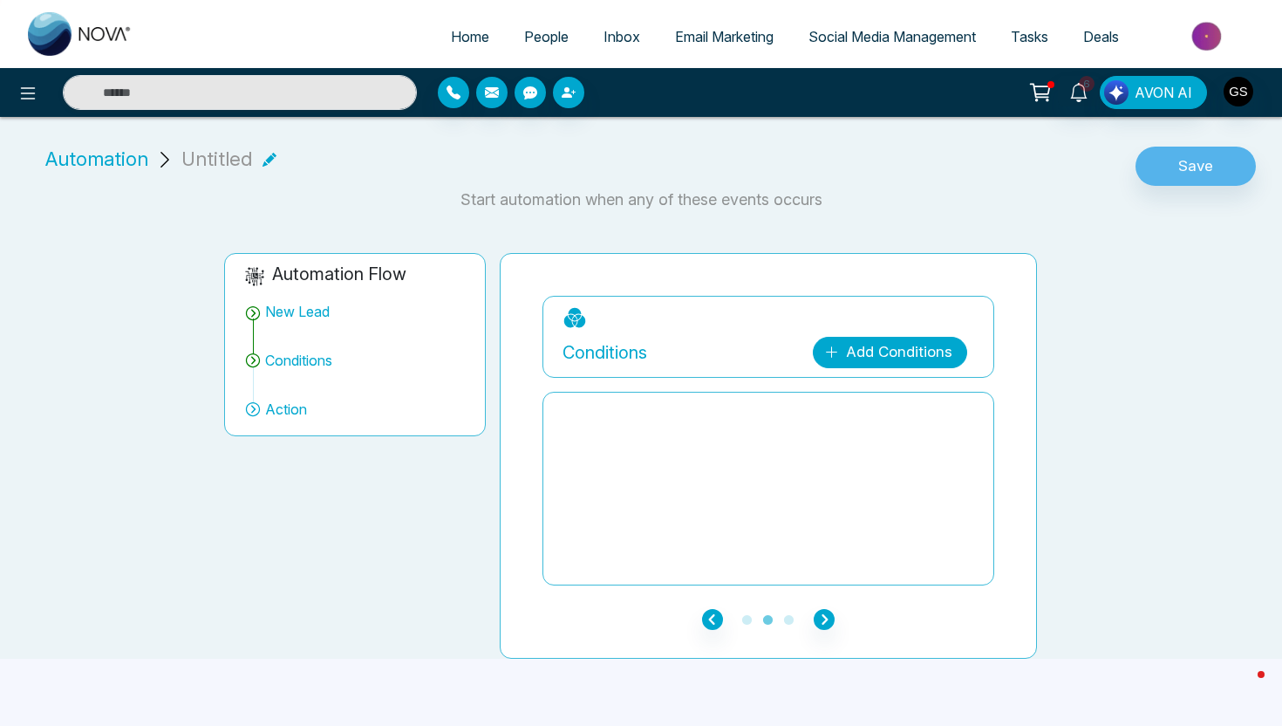
click at [889, 345] on link "Add Conditions" at bounding box center [890, 352] width 154 height 31
click at [538, 41] on span "People" at bounding box center [546, 36] width 44 height 17
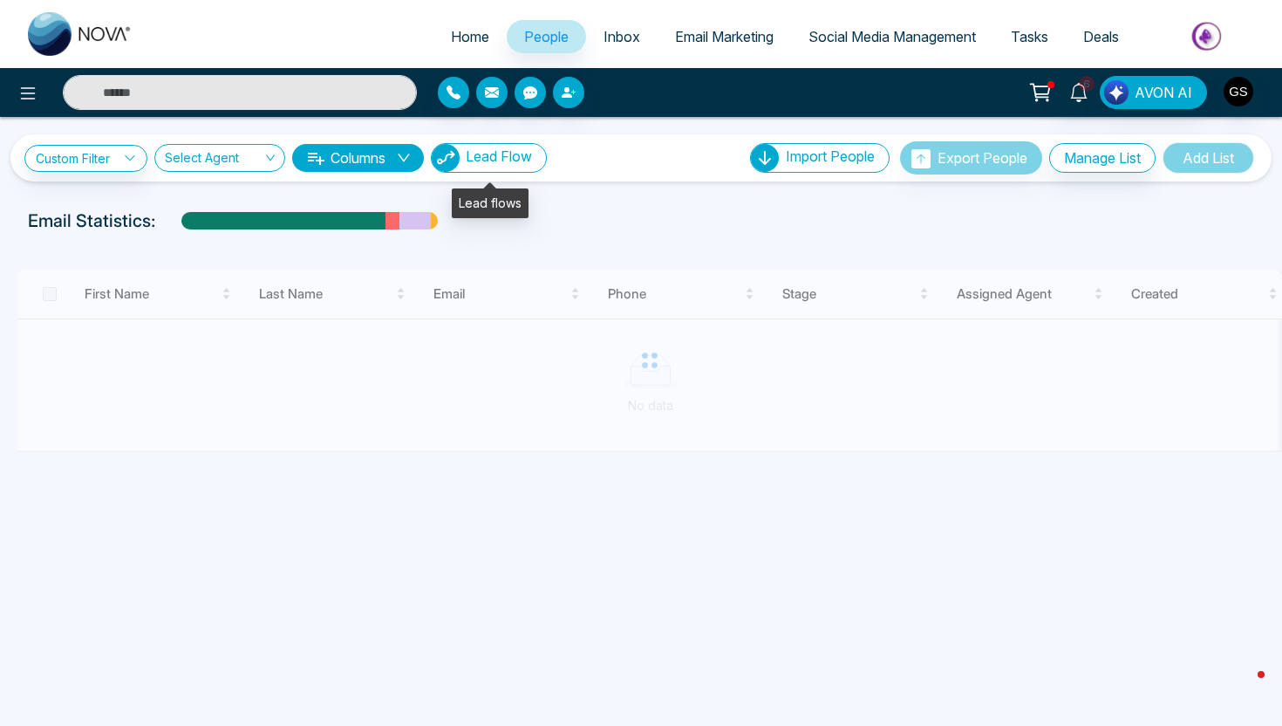
click at [470, 161] on button "Lead Flow" at bounding box center [489, 158] width 116 height 30
click at [17, 93] on icon at bounding box center [27, 93] width 21 height 21
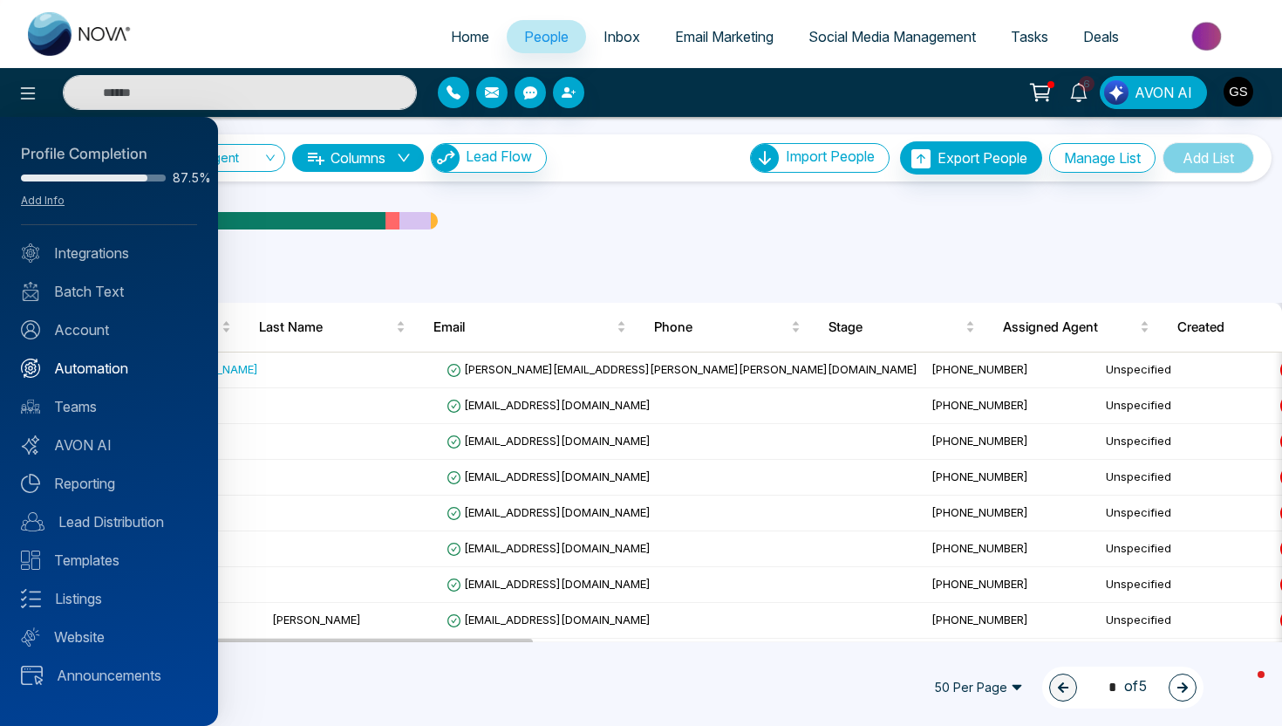
click at [87, 366] on link "Automation" at bounding box center [109, 368] width 176 height 21
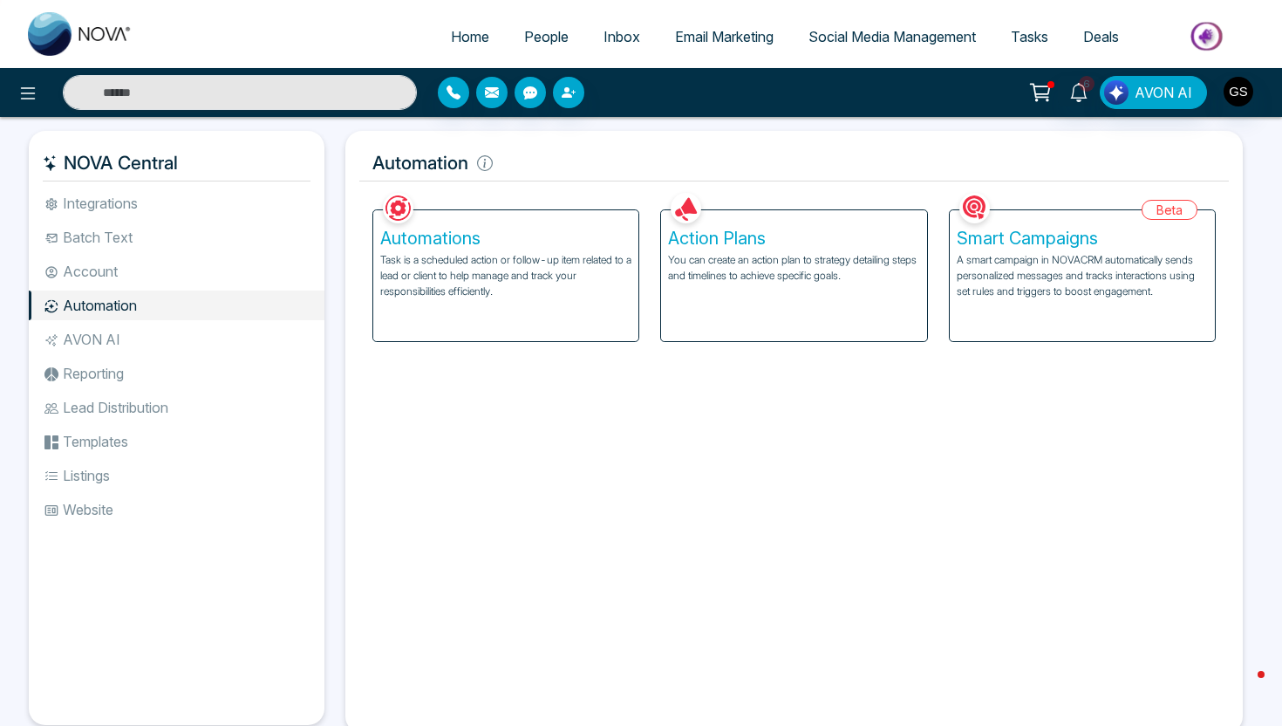
click at [522, 276] on p "Task is a scheduled action or follow-up item related to a lead or client to hel…" at bounding box center [505, 275] width 251 height 47
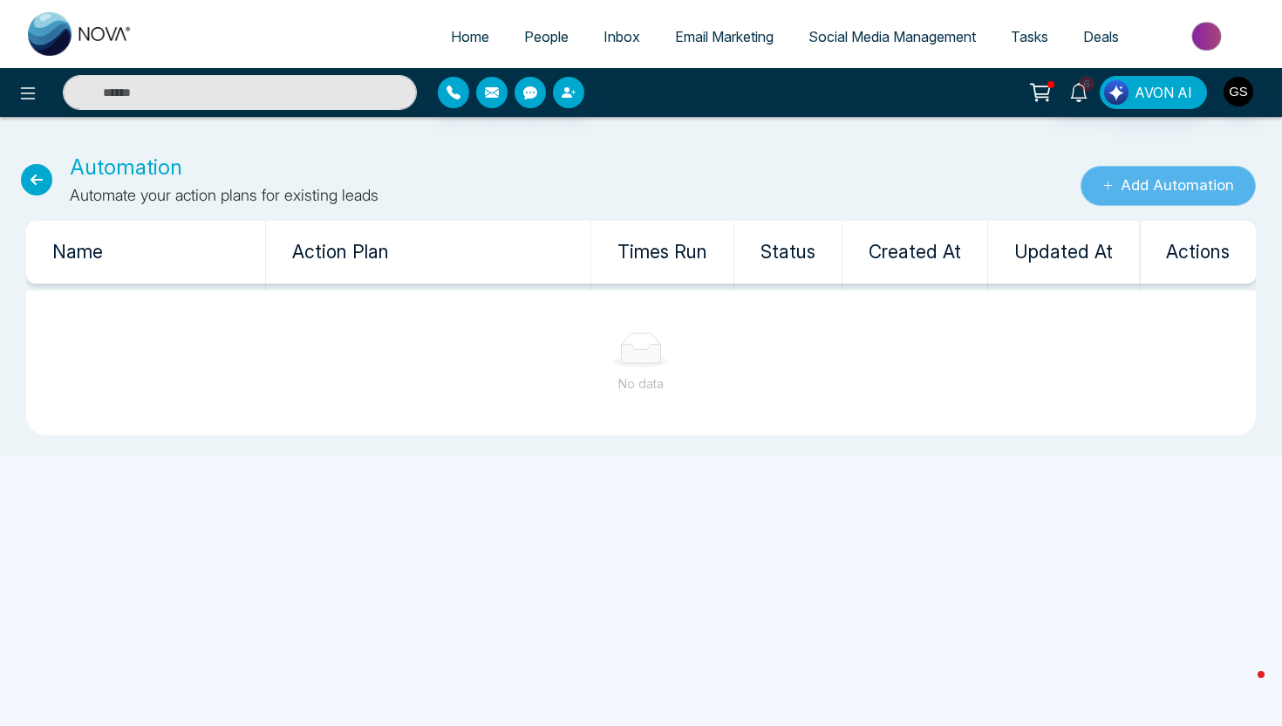
click at [1102, 182] on icon "submit" at bounding box center [1107, 185] width 11 height 11
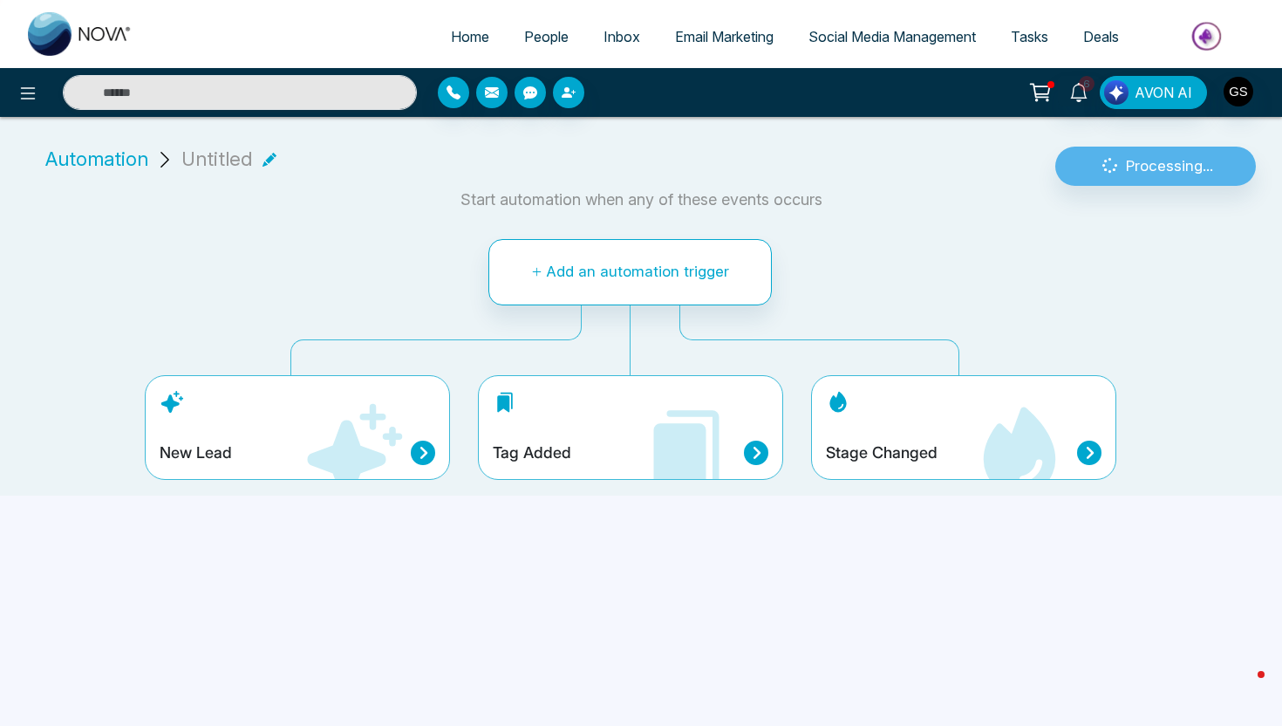
click at [322, 465] on icon at bounding box center [354, 450] width 95 height 95
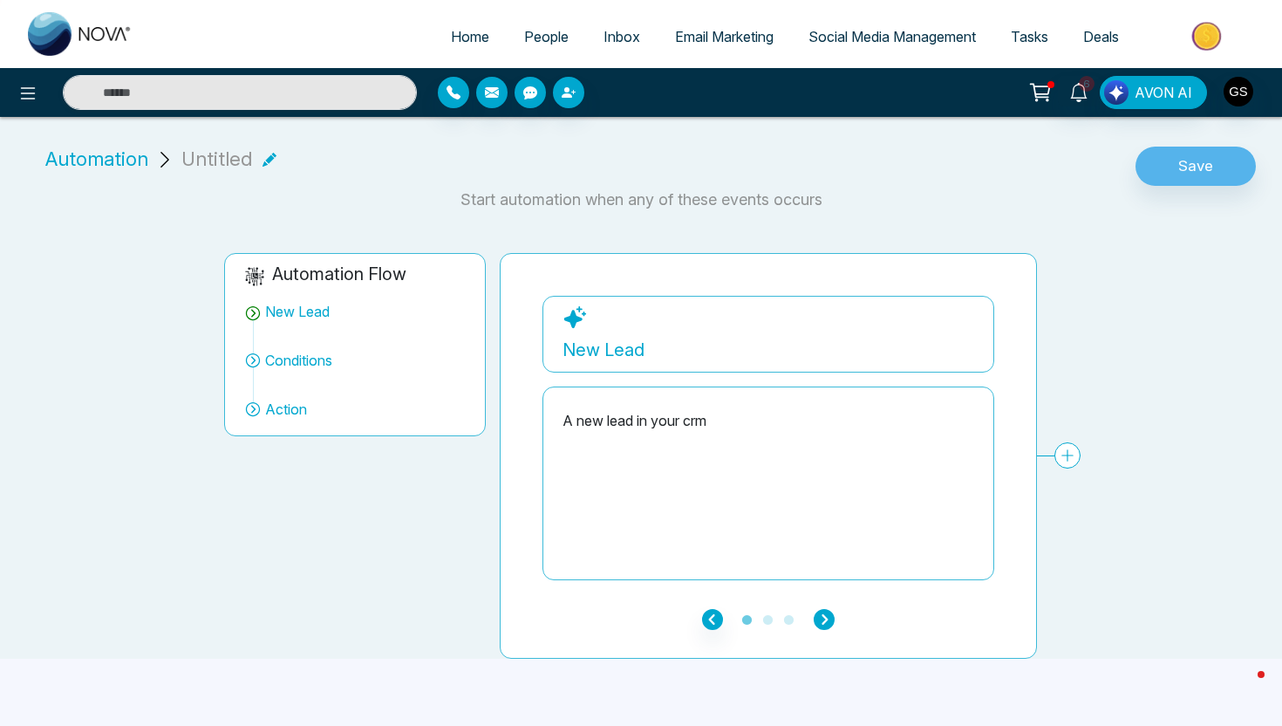
click at [824, 613] on icon "button" at bounding box center [824, 619] width 21 height 21
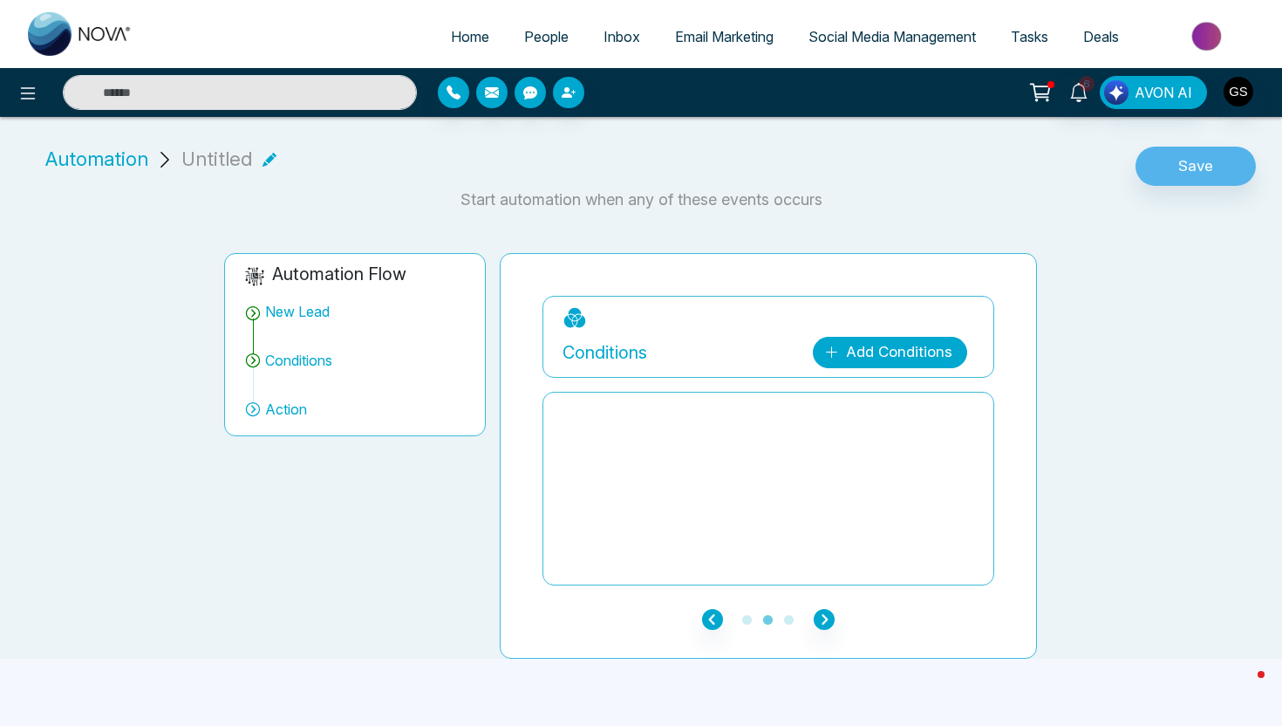
click at [908, 359] on link "Add Conditions" at bounding box center [890, 352] width 154 height 31
click at [884, 403] on input "search" at bounding box center [909, 395] width 141 height 26
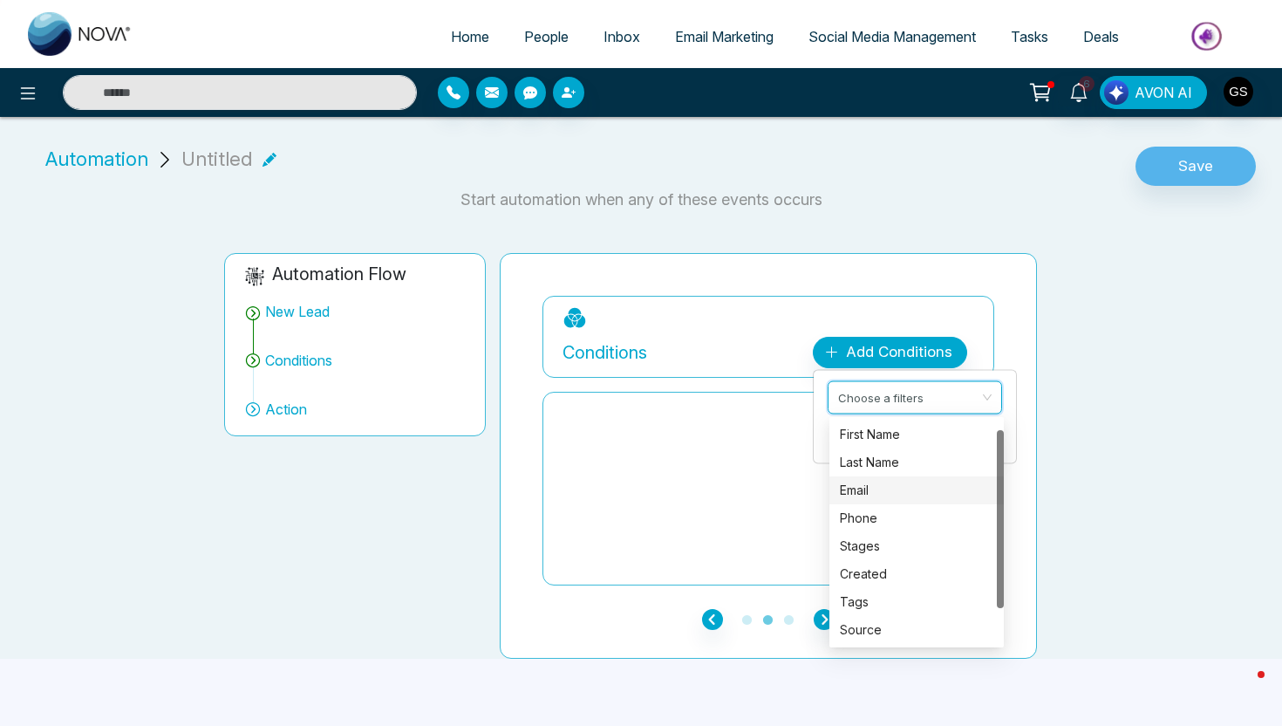
scroll to position [56, 0]
click at [870, 545] on div "Tags" at bounding box center [917, 545] width 154 height 19
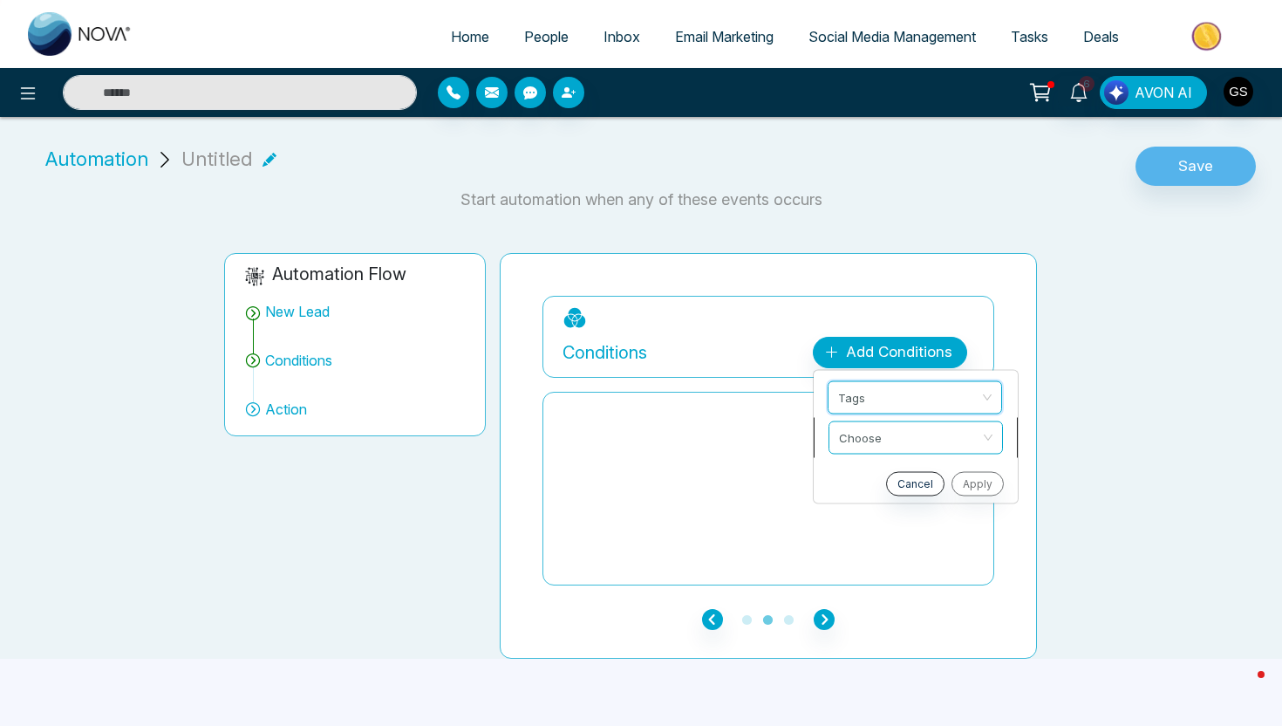
click at [909, 428] on input "search" at bounding box center [909, 435] width 141 height 26
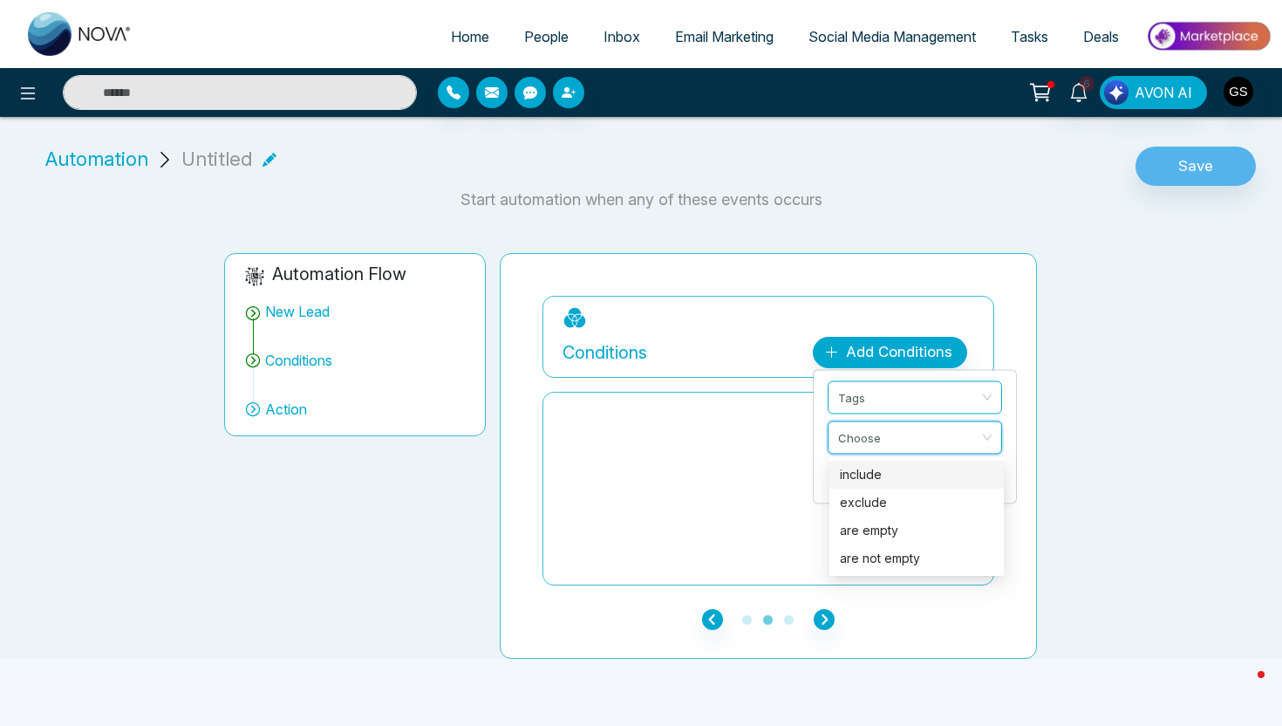
click at [885, 481] on div "include" at bounding box center [917, 474] width 154 height 19
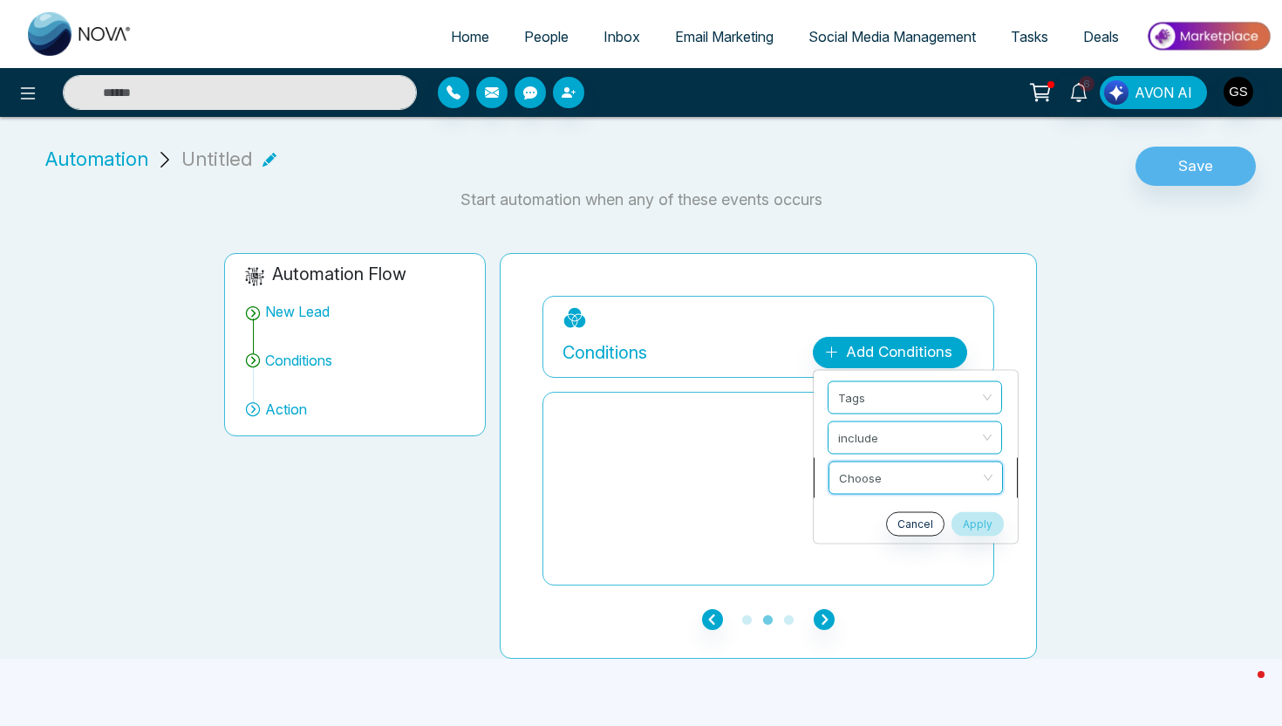
click at [880, 484] on input "search" at bounding box center [909, 475] width 141 height 26
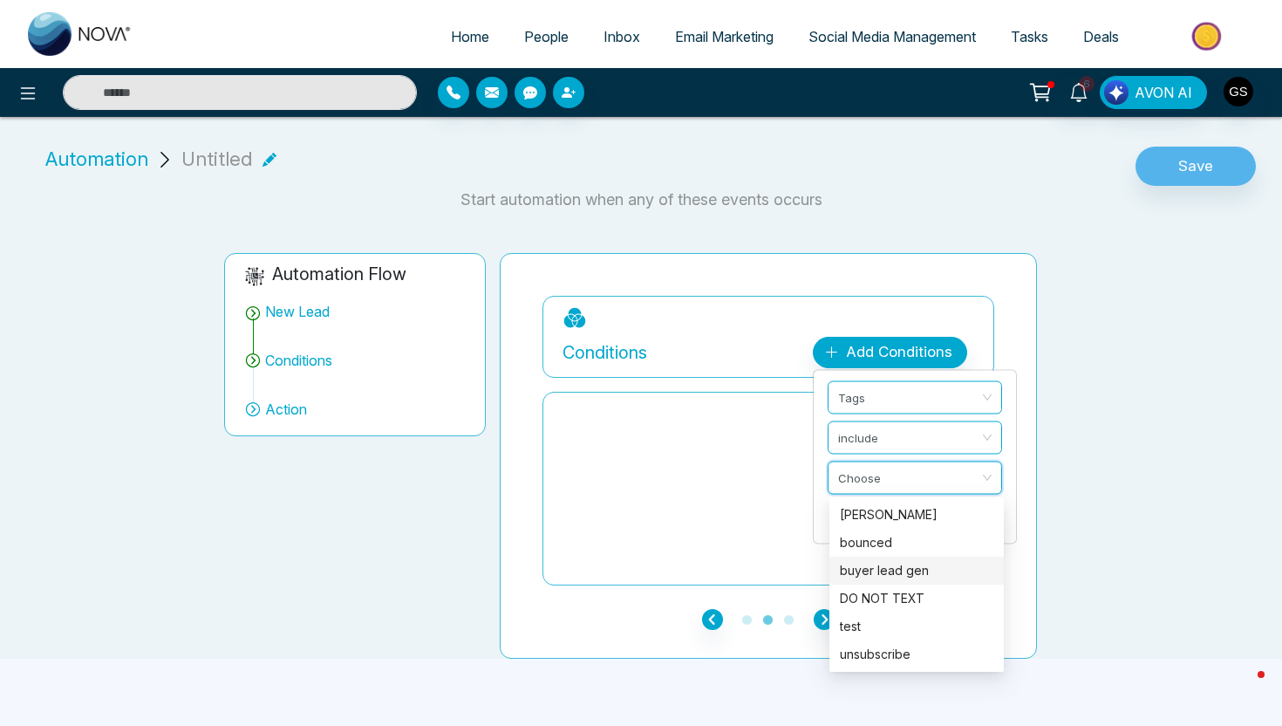
click at [885, 568] on div "buyer lead gen" at bounding box center [917, 570] width 154 height 19
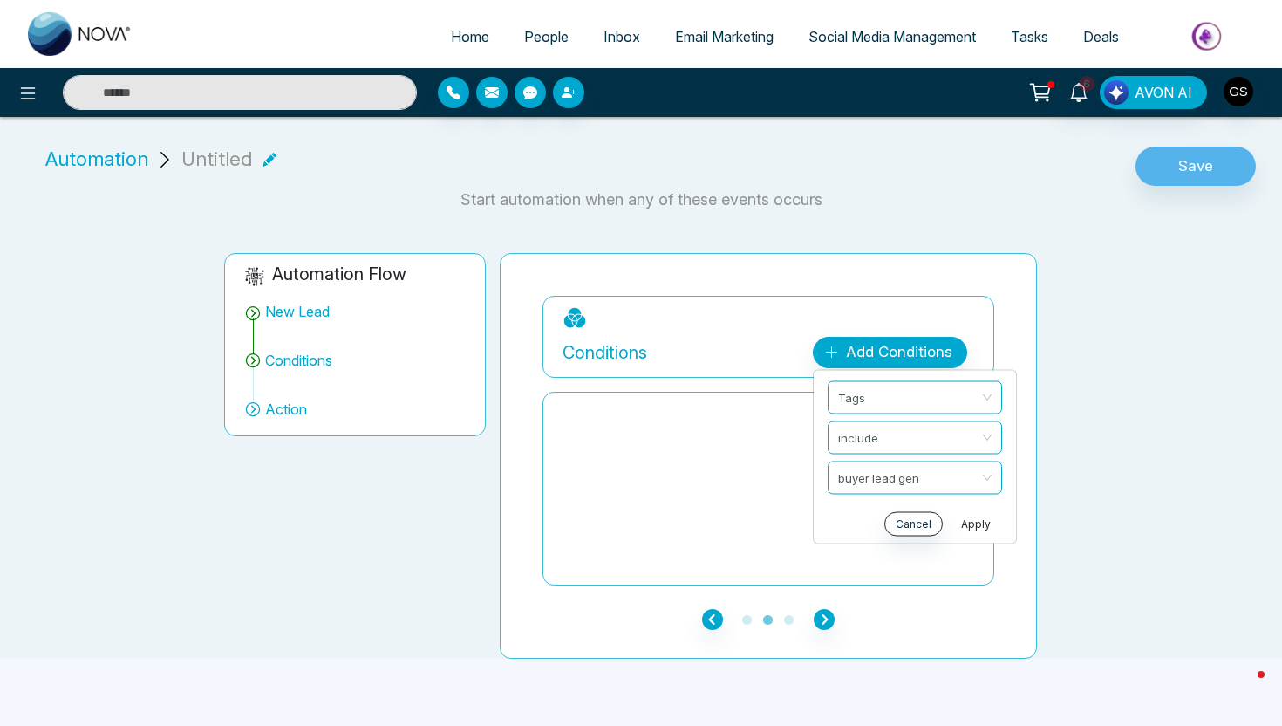
click at [980, 521] on button "Apply" at bounding box center [976, 524] width 52 height 24
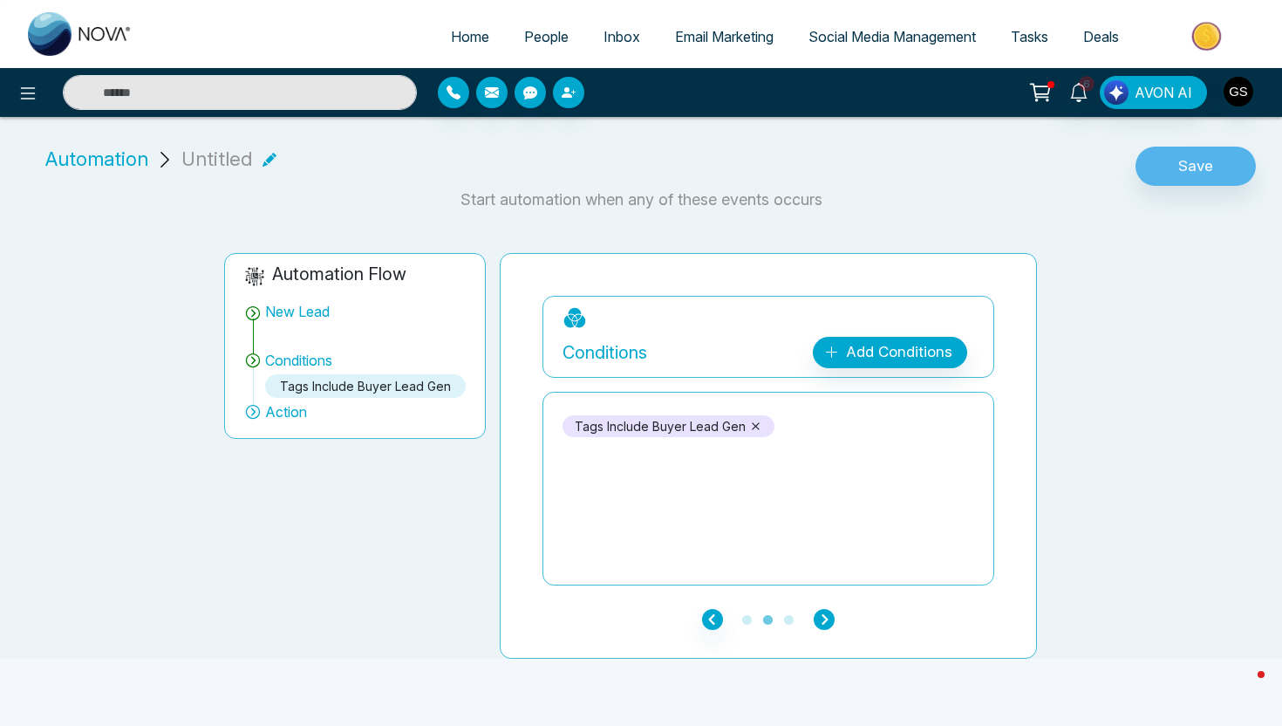
click at [824, 617] on icon "button" at bounding box center [824, 619] width 21 height 21
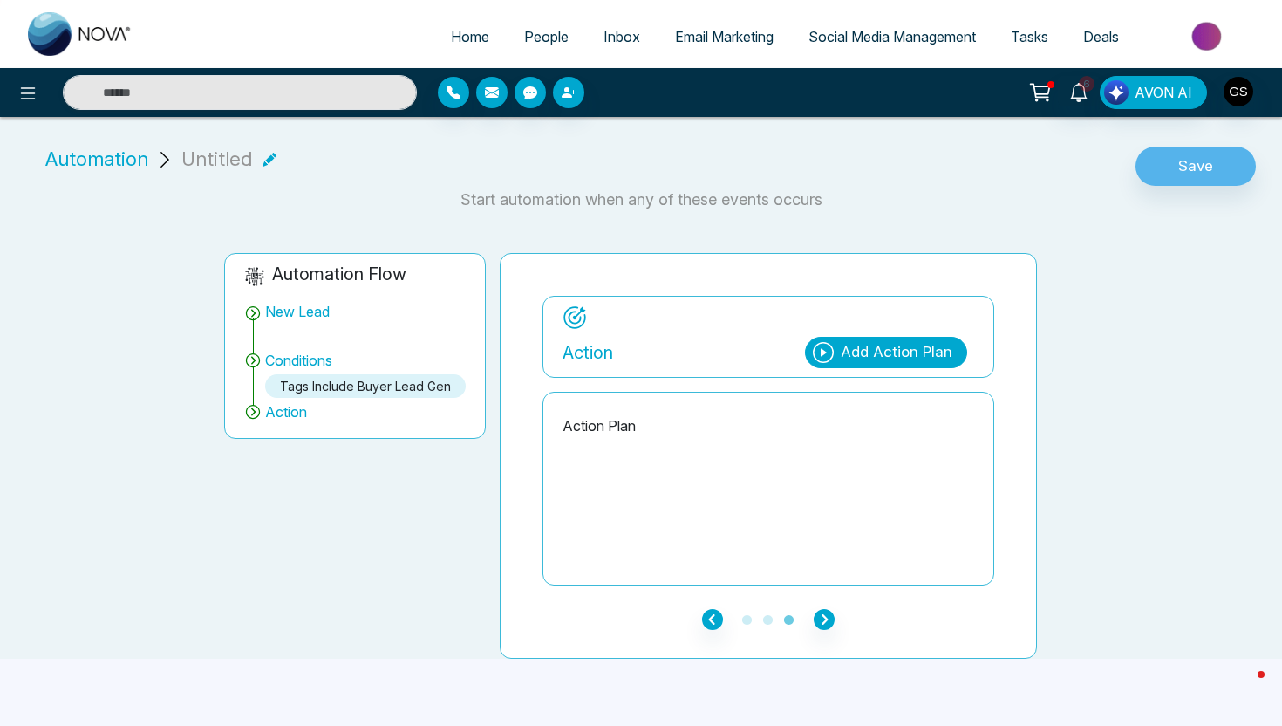
click at [863, 352] on div "Add Action Plan" at bounding box center [897, 352] width 112 height 23
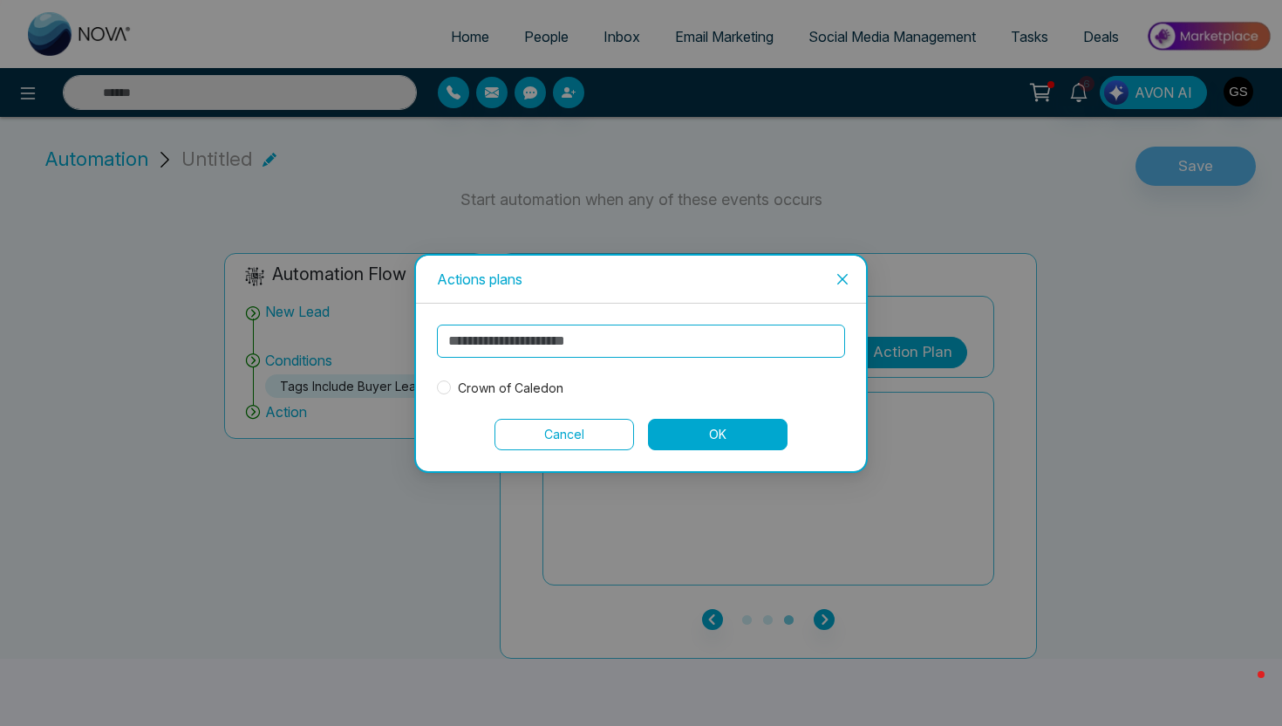
click at [558, 385] on span "Crown of Caledon" at bounding box center [510, 388] width 119 height 19
click at [762, 426] on button "OK" at bounding box center [718, 434] width 140 height 31
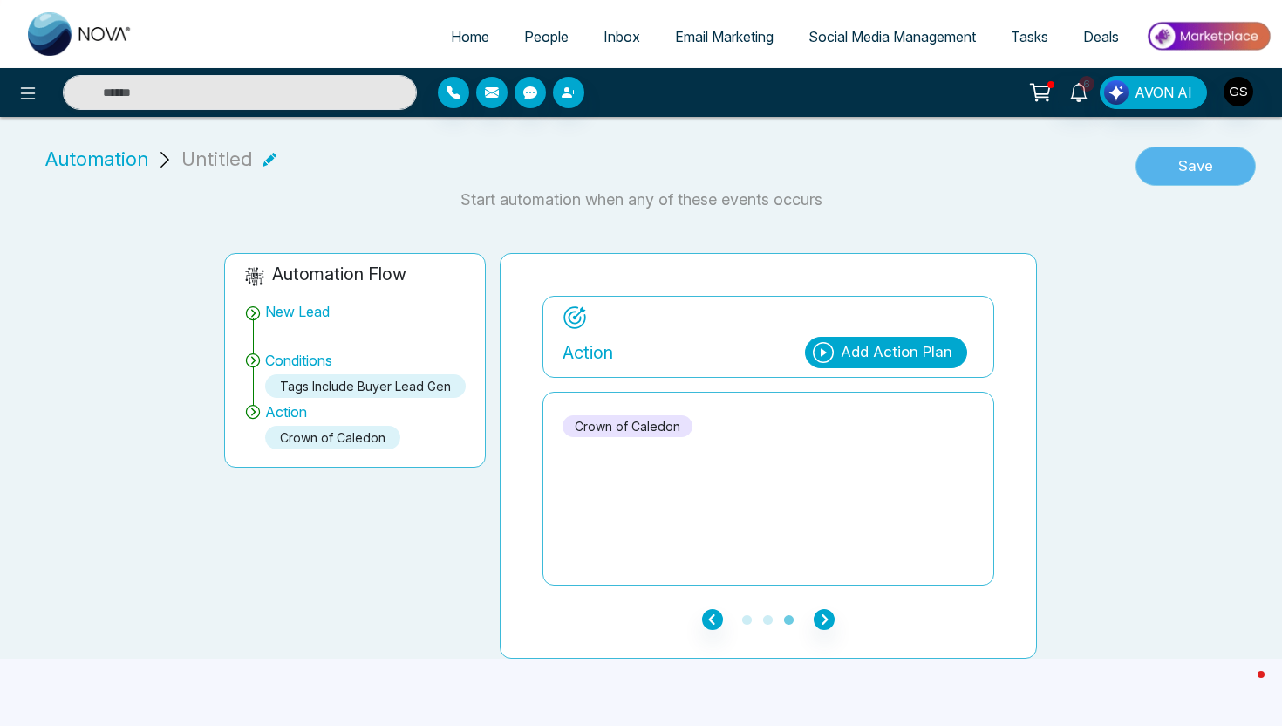
click at [1192, 176] on button "Save" at bounding box center [1196, 167] width 120 height 40
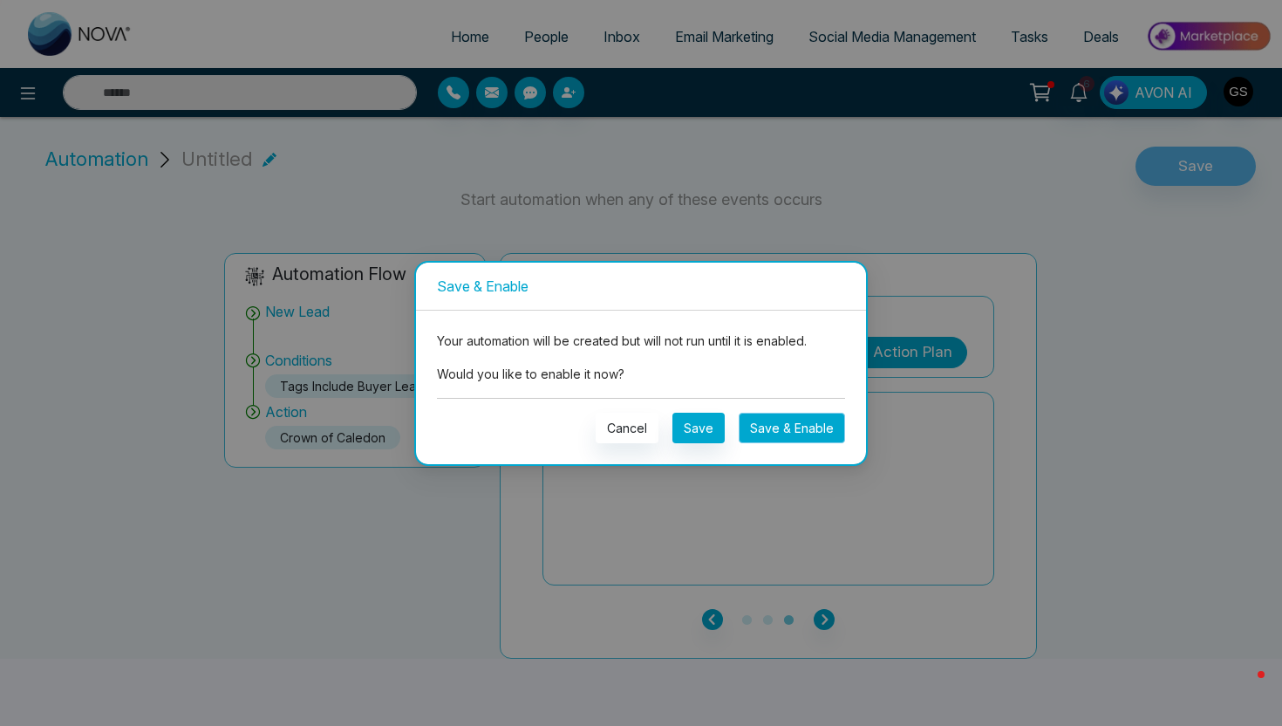
click at [761, 430] on button "Save & Enable" at bounding box center [792, 428] width 106 height 31
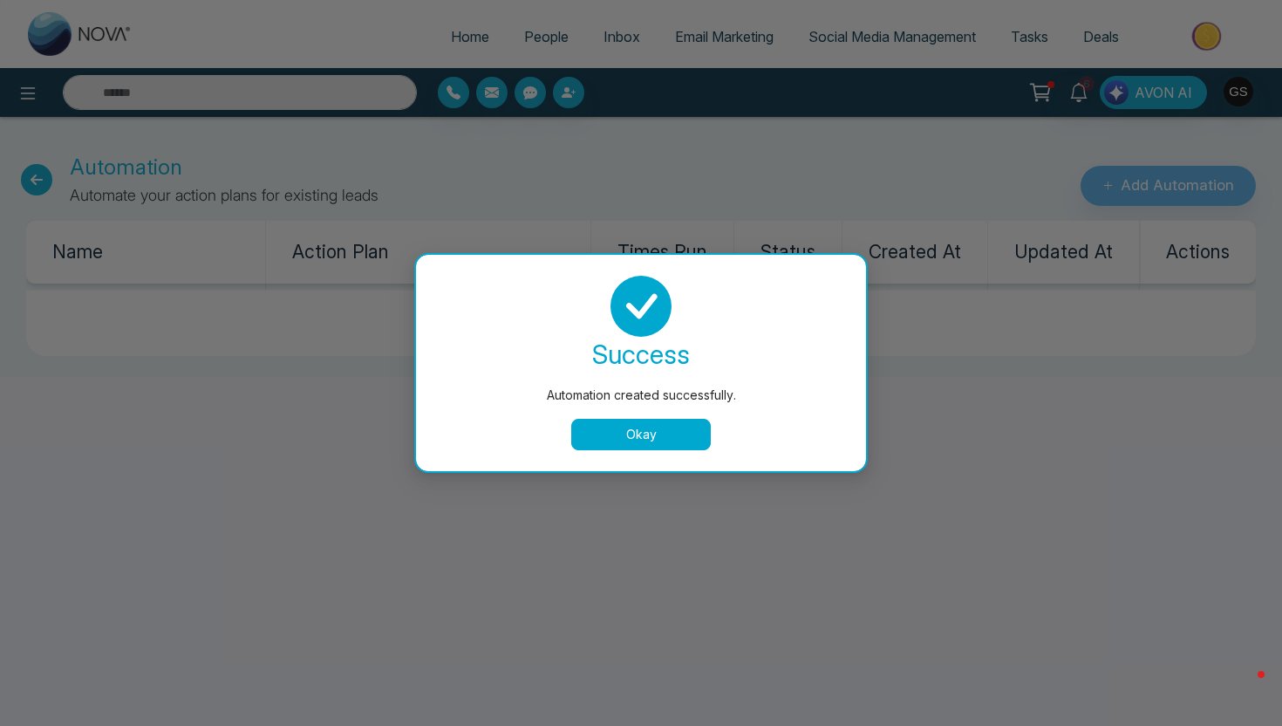
click at [604, 441] on button "Okay" at bounding box center [641, 434] width 140 height 31
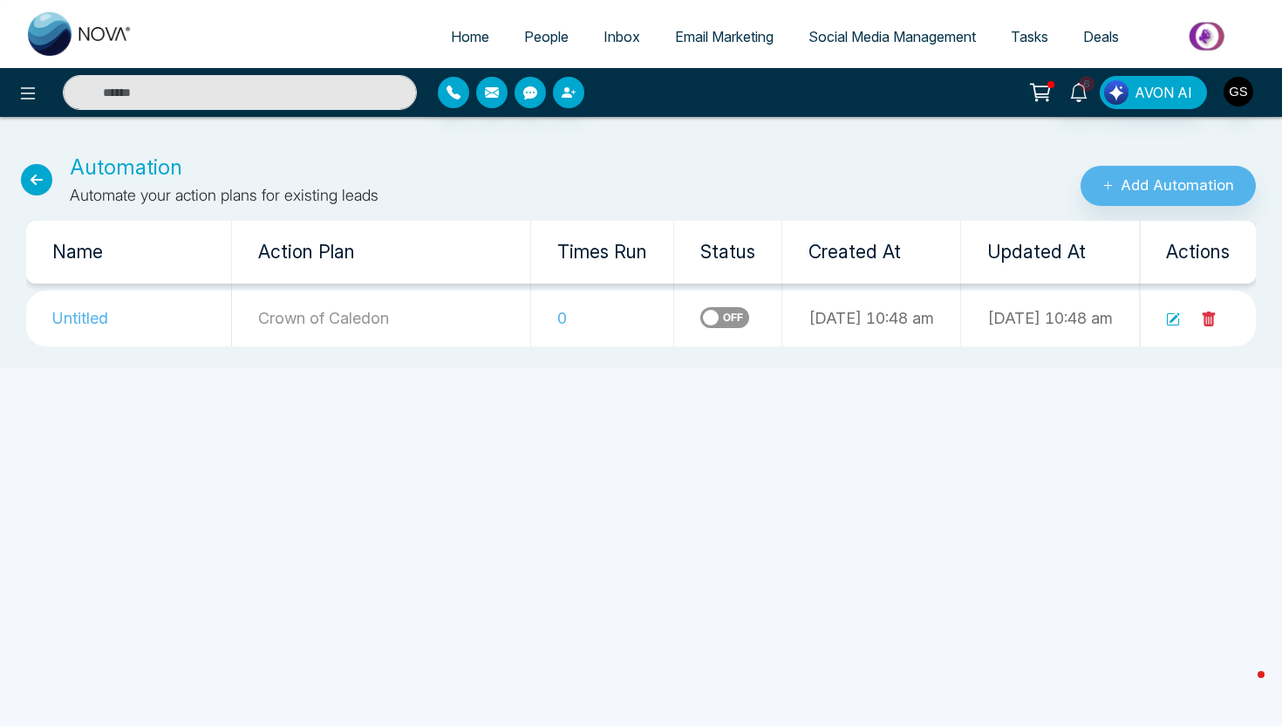
click at [98, 37] on img at bounding box center [80, 34] width 105 height 44
select select "*"
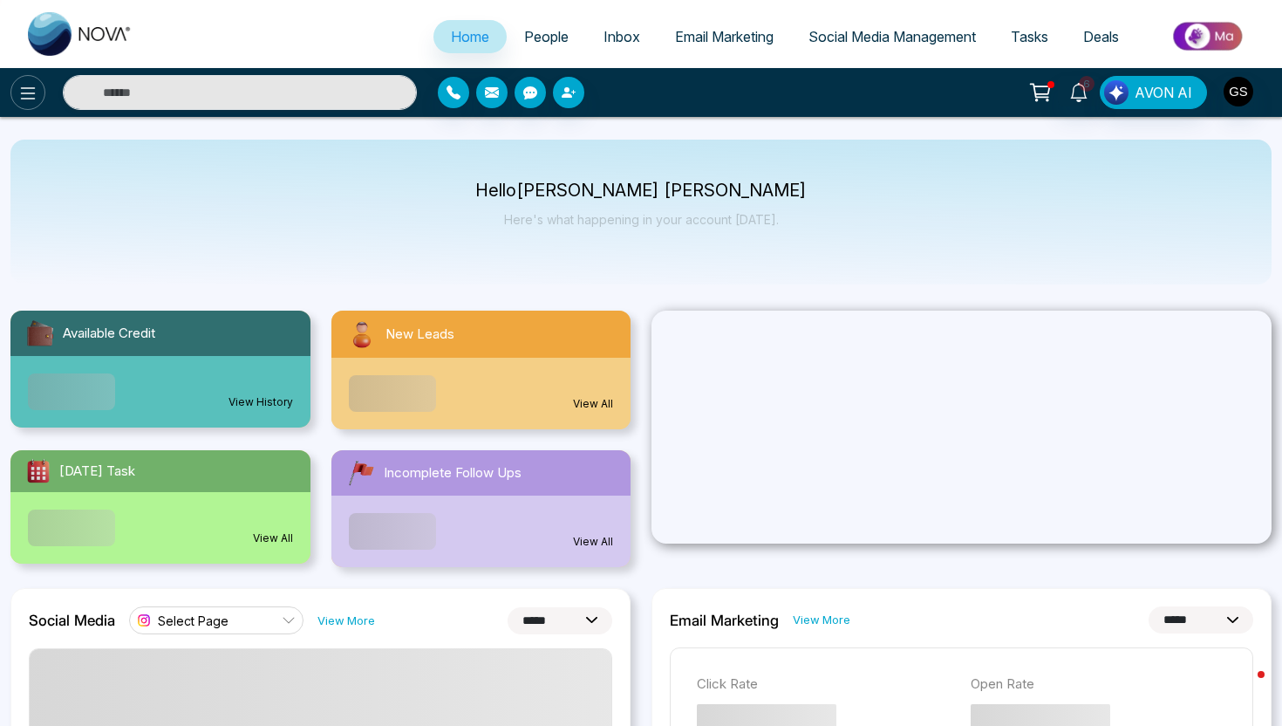
click at [37, 102] on icon at bounding box center [27, 93] width 21 height 21
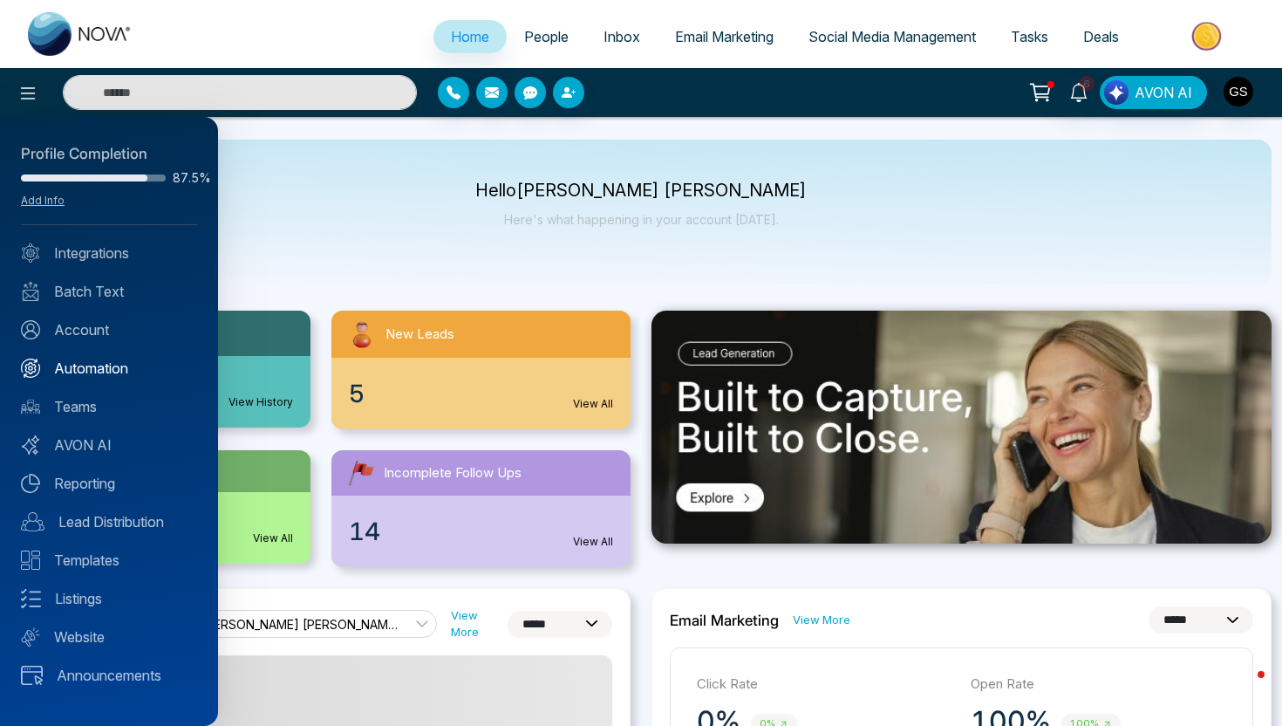
click at [80, 362] on link "Automation" at bounding box center [109, 368] width 176 height 21
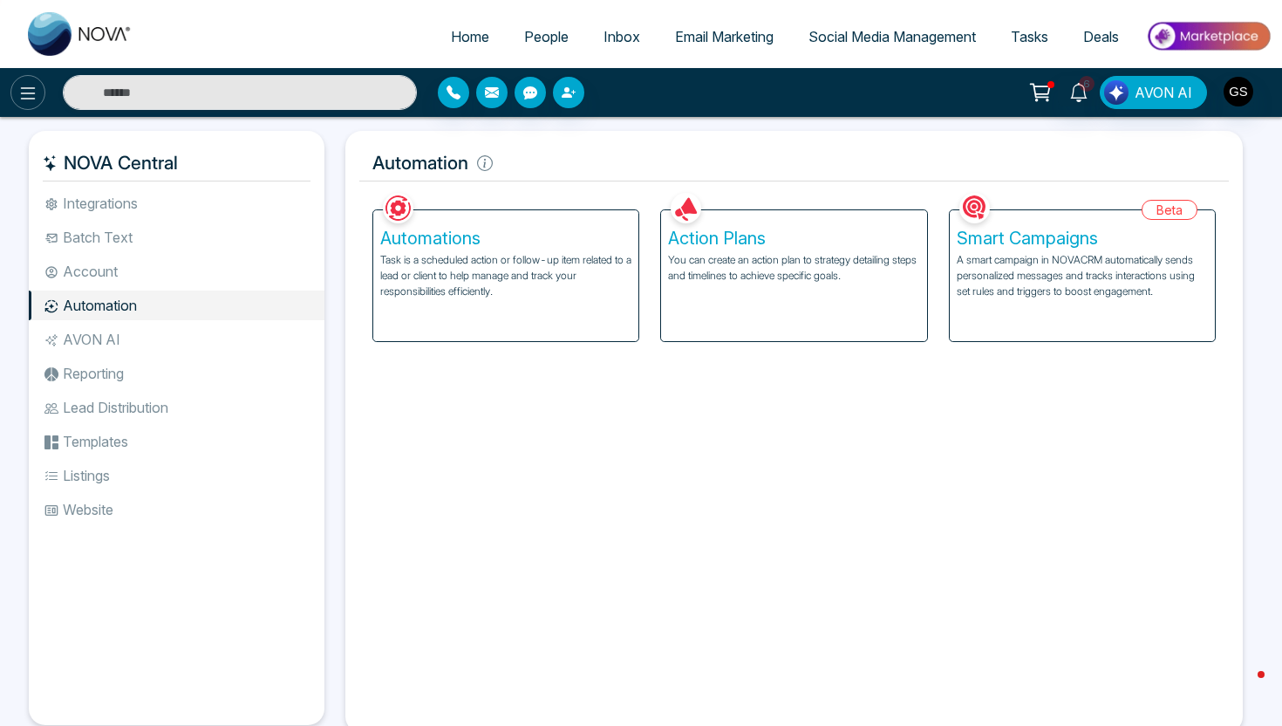
click at [27, 99] on icon at bounding box center [28, 93] width 15 height 12
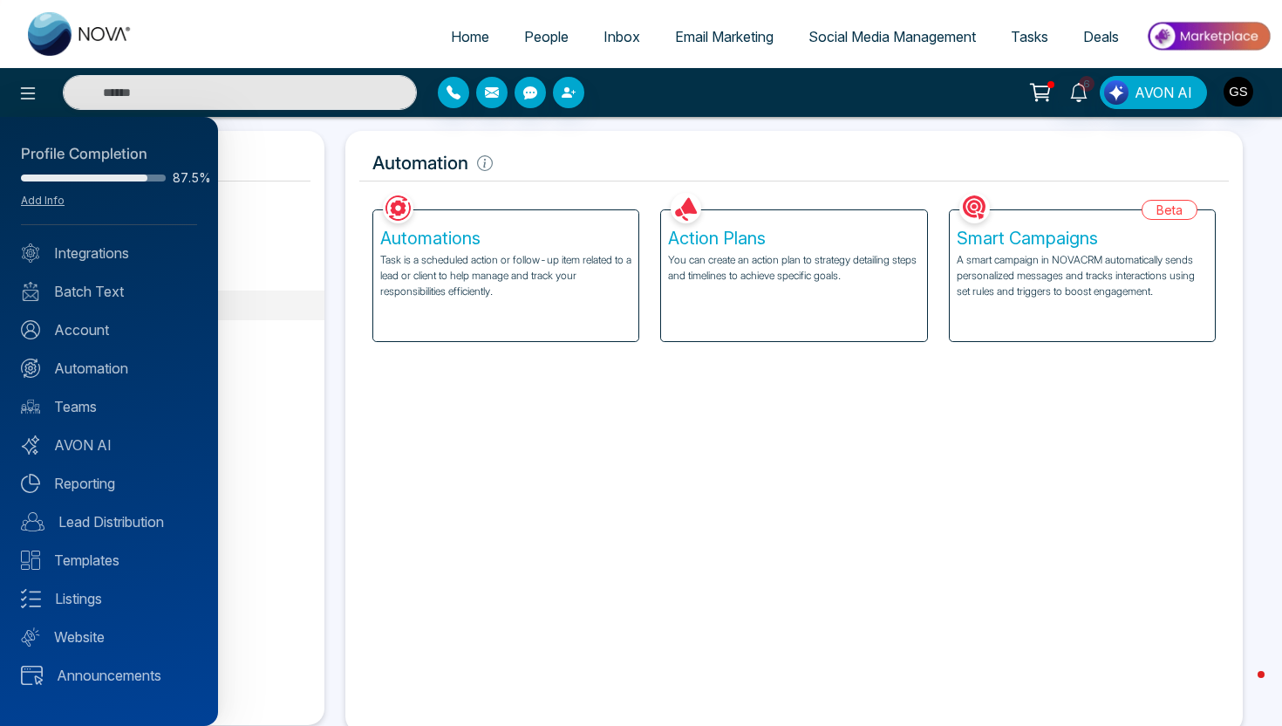
click at [378, 406] on div at bounding box center [641, 363] width 1282 height 726
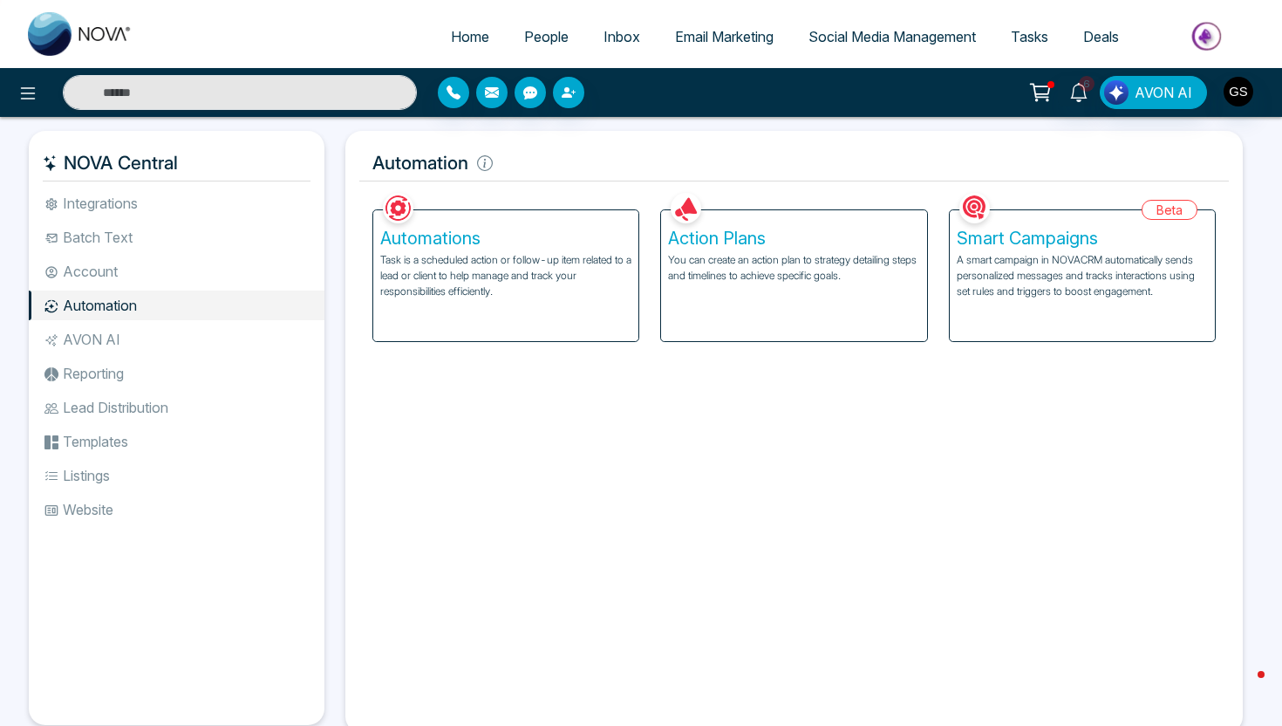
click at [540, 36] on span "People" at bounding box center [546, 36] width 44 height 17
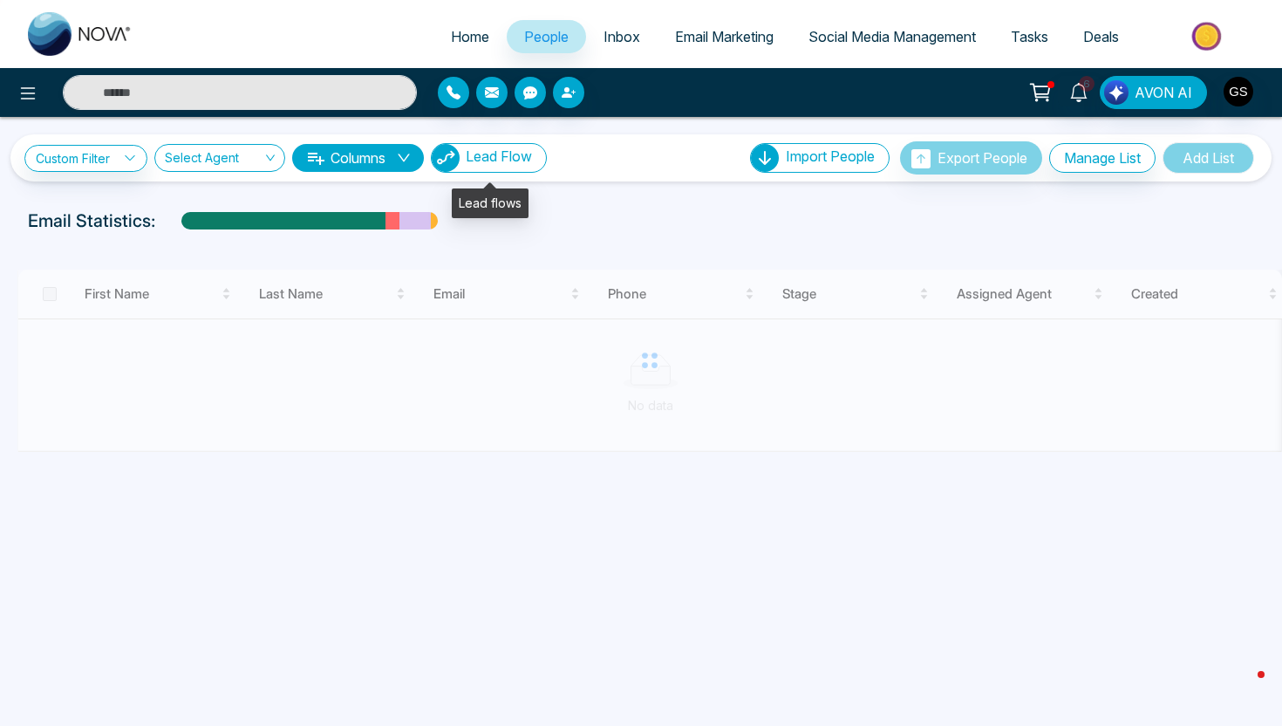
click at [496, 152] on span "Lead Flow" at bounding box center [499, 155] width 66 height 17
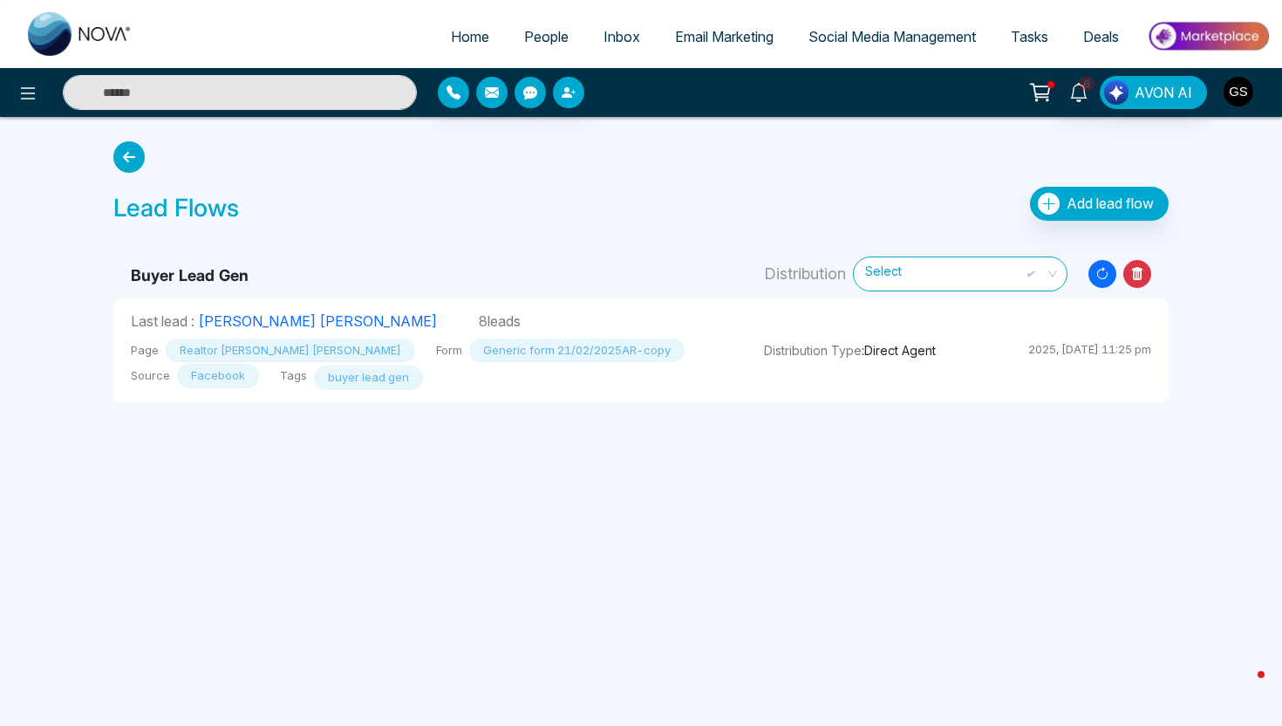
click at [1233, 96] on img "button" at bounding box center [1239, 92] width 30 height 30
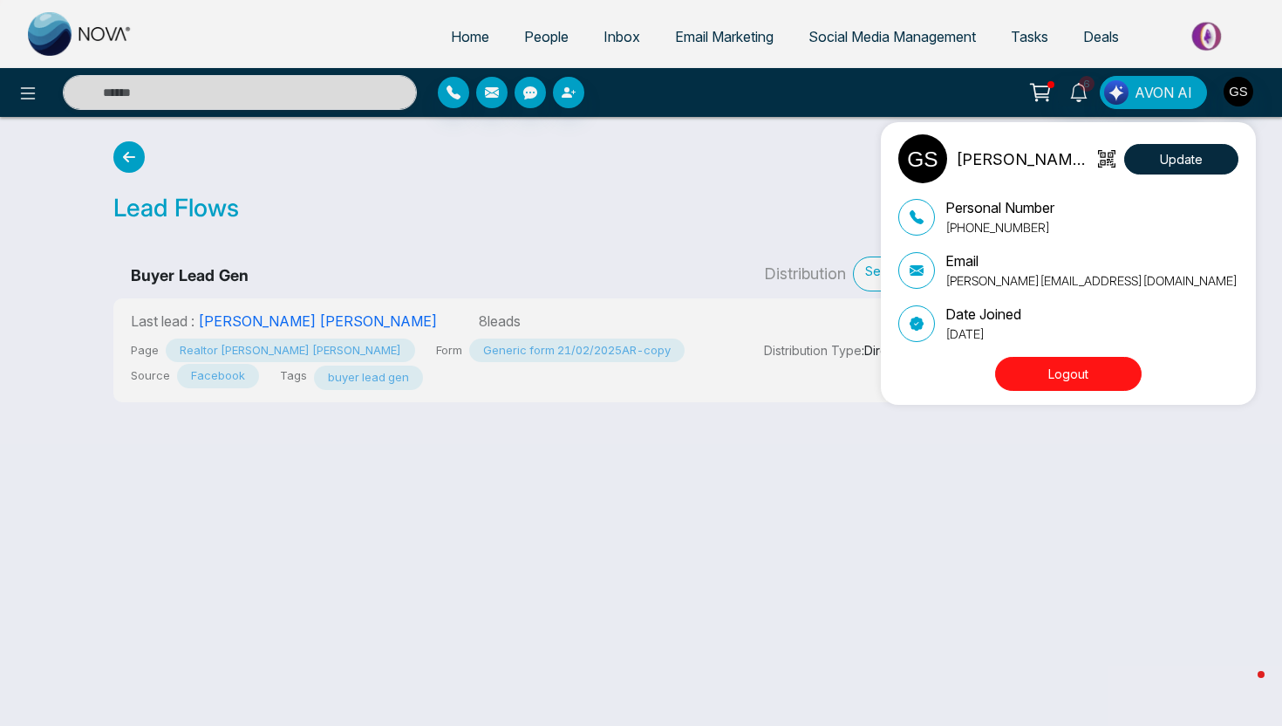
click at [1061, 377] on button "Logout" at bounding box center [1068, 374] width 147 height 34
